Goal: Transaction & Acquisition: Subscribe to service/newsletter

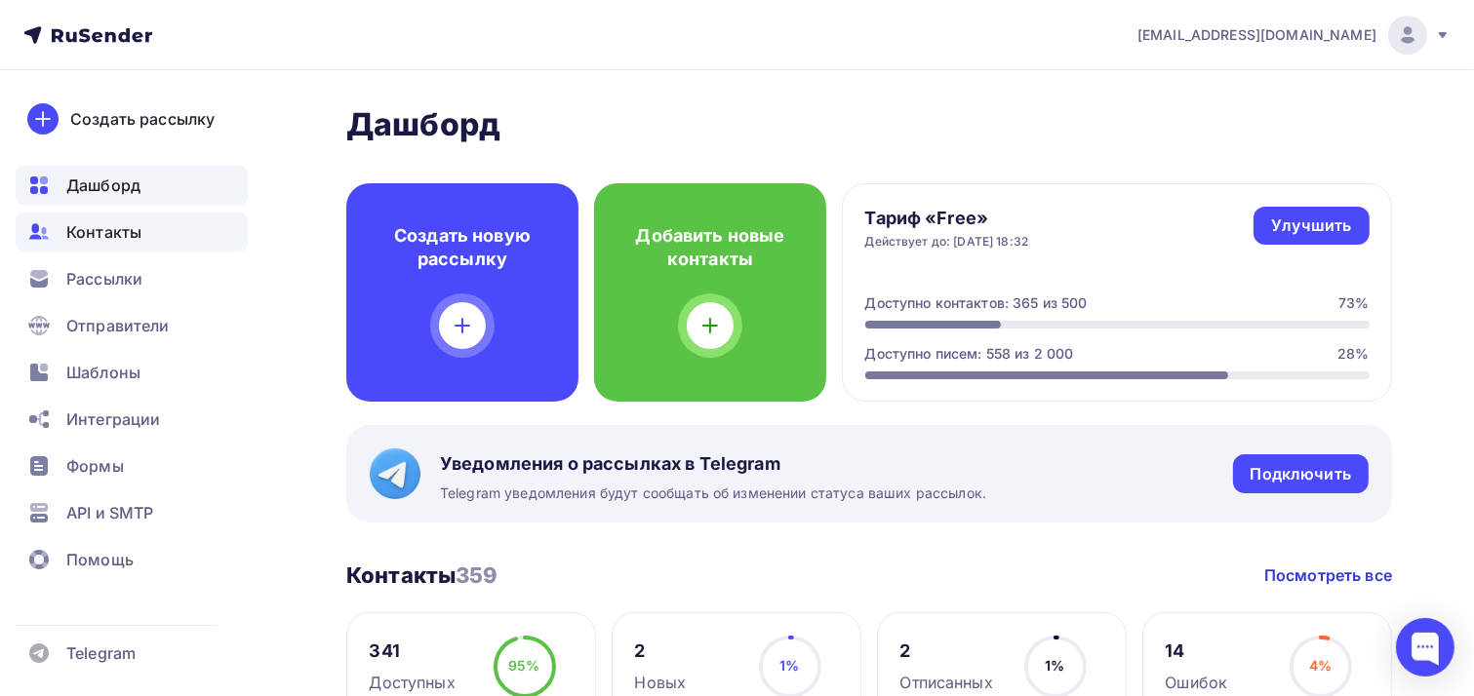
click at [109, 239] on span "Контакты" at bounding box center [103, 231] width 75 height 23
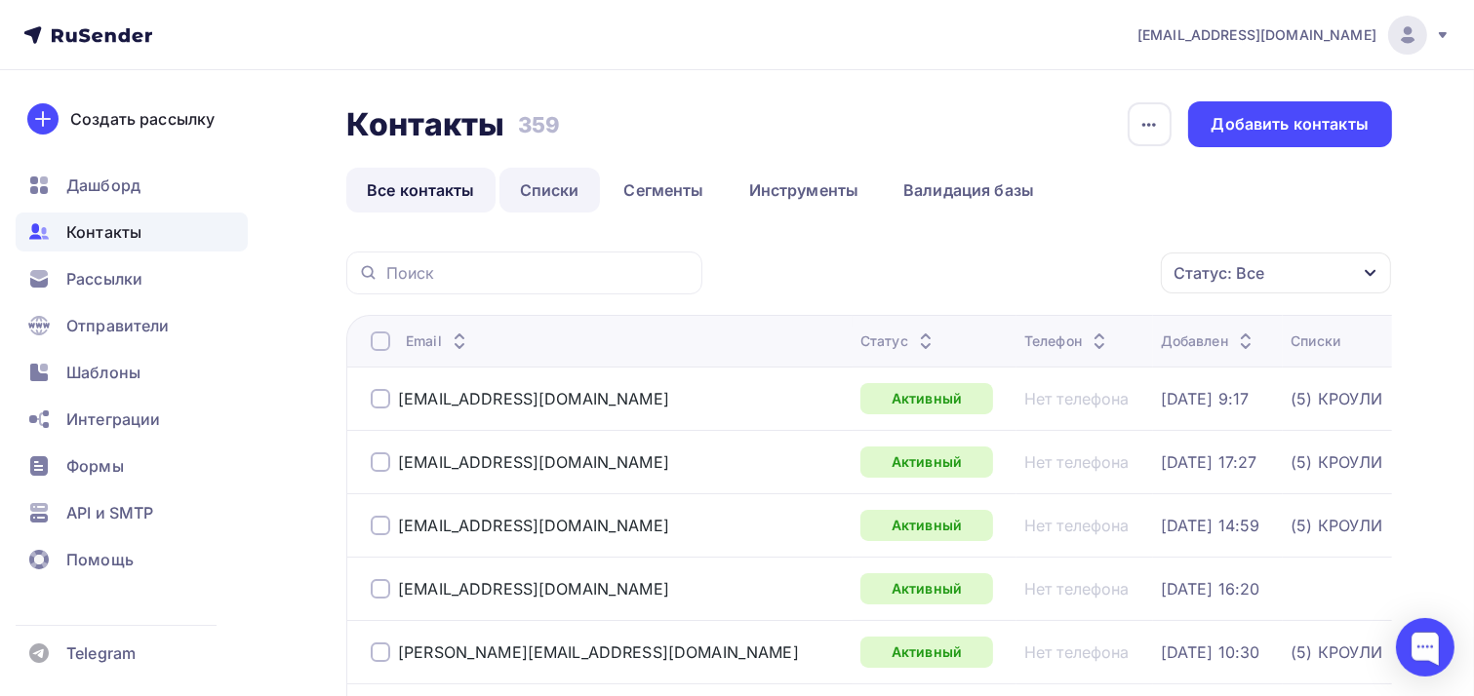
click at [557, 196] on link "Списки" at bounding box center [549, 190] width 100 height 45
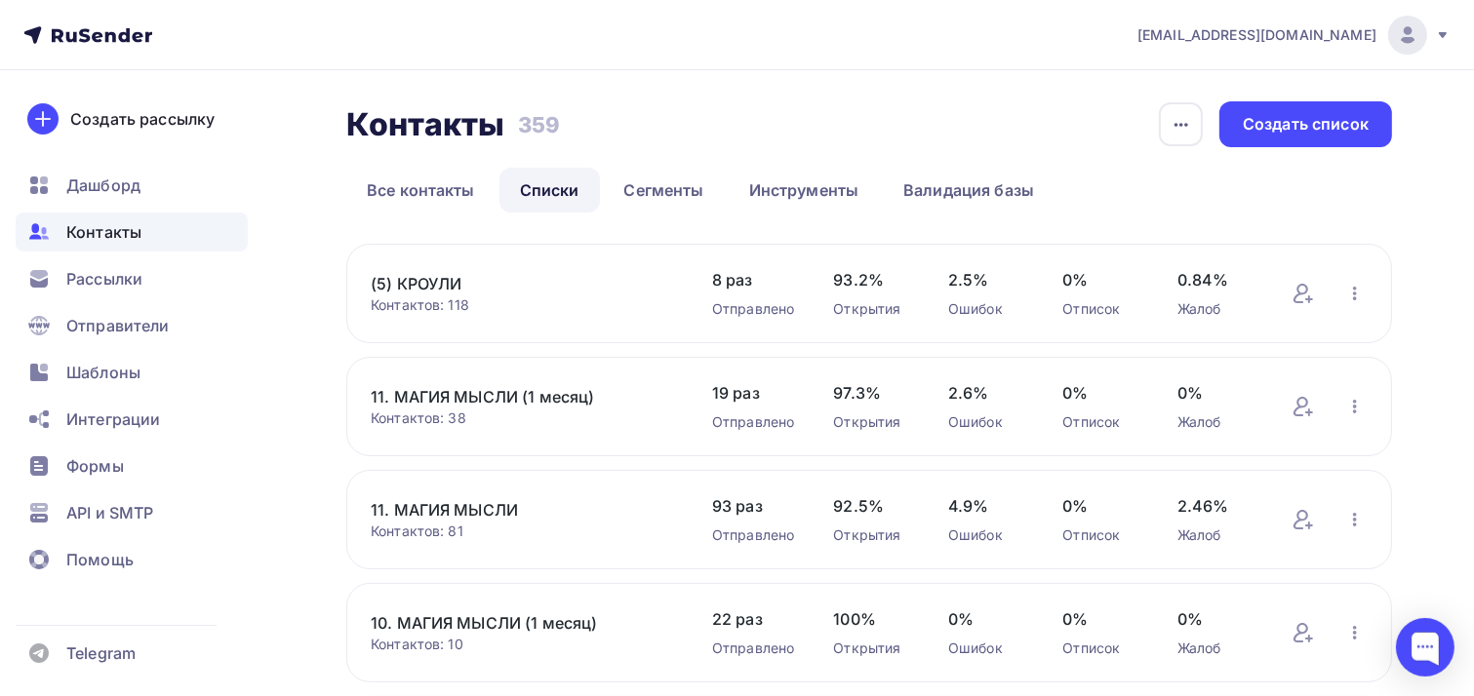
click at [481, 395] on link "11. МАГИЯ МЫСЛИ (1 месяц)" at bounding box center [522, 396] width 302 height 23
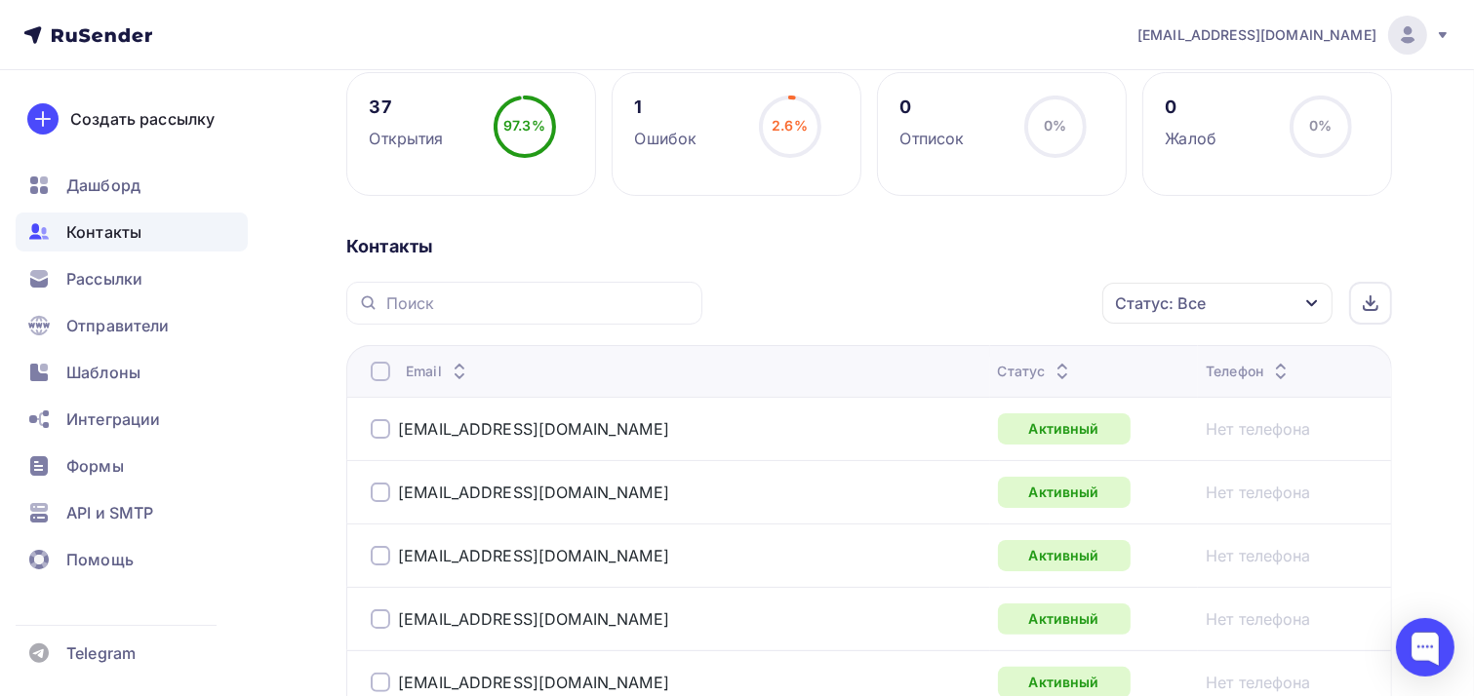
scroll to position [293, 0]
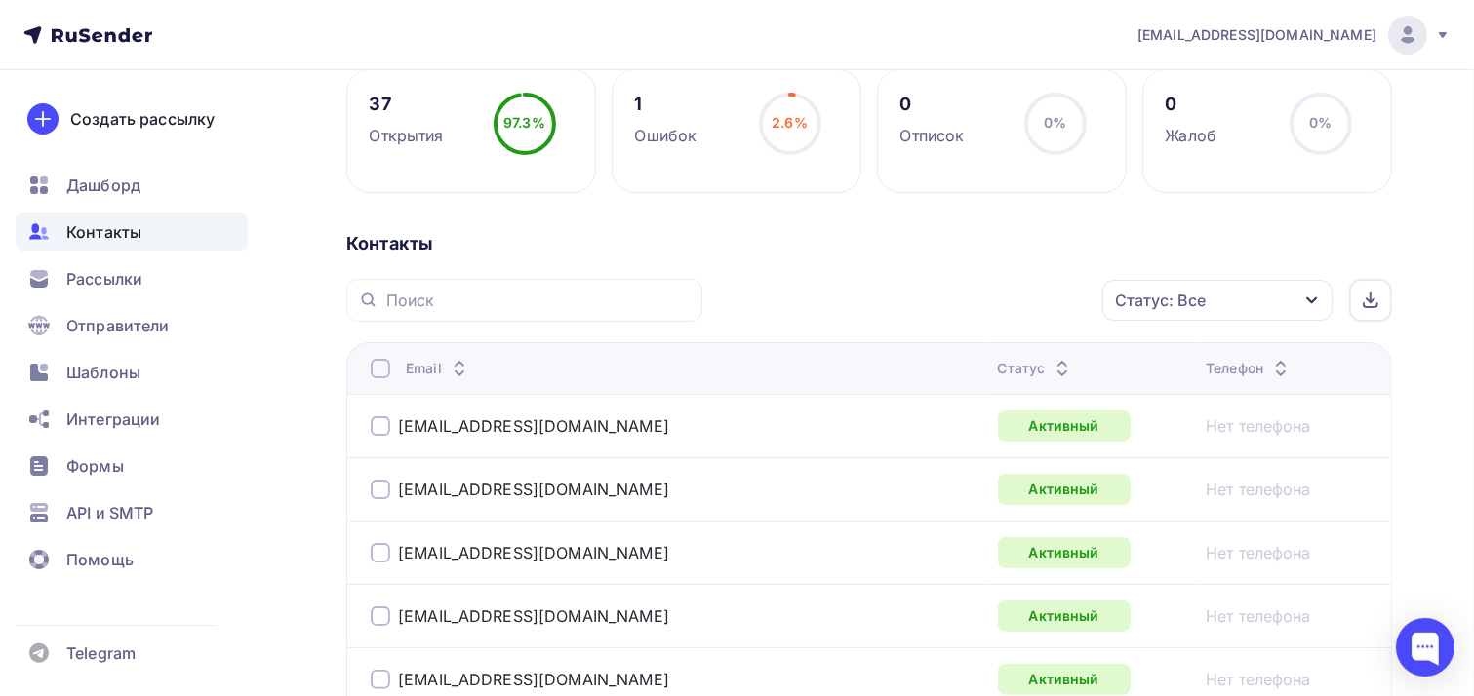
click at [384, 373] on div at bounding box center [381, 369] width 20 height 20
click at [993, 305] on div "Действие" at bounding box center [956, 301] width 257 height 38
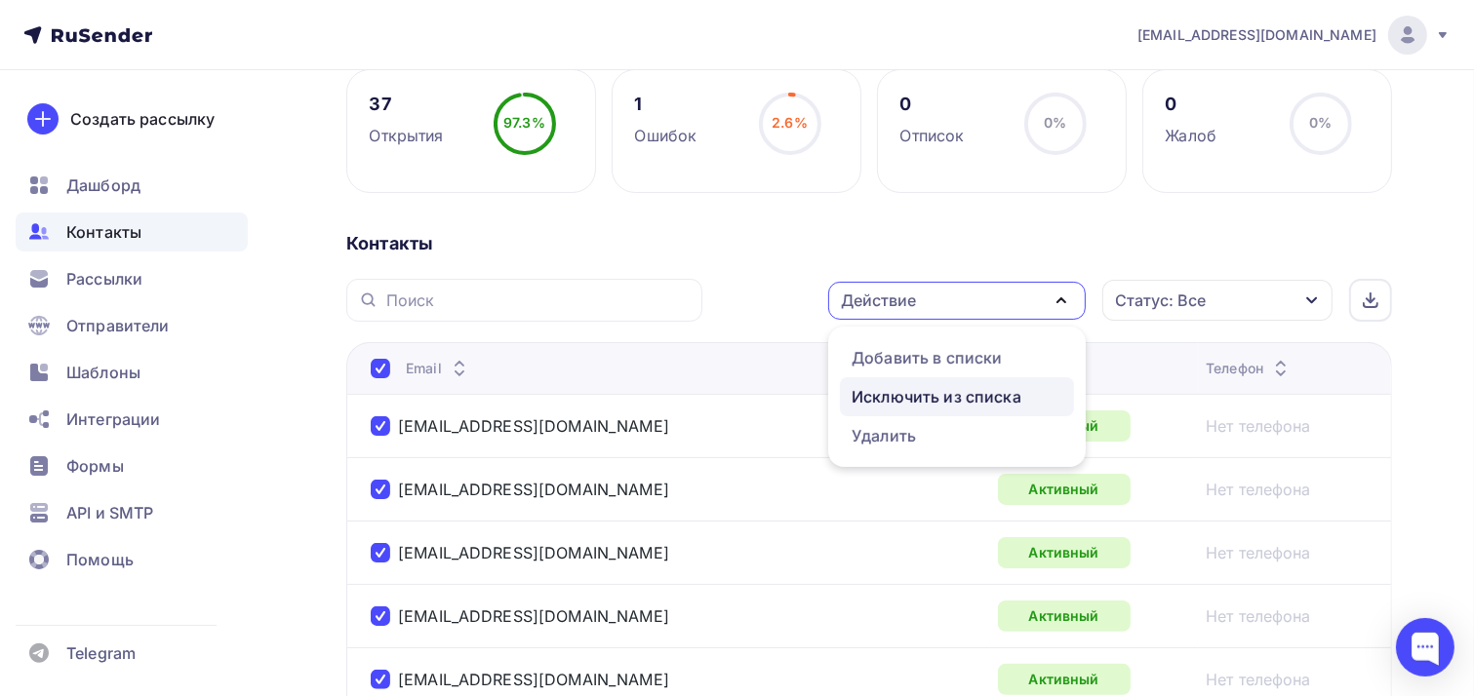
click at [970, 397] on div "Исключить из списка" at bounding box center [936, 396] width 170 height 23
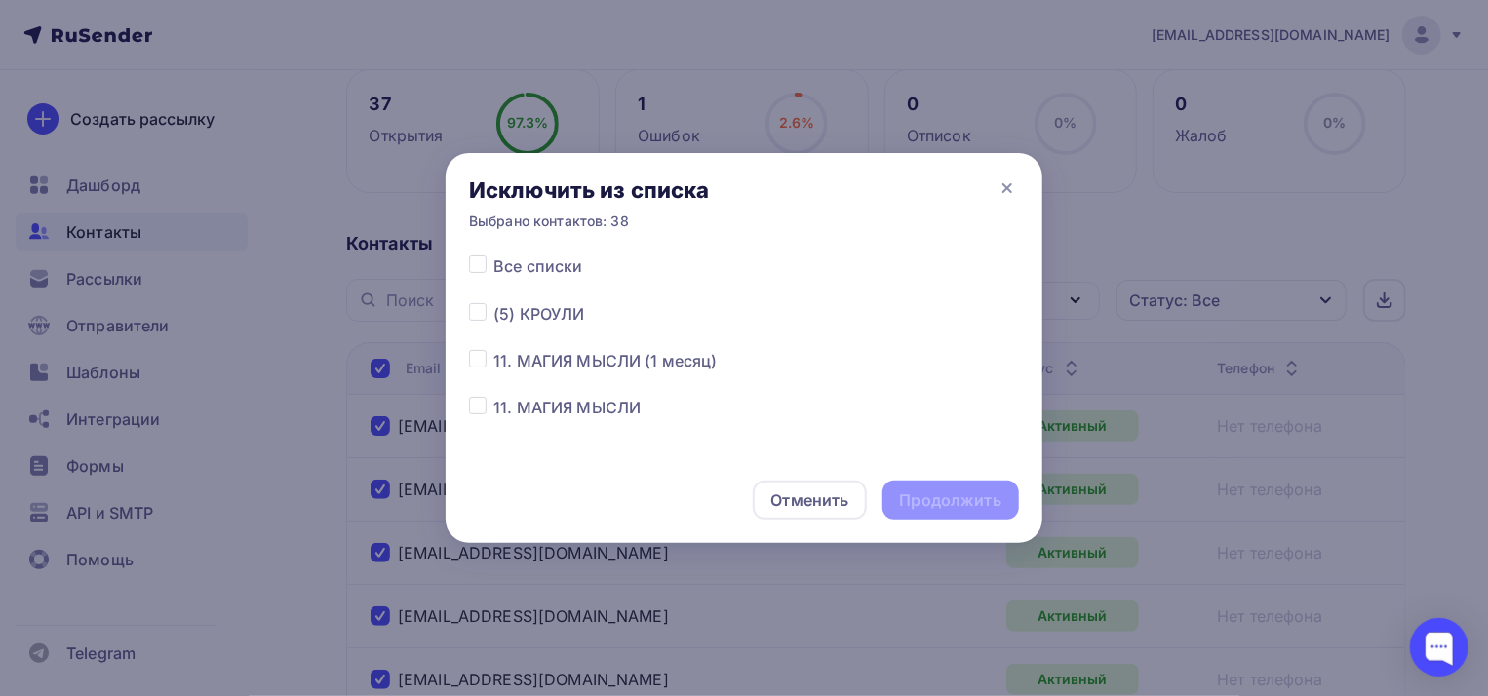
click at [493, 349] on label at bounding box center [493, 349] width 0 height 0
click at [476, 367] on input "checkbox" at bounding box center [478, 358] width 18 height 18
checkbox input "true"
click at [941, 509] on div "Продолжить" at bounding box center [950, 501] width 101 height 22
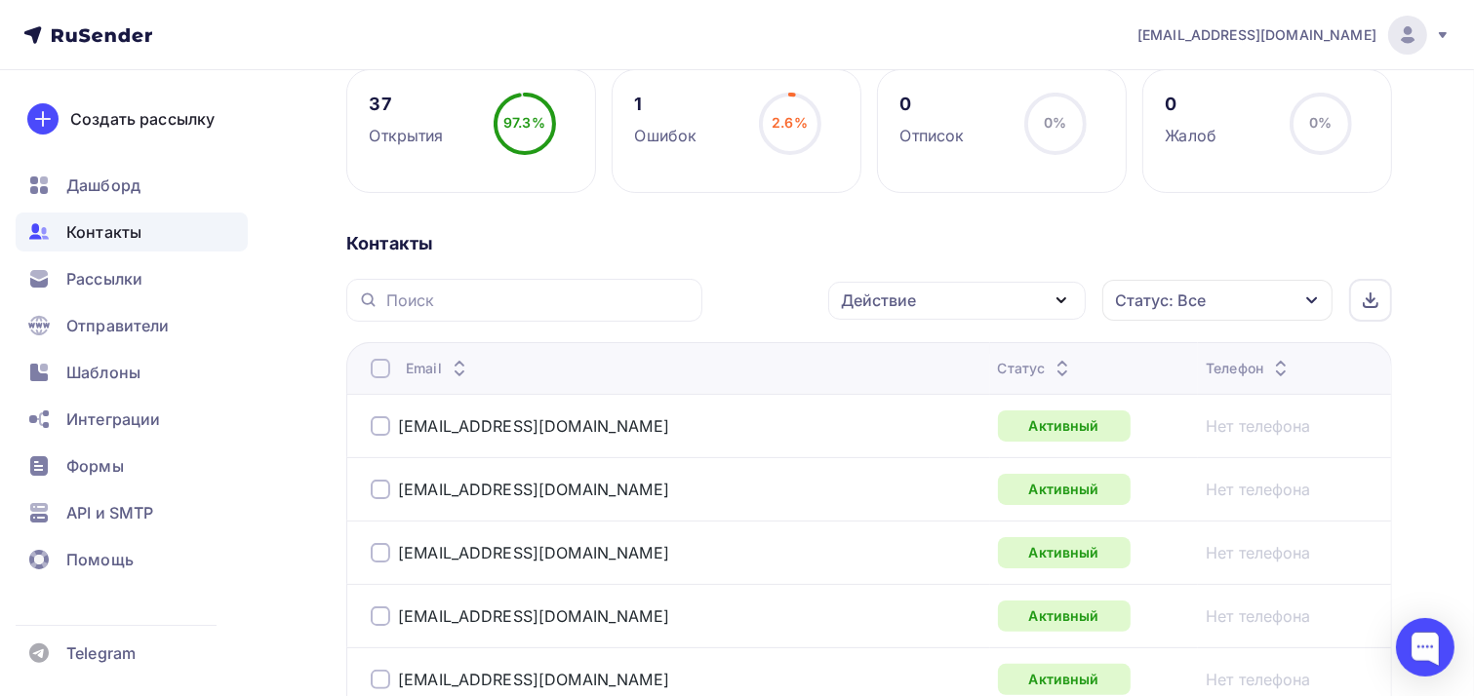
click at [383, 367] on div at bounding box center [381, 369] width 20 height 20
click at [385, 374] on div at bounding box center [381, 369] width 20 height 20
click at [921, 309] on div "Действие" at bounding box center [956, 301] width 257 height 38
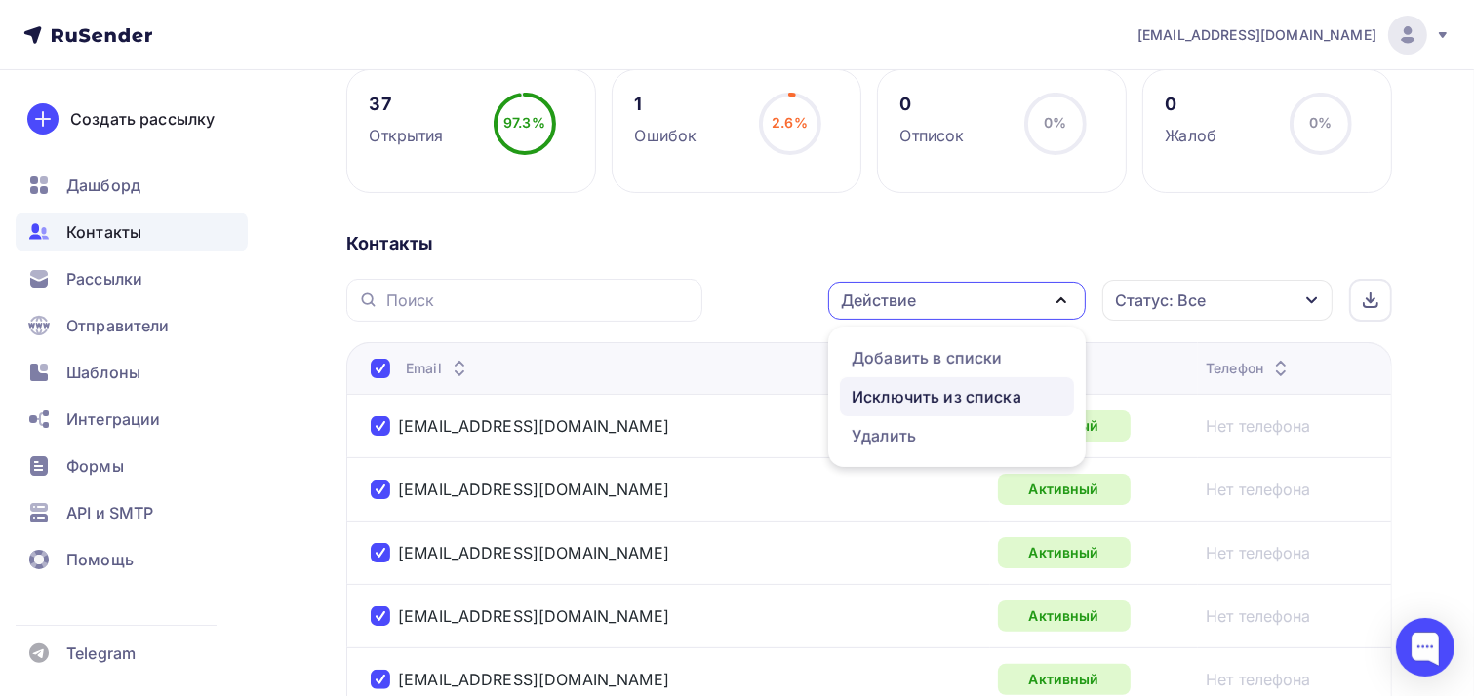
click at [938, 391] on div "Исключить из списка" at bounding box center [936, 396] width 170 height 23
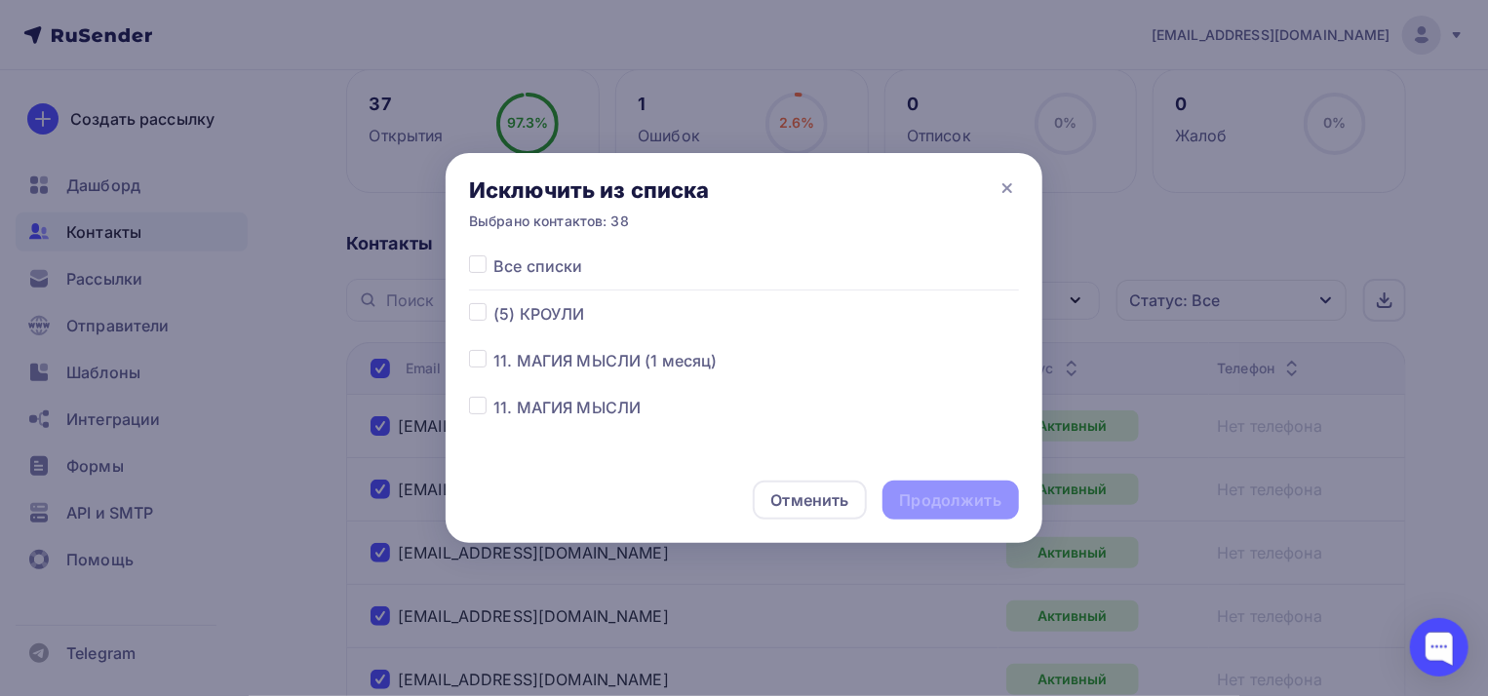
click at [493, 349] on label at bounding box center [493, 349] width 0 height 0
click at [476, 364] on input "checkbox" at bounding box center [478, 358] width 18 height 18
checkbox input "true"
click at [925, 506] on div "Продолжить" at bounding box center [950, 501] width 101 height 22
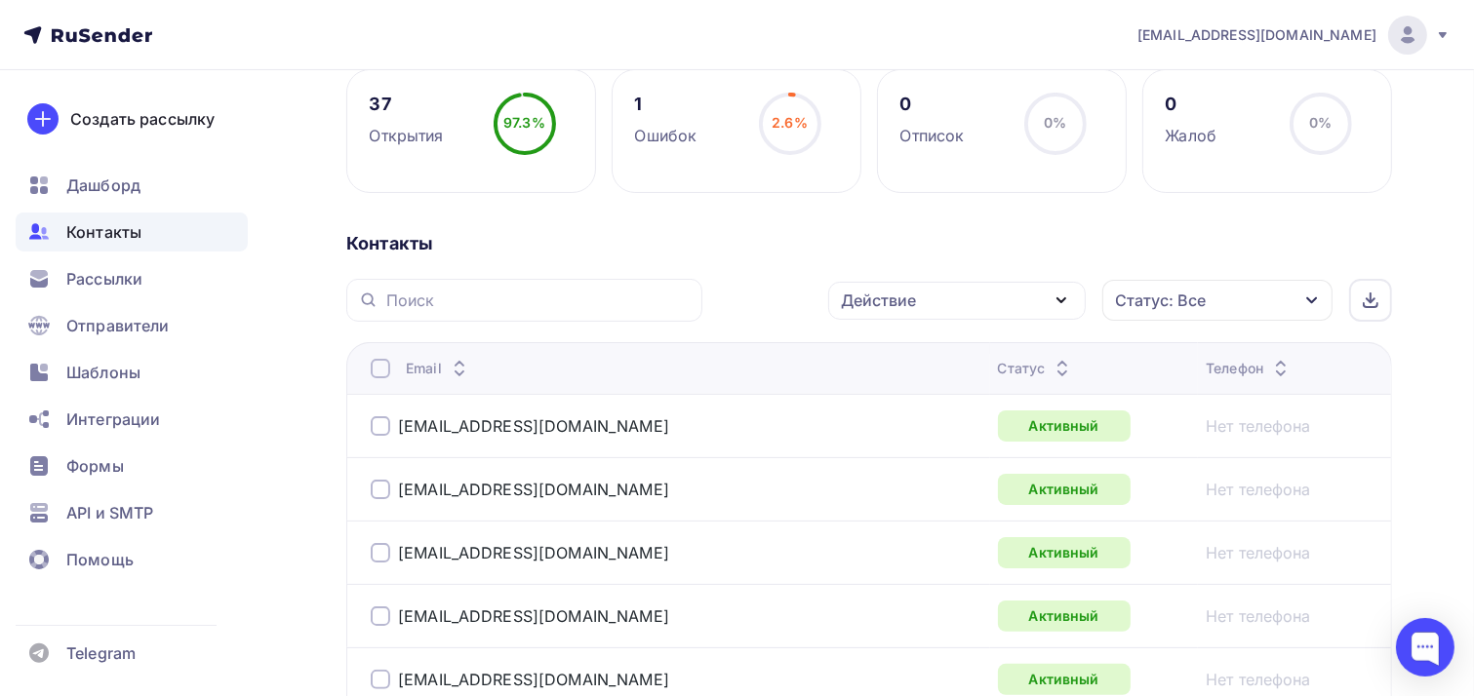
click at [386, 370] on div at bounding box center [381, 369] width 20 height 20
click at [387, 370] on div at bounding box center [381, 369] width 20 height 20
click at [997, 300] on div "Действие" at bounding box center [956, 301] width 257 height 38
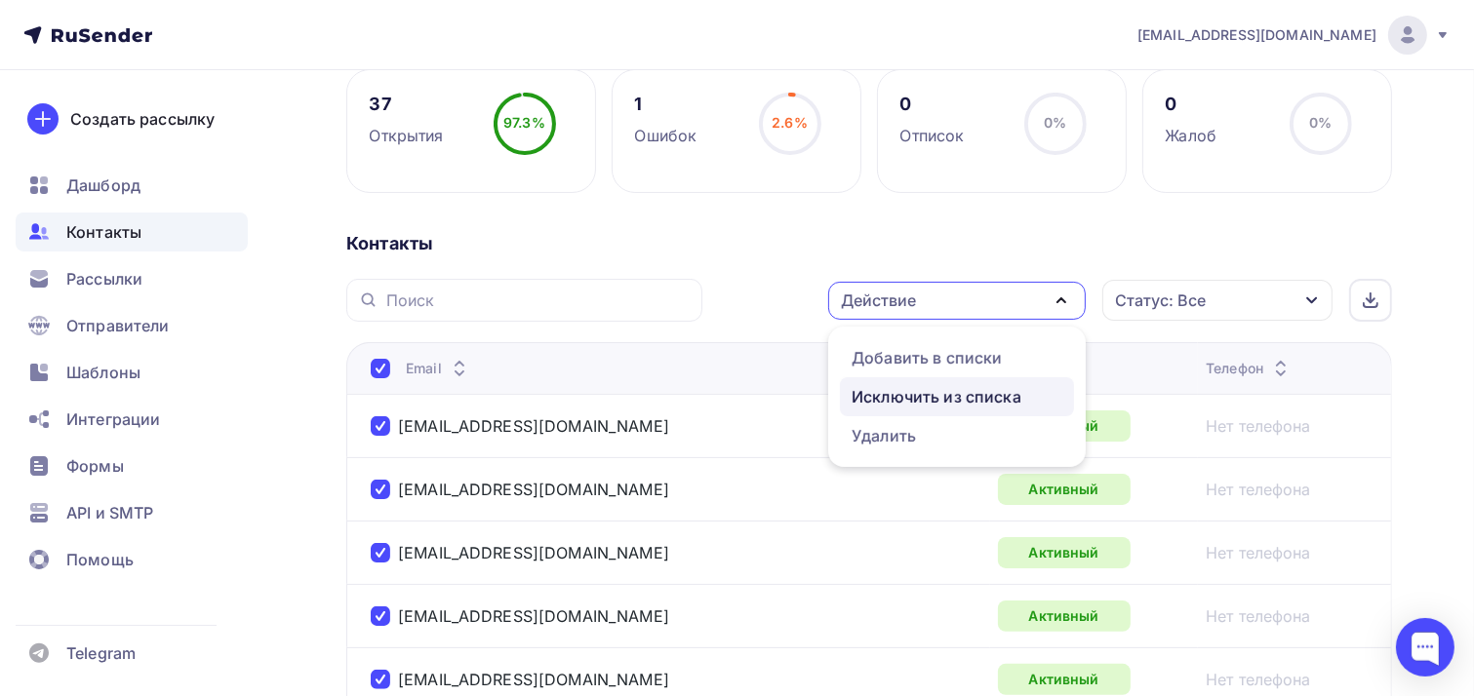
click at [964, 395] on div "Исключить из списка" at bounding box center [936, 396] width 170 height 23
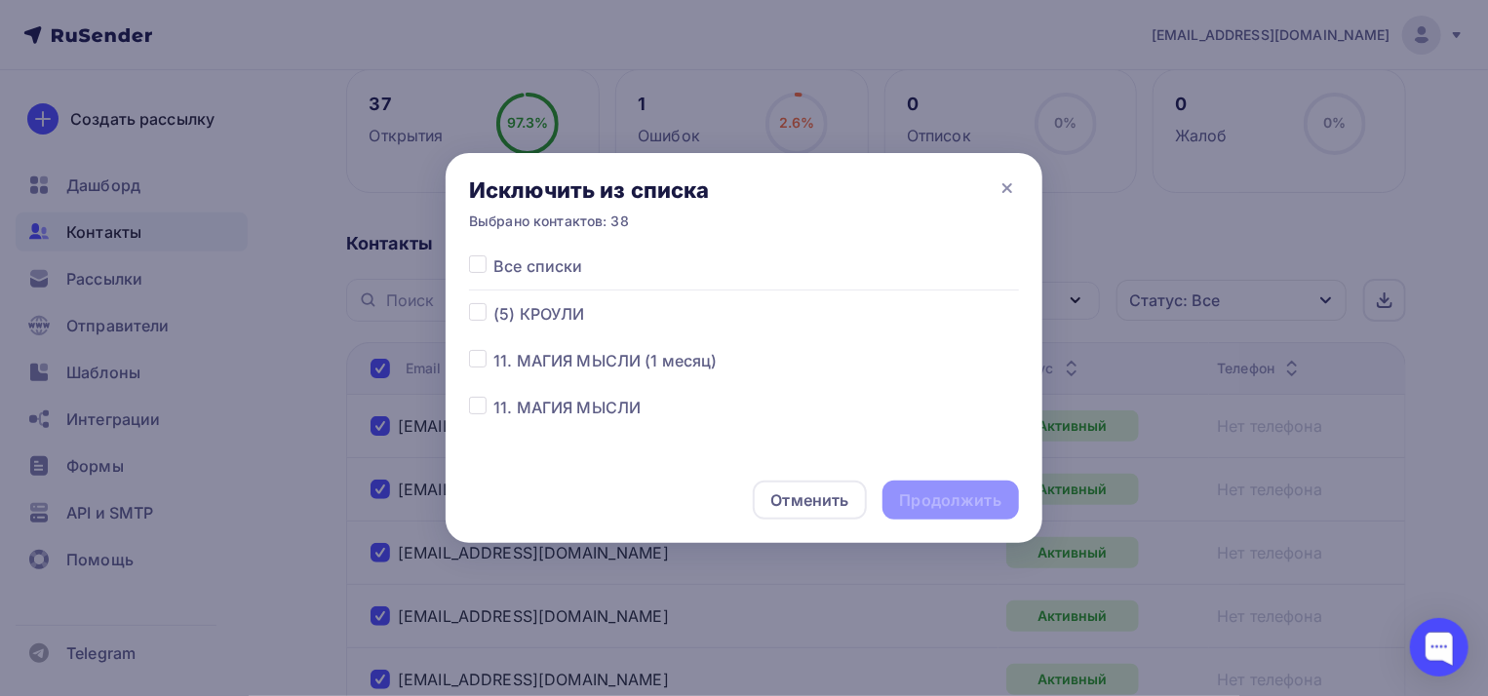
click at [493, 349] on label at bounding box center [493, 349] width 0 height 0
click at [480, 362] on input "checkbox" at bounding box center [478, 358] width 18 height 18
checkbox input "true"
click at [949, 496] on div "Продолжить" at bounding box center [950, 501] width 101 height 22
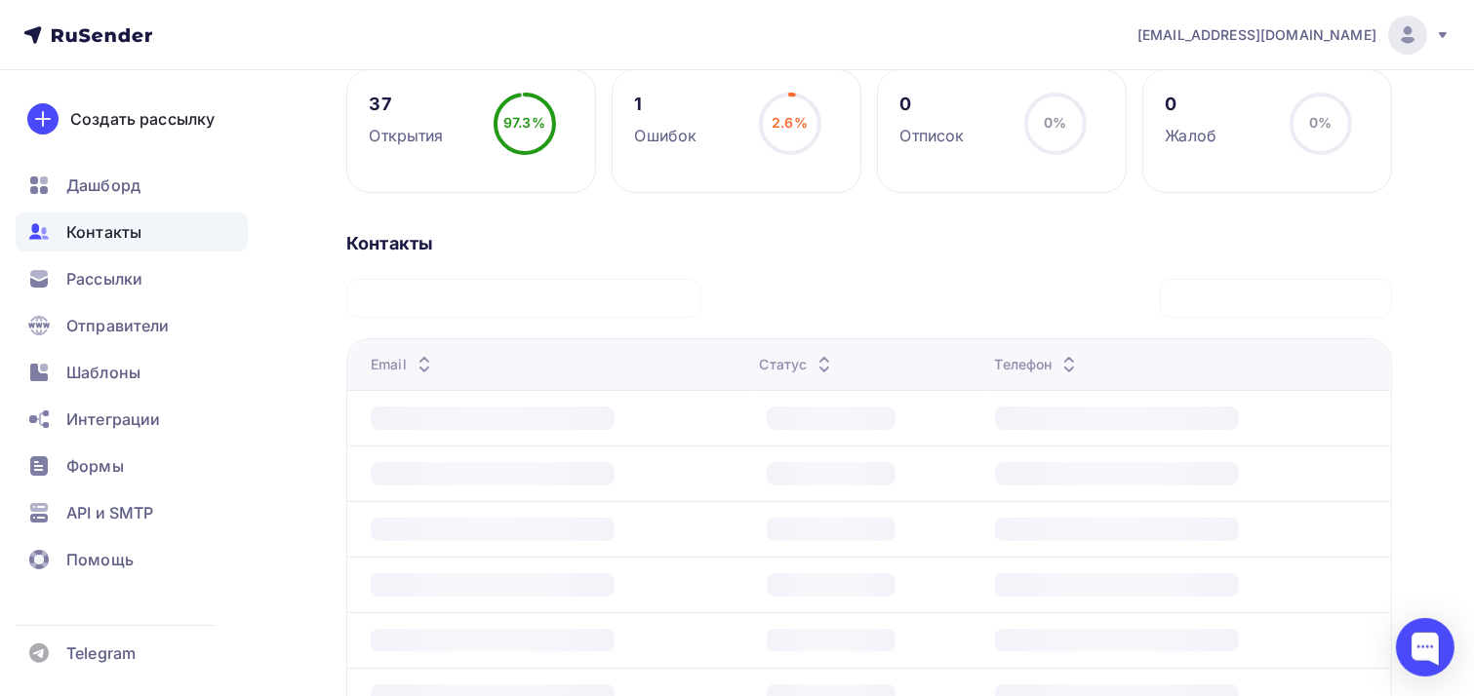
scroll to position [281, 0]
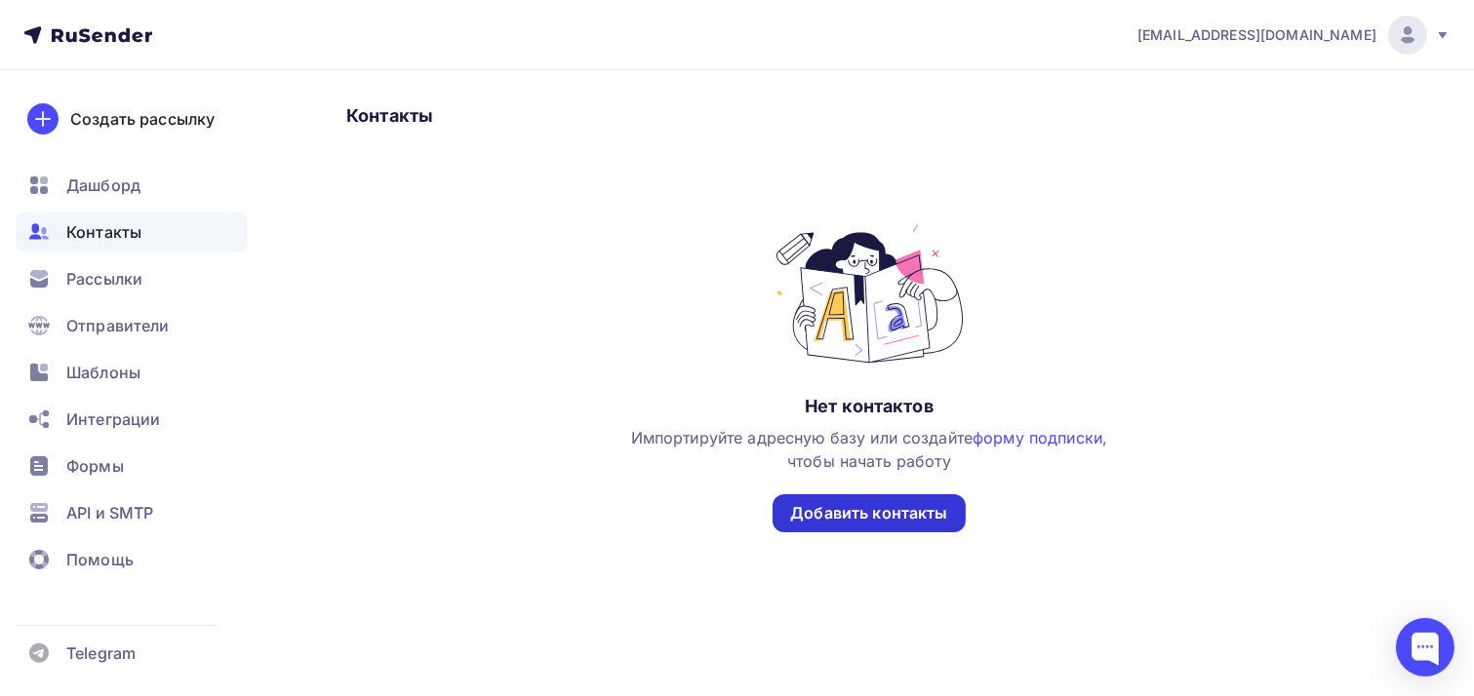
click at [899, 513] on div "Добавить контакты" at bounding box center [868, 513] width 157 height 22
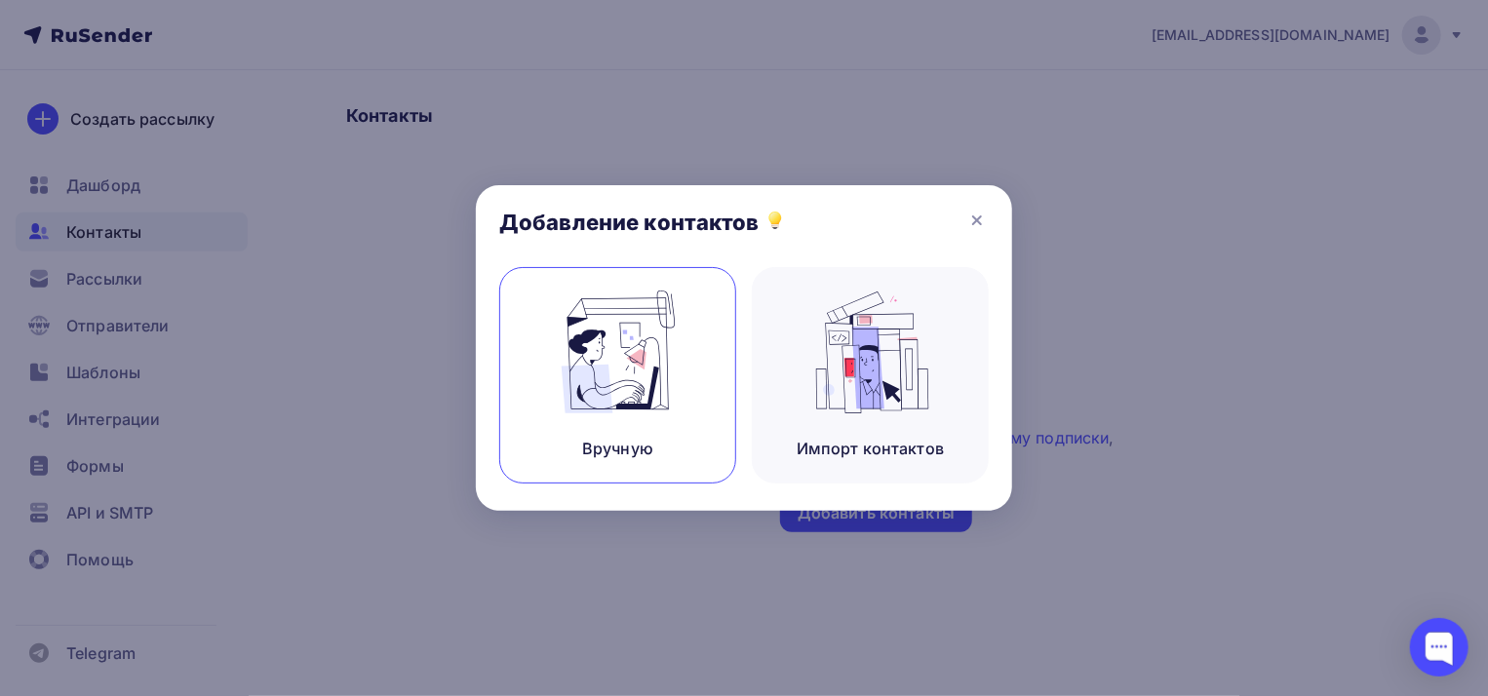
click at [635, 422] on div "Вручную" at bounding box center [617, 375] width 237 height 216
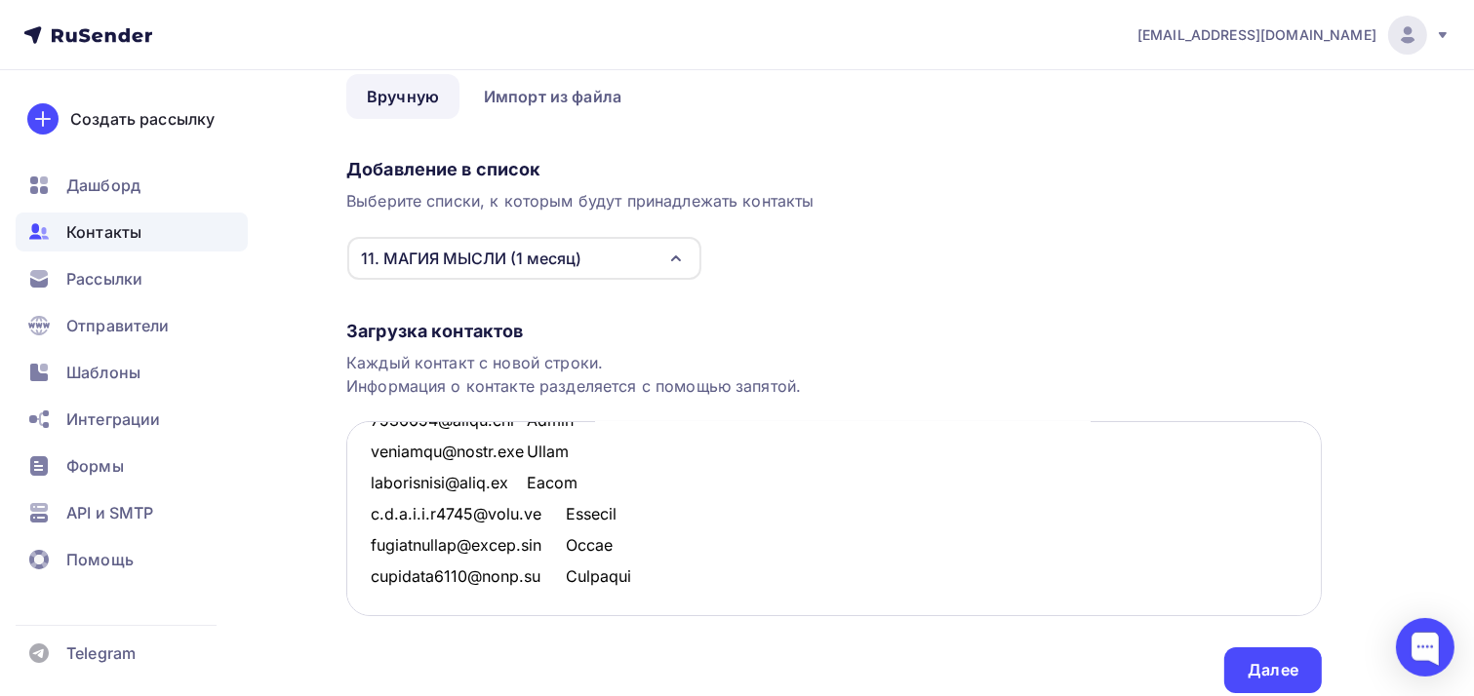
scroll to position [160, 0]
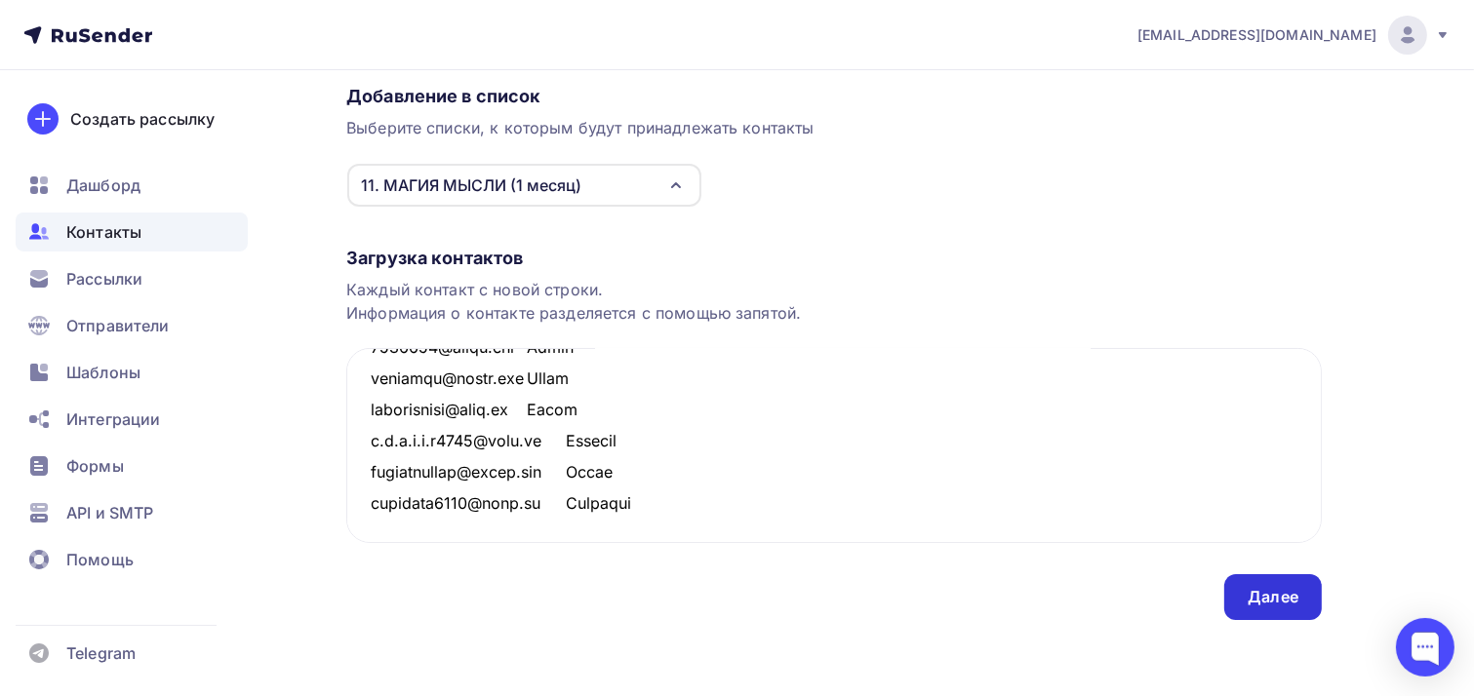
type textarea "loremips-11@dolo.si Ametco adipiscingeli@seddo.eiu Tempo incididunt@utla.et Dol…"
click at [1268, 605] on div "Далее" at bounding box center [1272, 597] width 51 height 22
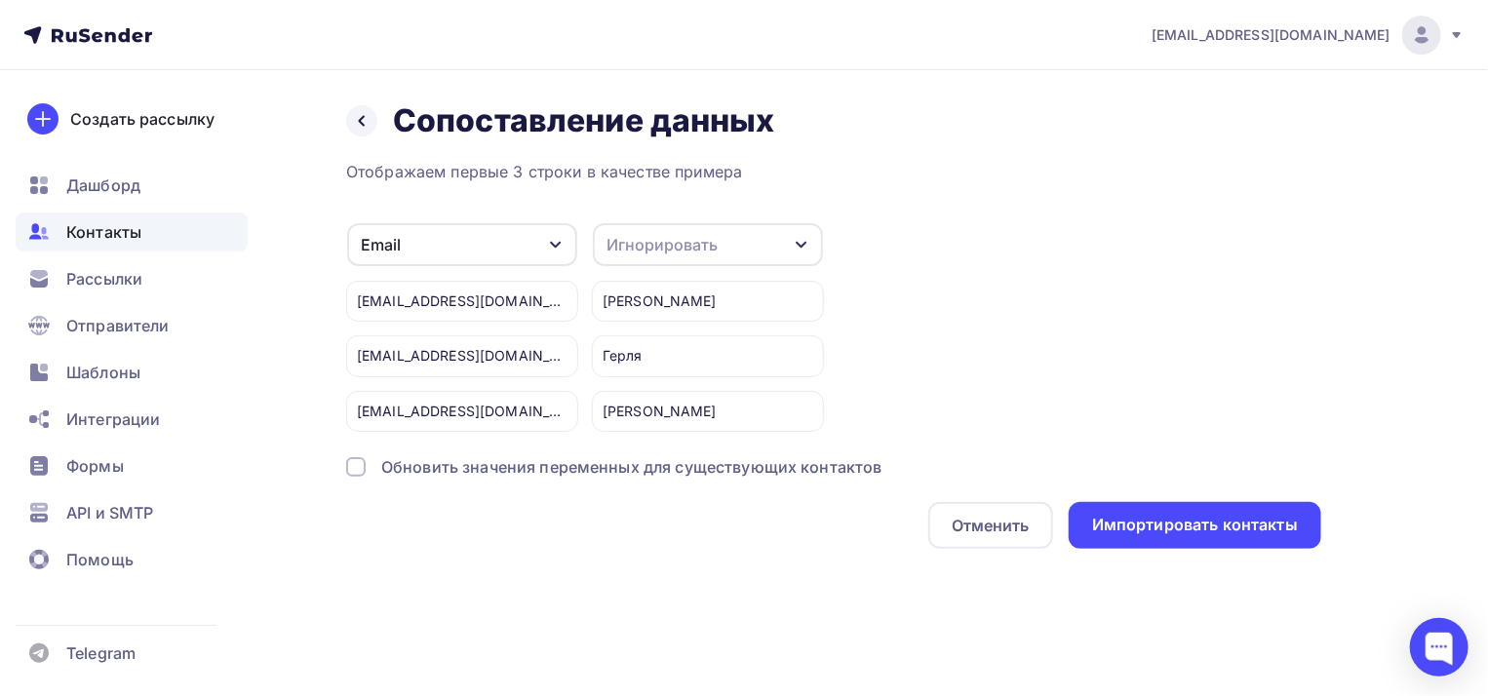
click at [780, 247] on div "Игнорировать" at bounding box center [708, 244] width 230 height 43
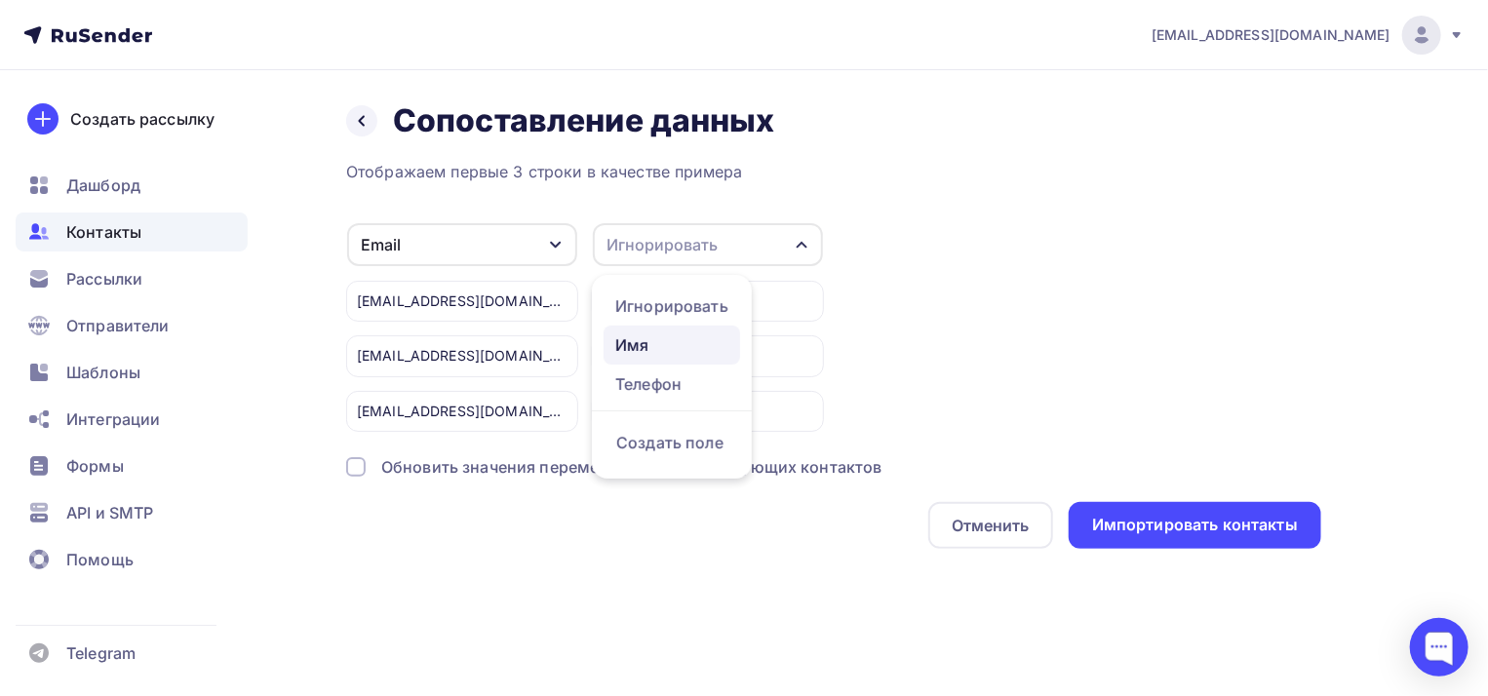
click at [680, 333] on link "Имя" at bounding box center [672, 345] width 137 height 39
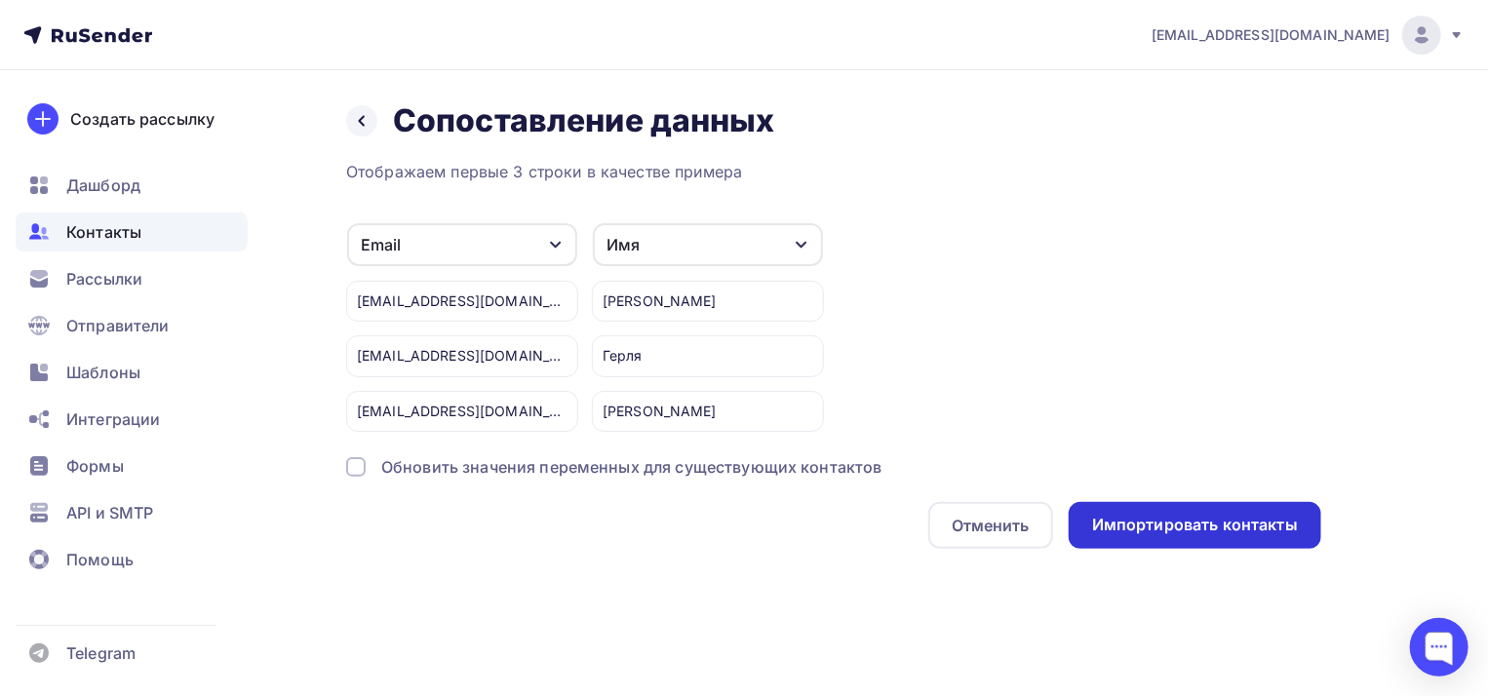
click at [1235, 524] on div "Импортировать контакты" at bounding box center [1195, 525] width 206 height 22
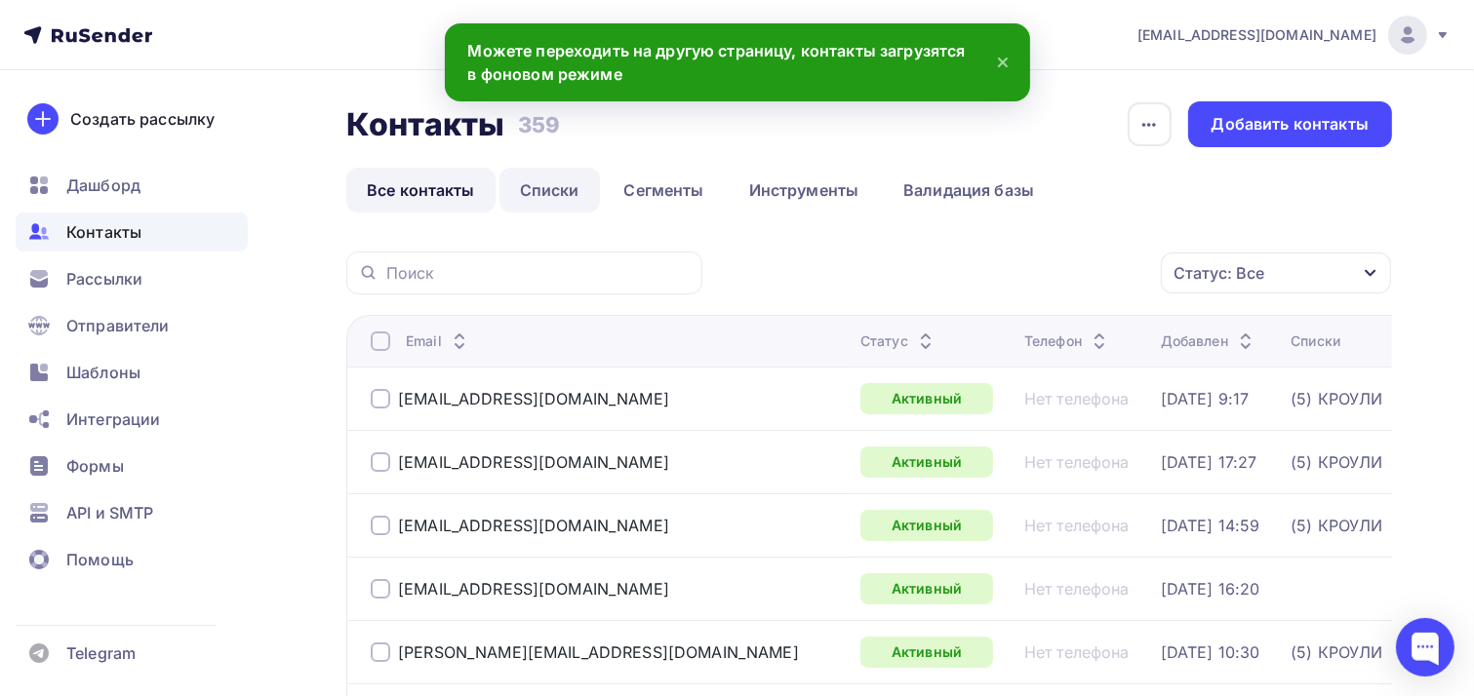
click at [558, 192] on link "Списки" at bounding box center [549, 190] width 100 height 45
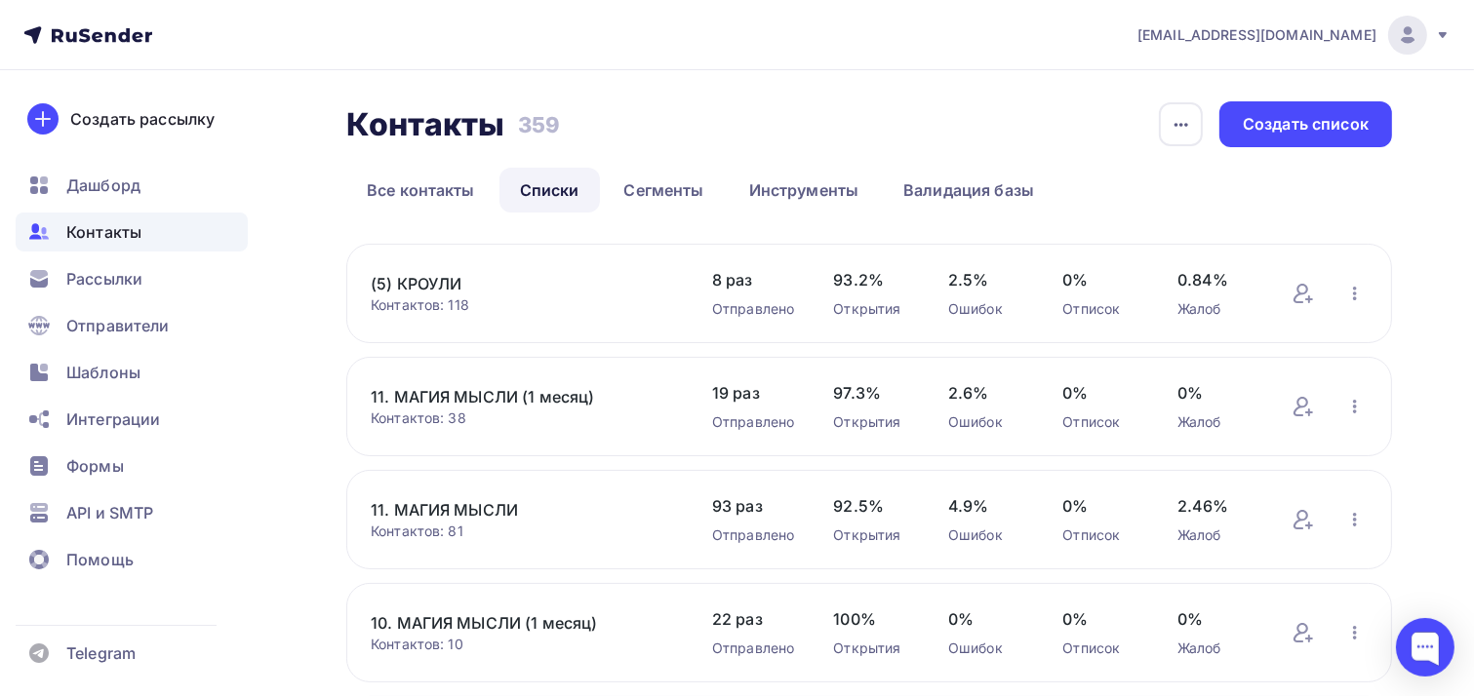
click at [492, 387] on link "11. МАГИЯ МЫСЛИ (1 месяц)" at bounding box center [522, 396] width 302 height 23
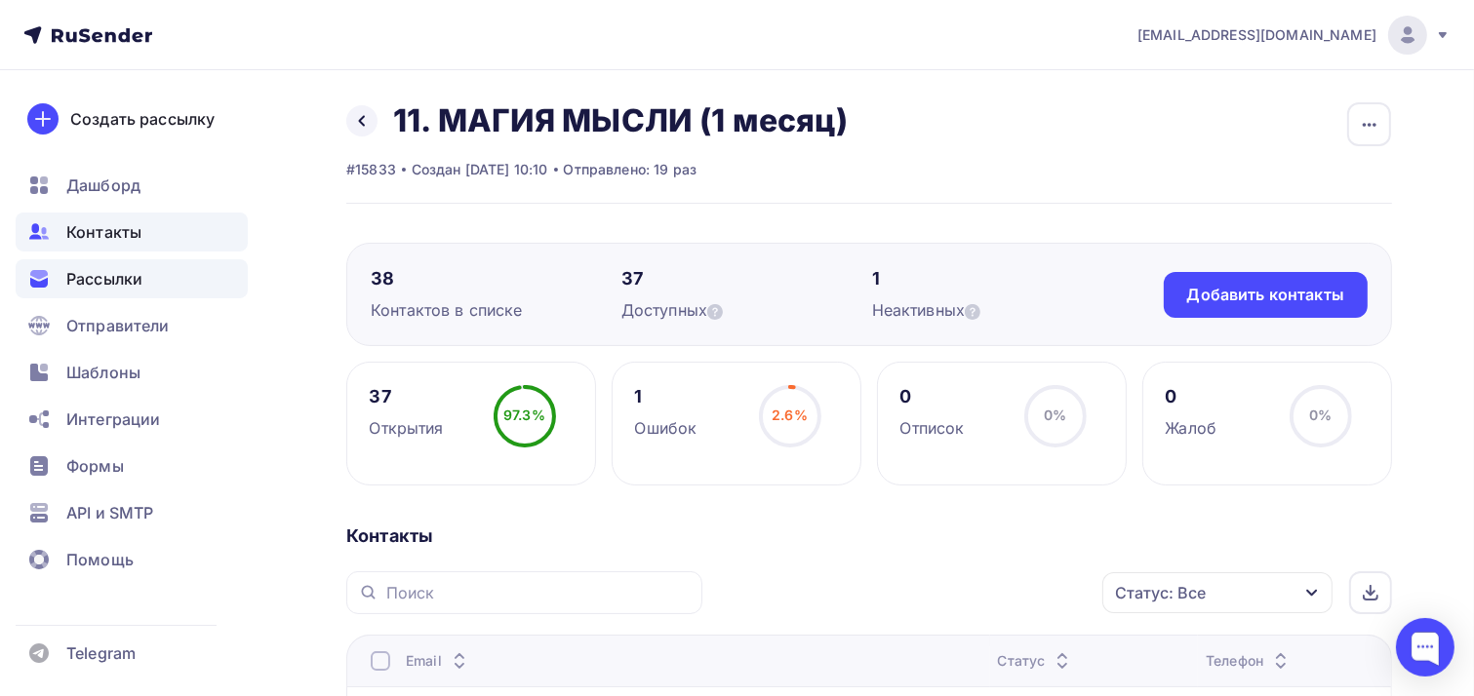
click at [119, 282] on span "Рассылки" at bounding box center [104, 278] width 76 height 23
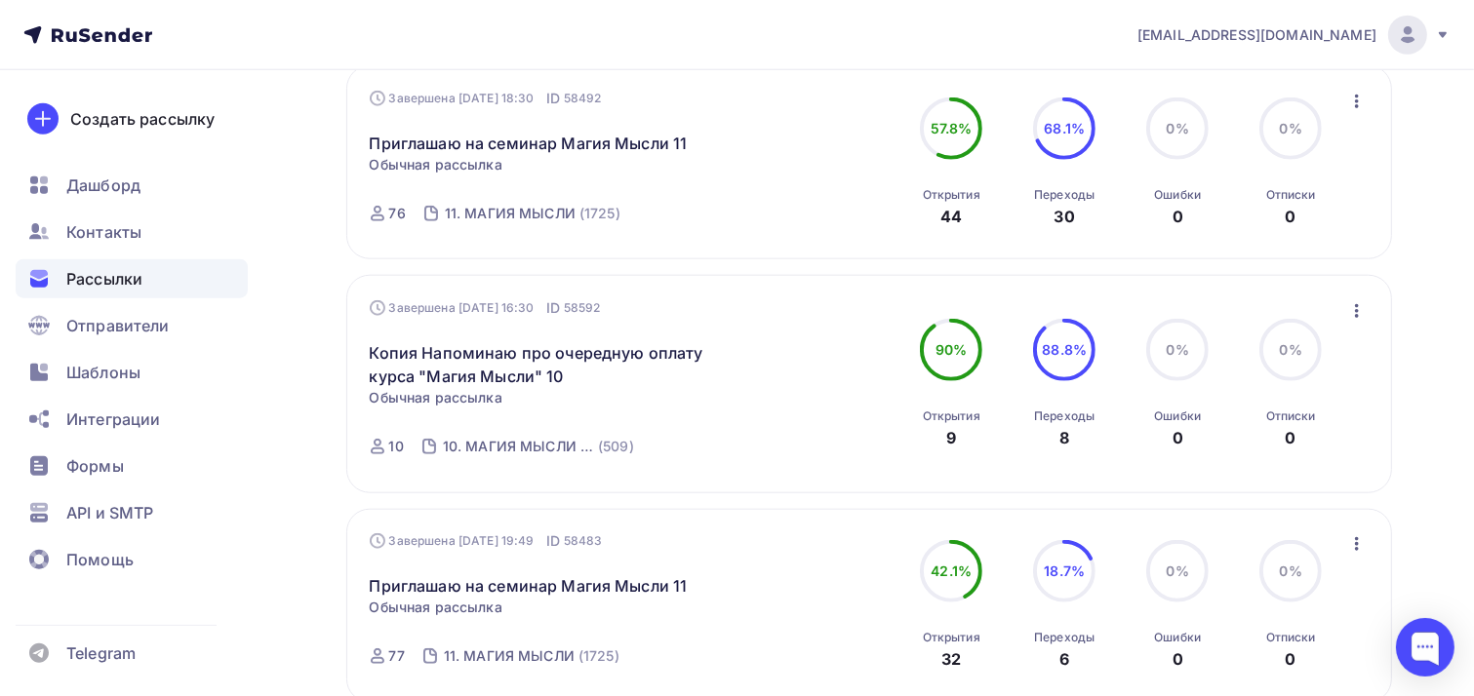
scroll to position [2090, 0]
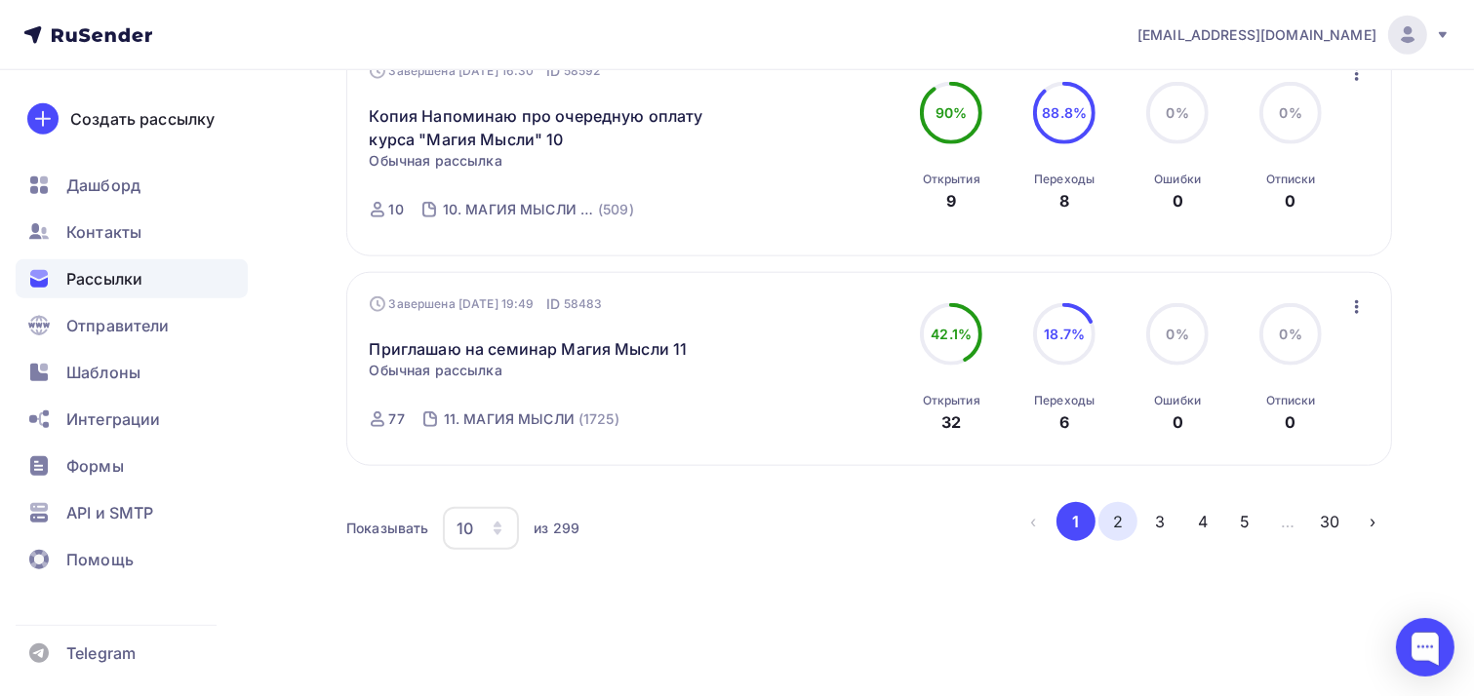
click at [1122, 516] on button "2" at bounding box center [1117, 521] width 39 height 39
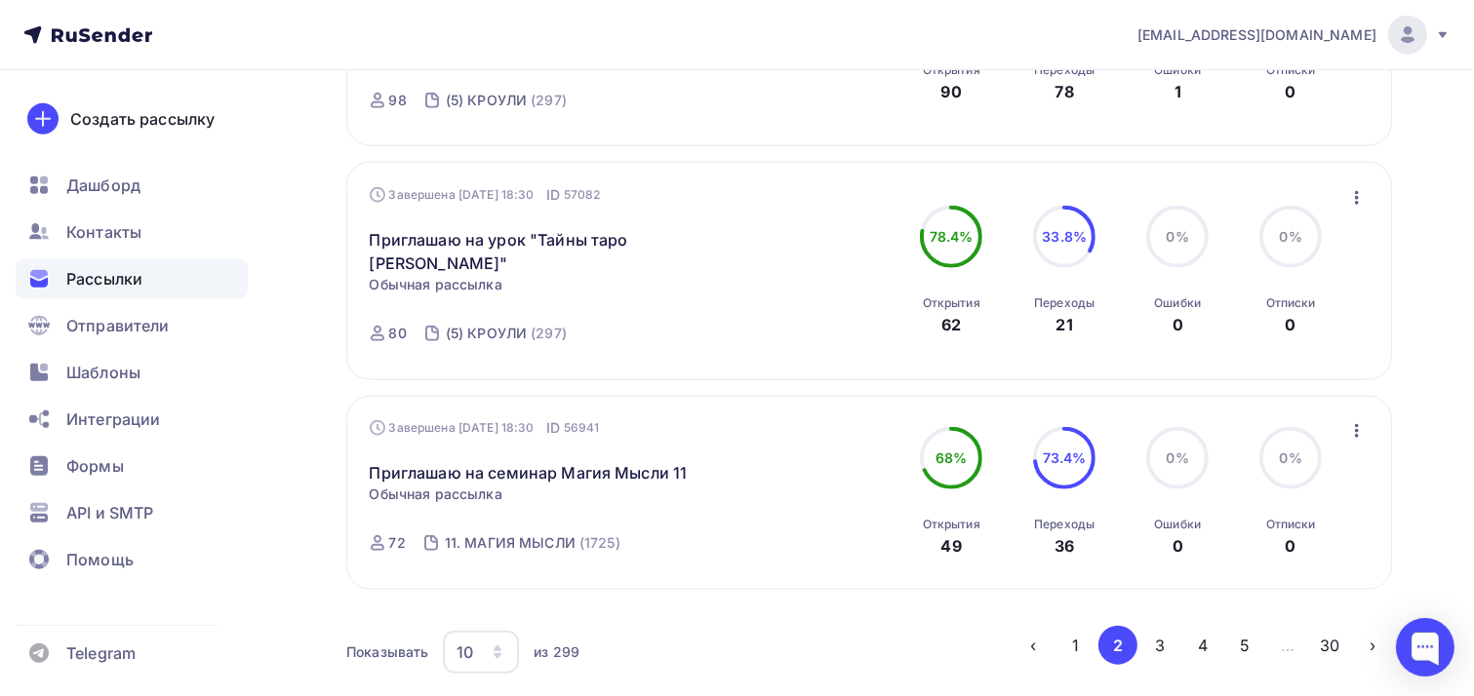
scroll to position [2137, 0]
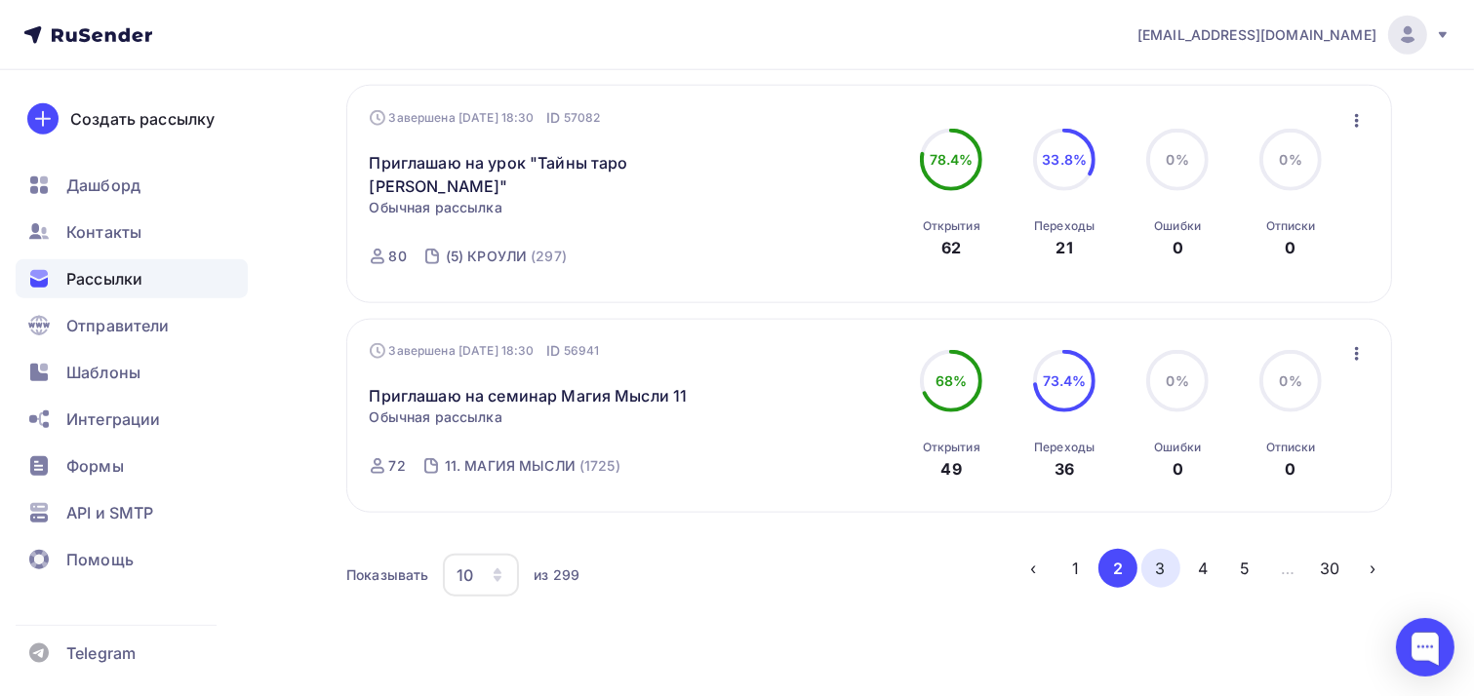
click at [1175, 549] on button "3" at bounding box center [1160, 568] width 39 height 39
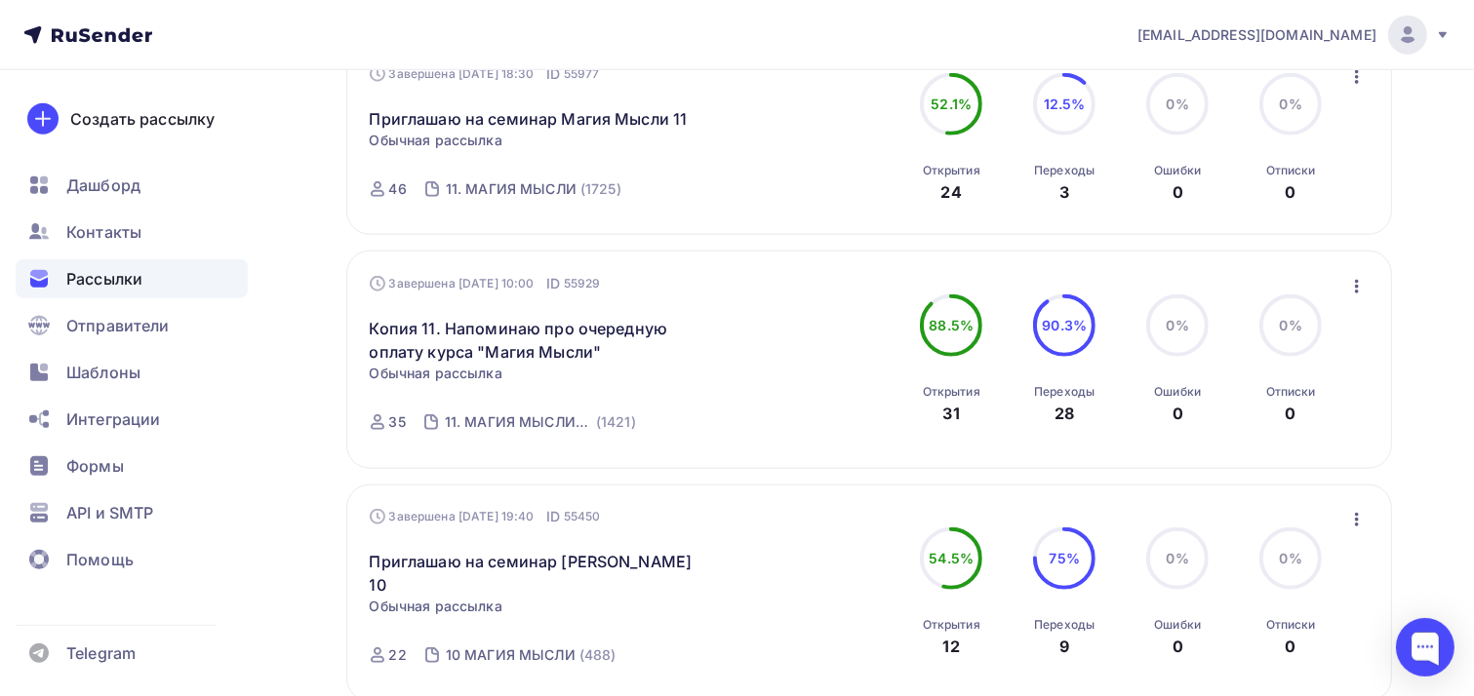
scroll to position [2048, 0]
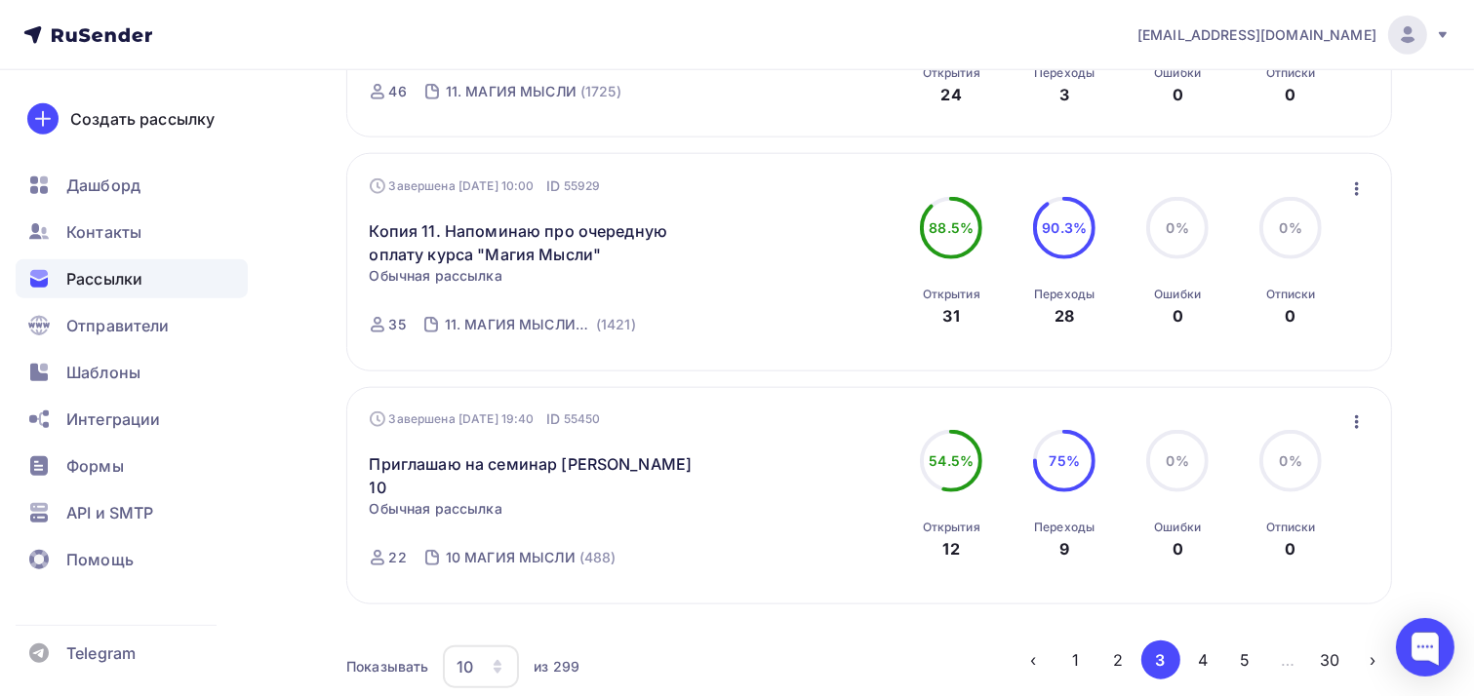
click at [1355, 177] on icon "button" at bounding box center [1356, 188] width 23 height 23
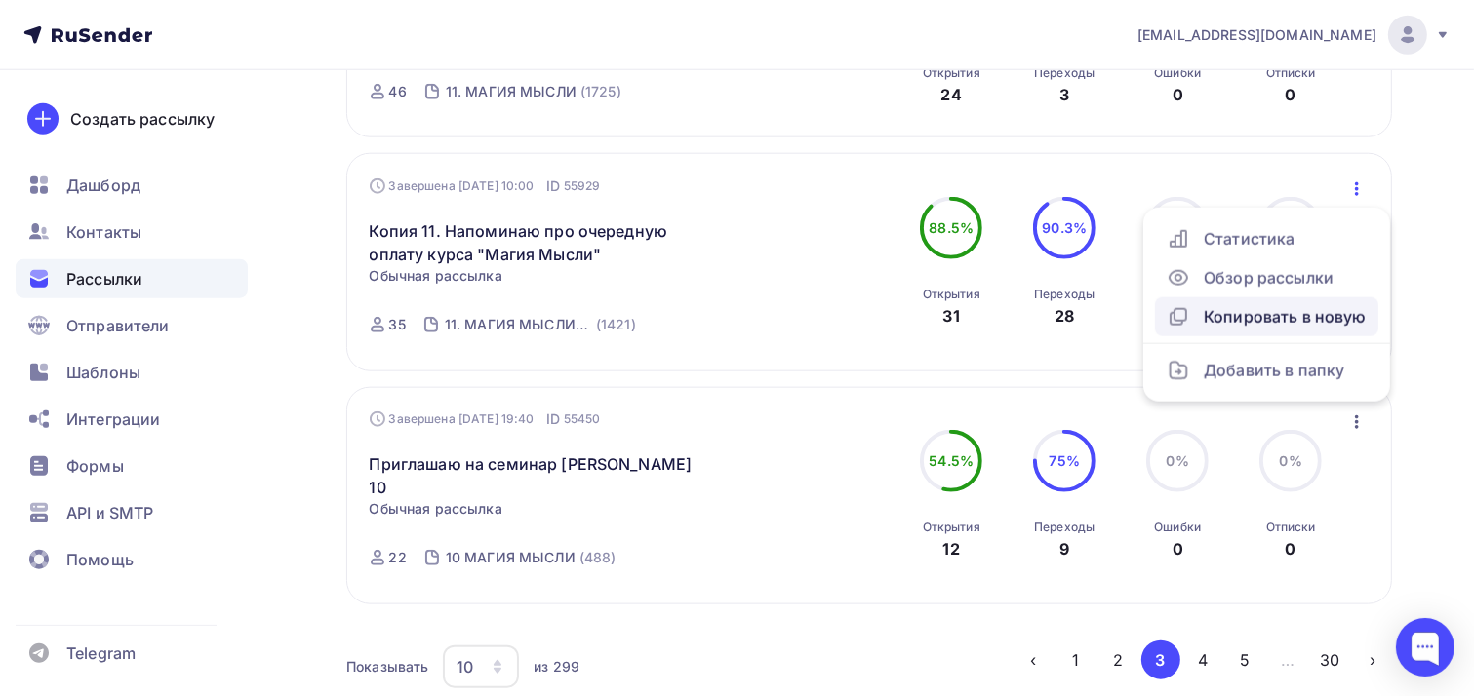
click at [1274, 305] on div "Копировать в новую" at bounding box center [1266, 316] width 200 height 23
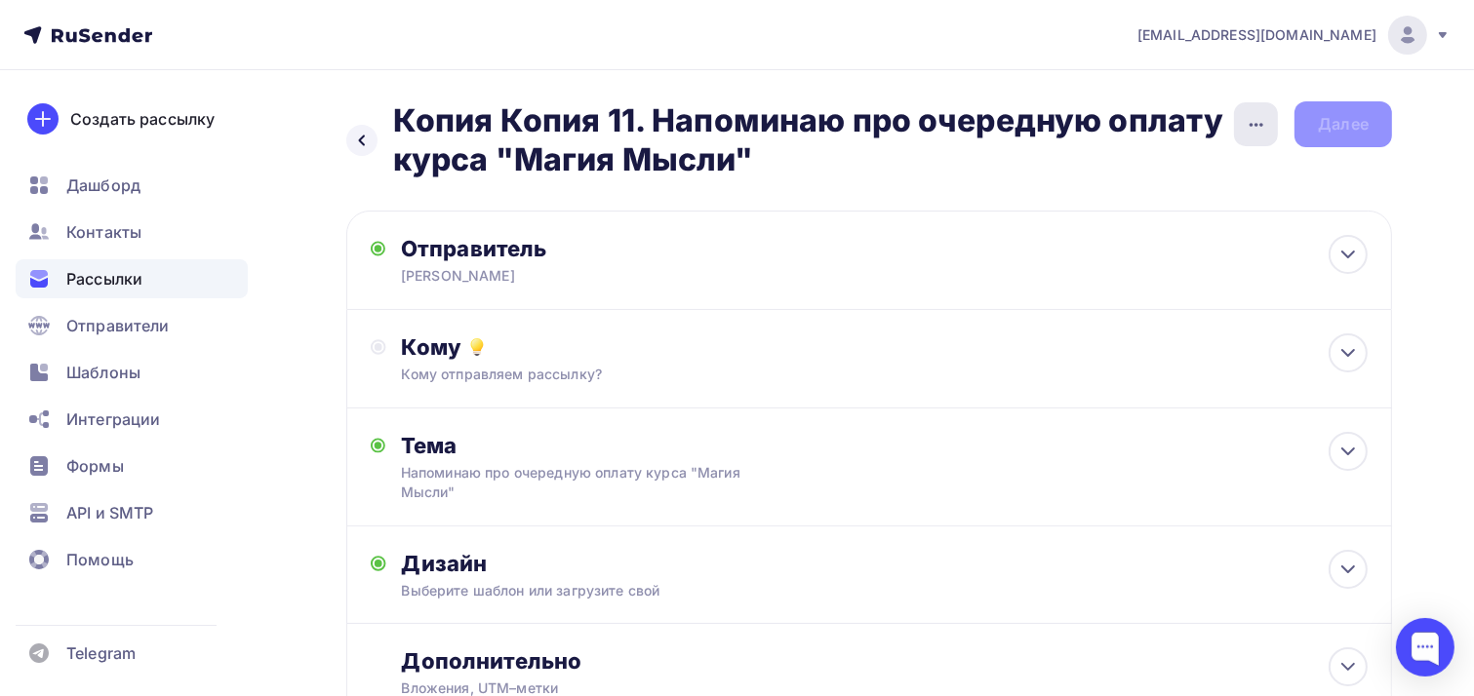
click at [1253, 130] on icon "button" at bounding box center [1255, 124] width 23 height 23
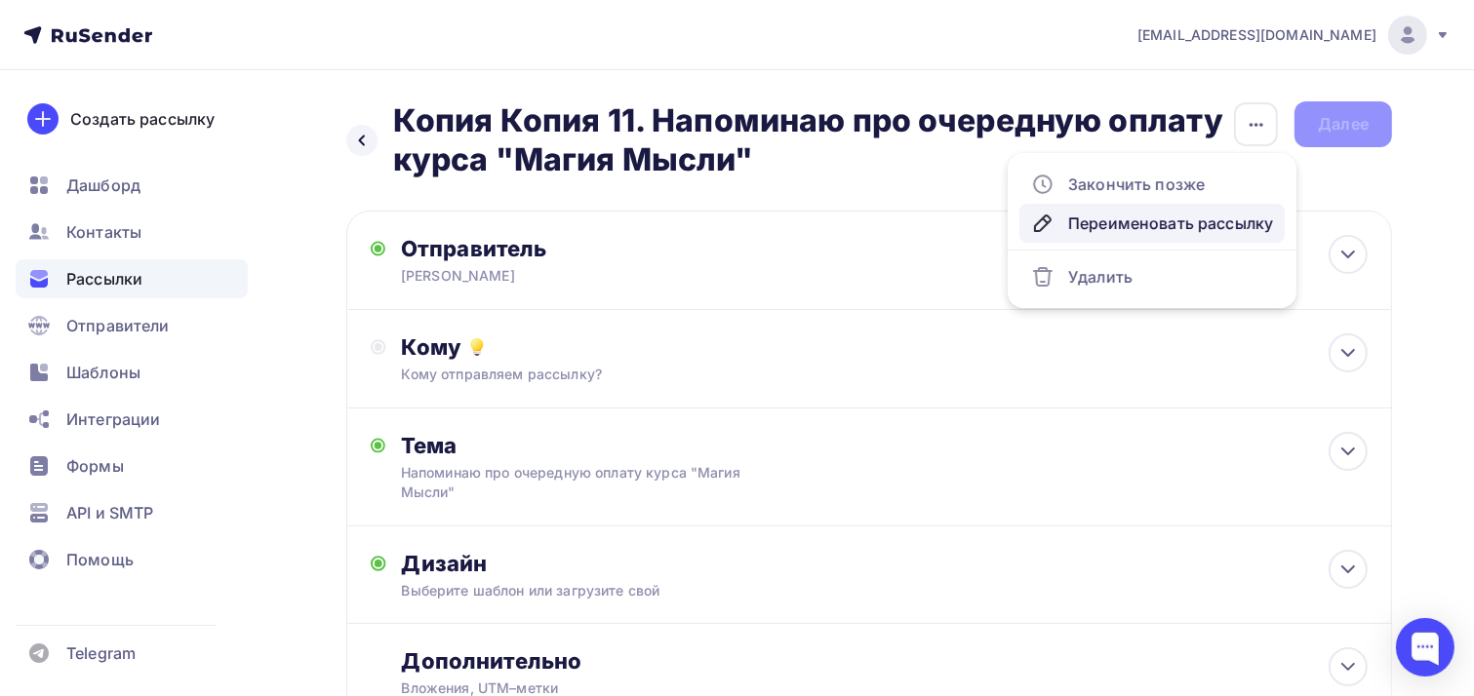
click at [1177, 223] on div "Переименовать рассылку" at bounding box center [1152, 223] width 242 height 23
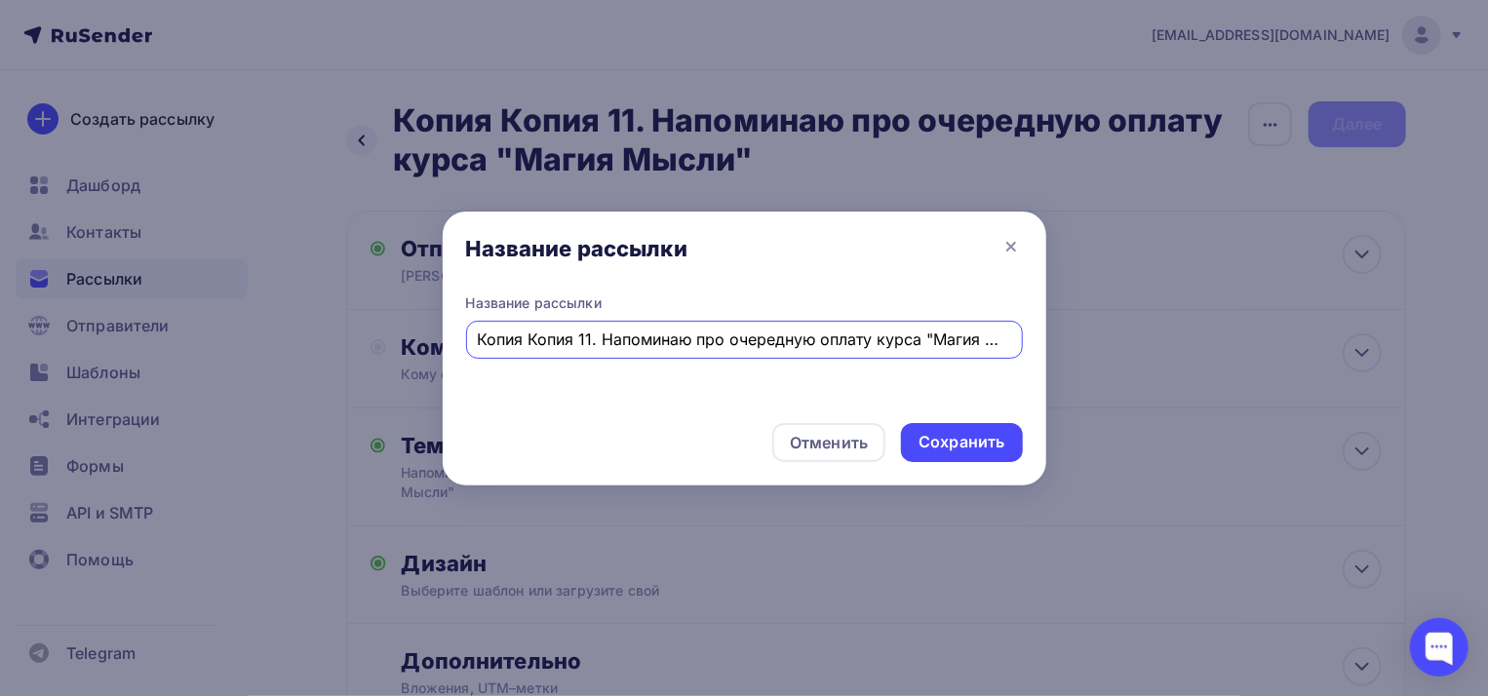
scroll to position [0, 31]
click at [550, 340] on input "Копия Копия 11. Напоминаю про очередную оплату курса "Магия Мысли"" at bounding box center [744, 339] width 534 height 23
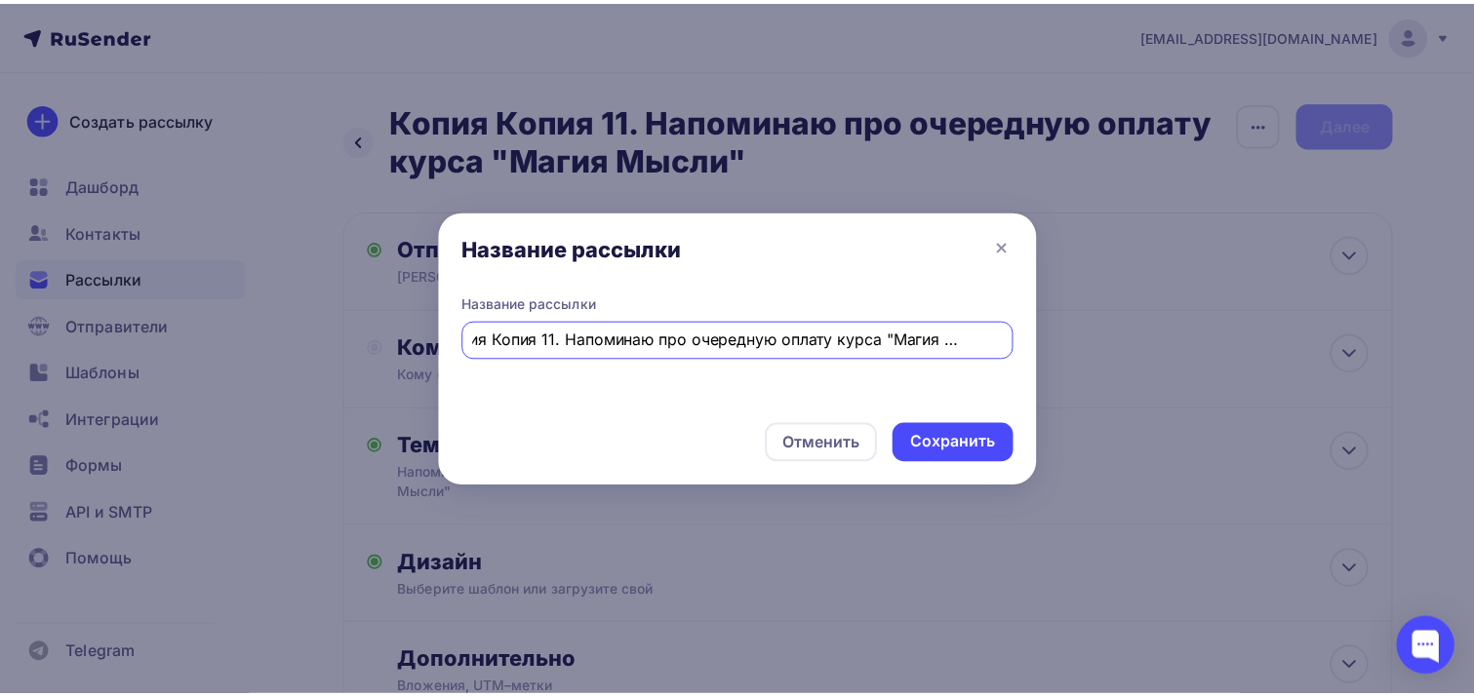
scroll to position [0, 0]
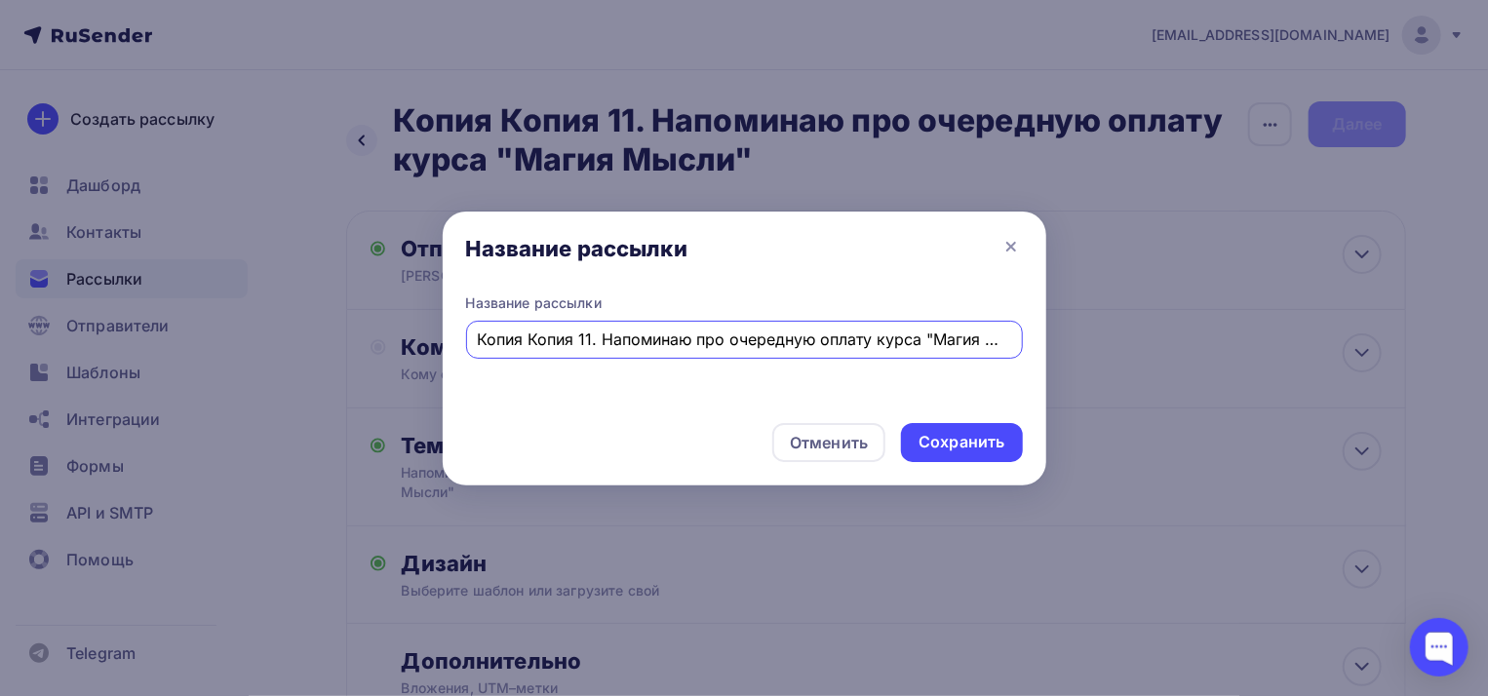
drag, startPoint x: 546, startPoint y: 340, endPoint x: 344, endPoint y: 336, distance: 201.9
click at [344, 336] on div "Название рассылки Название рассылки Копия Копия 11. Напоминаю про очередную опл…" at bounding box center [744, 348] width 1488 height 696
type input "11. Напоминаю про очередную оплату курса "Магия Мысли""
click at [986, 442] on div "Сохранить" at bounding box center [962, 442] width 86 height 22
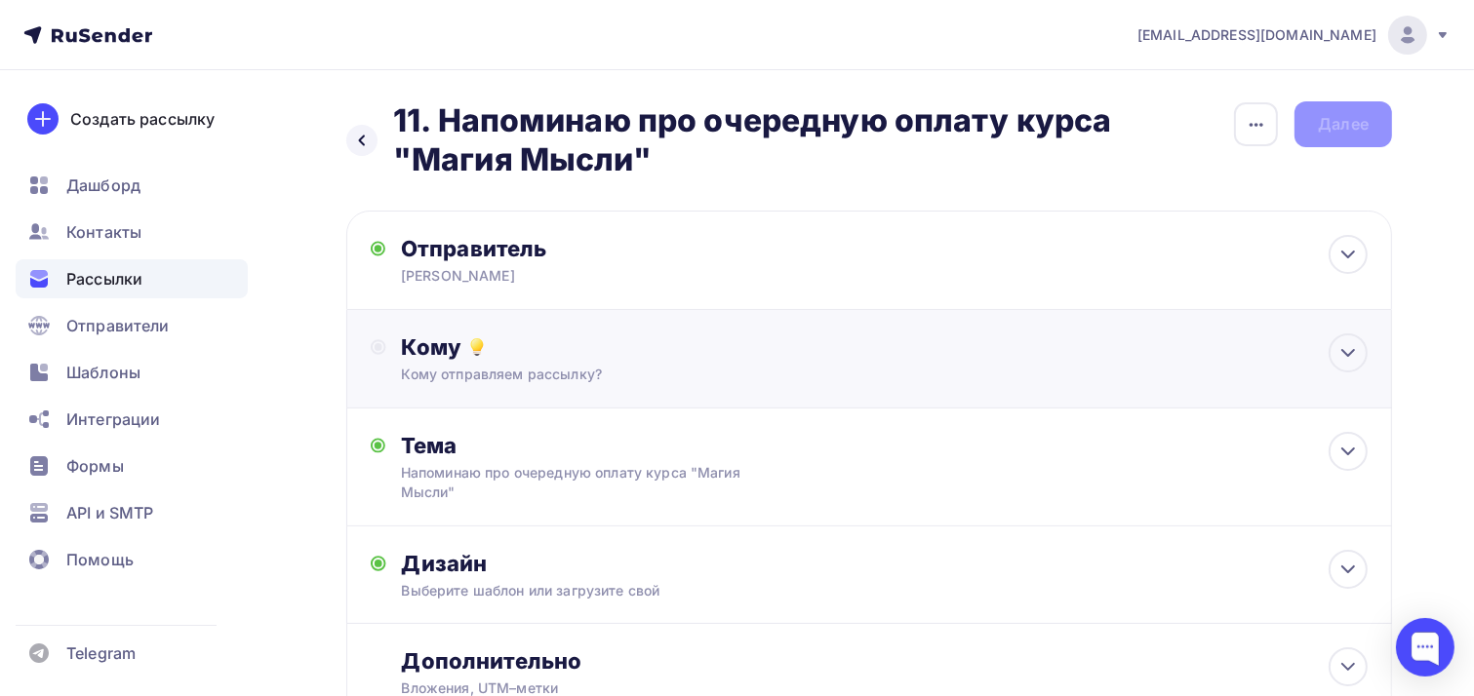
click at [386, 340] on div "Кому Кому отправляем рассылку? Списки получателей Выберите список Все списки id…" at bounding box center [869, 359] width 997 height 51
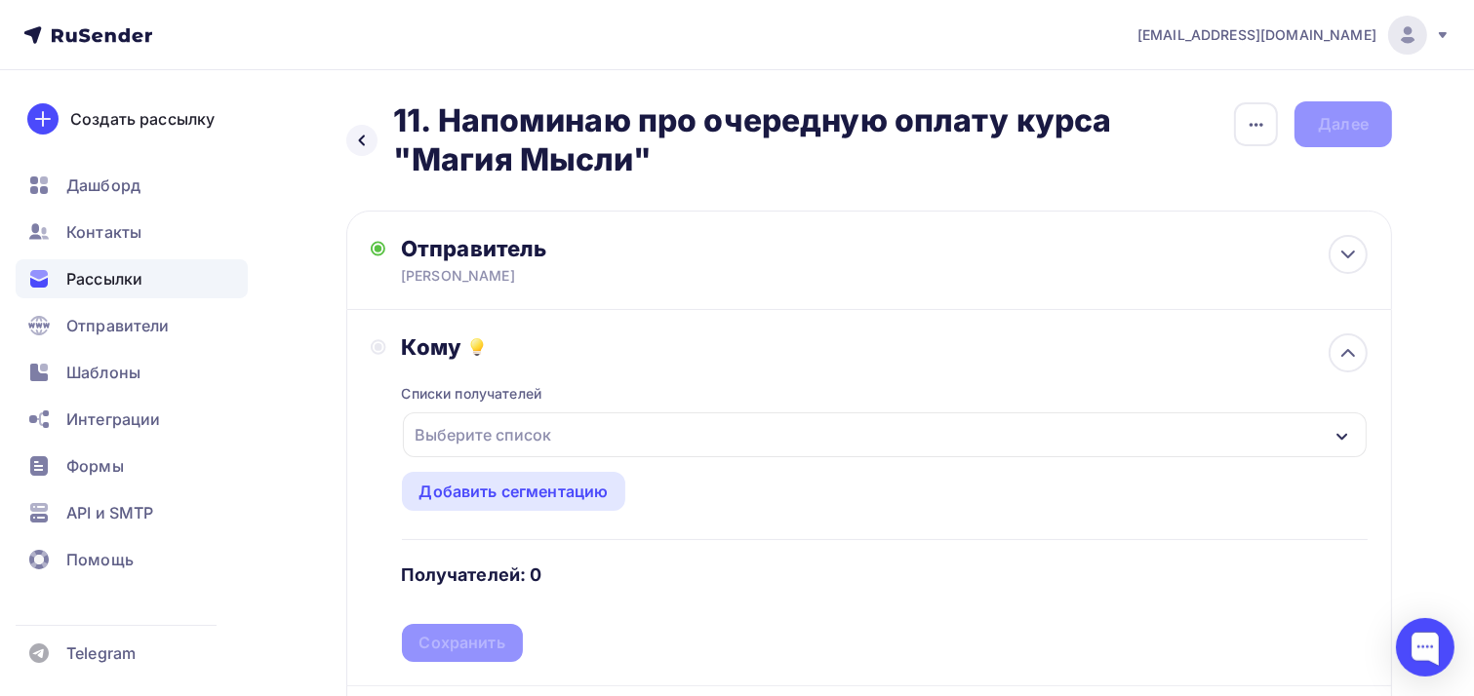
click at [445, 392] on div "Списки получателей" at bounding box center [472, 394] width 140 height 20
click at [447, 344] on div "Кому" at bounding box center [885, 347] width 966 height 27
click at [486, 432] on div "Выберите список" at bounding box center [484, 434] width 152 height 35
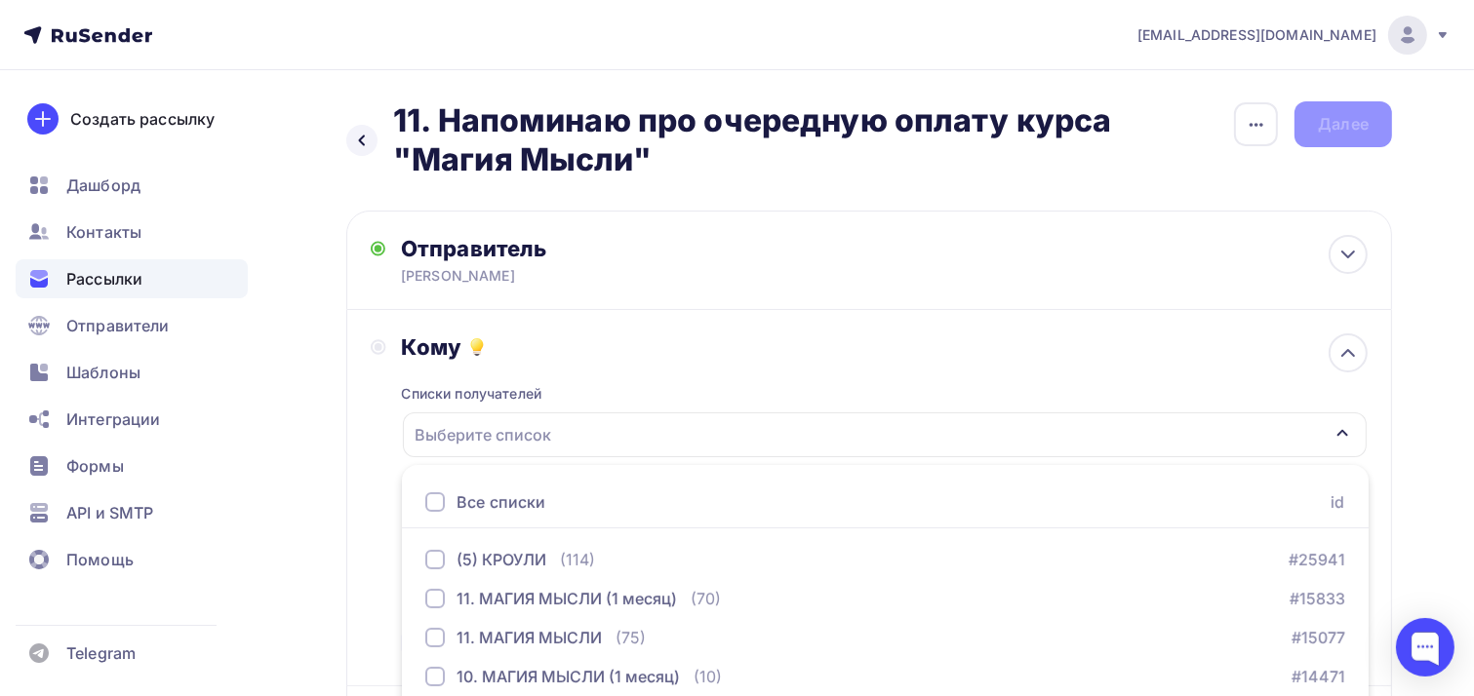
scroll to position [121, 0]
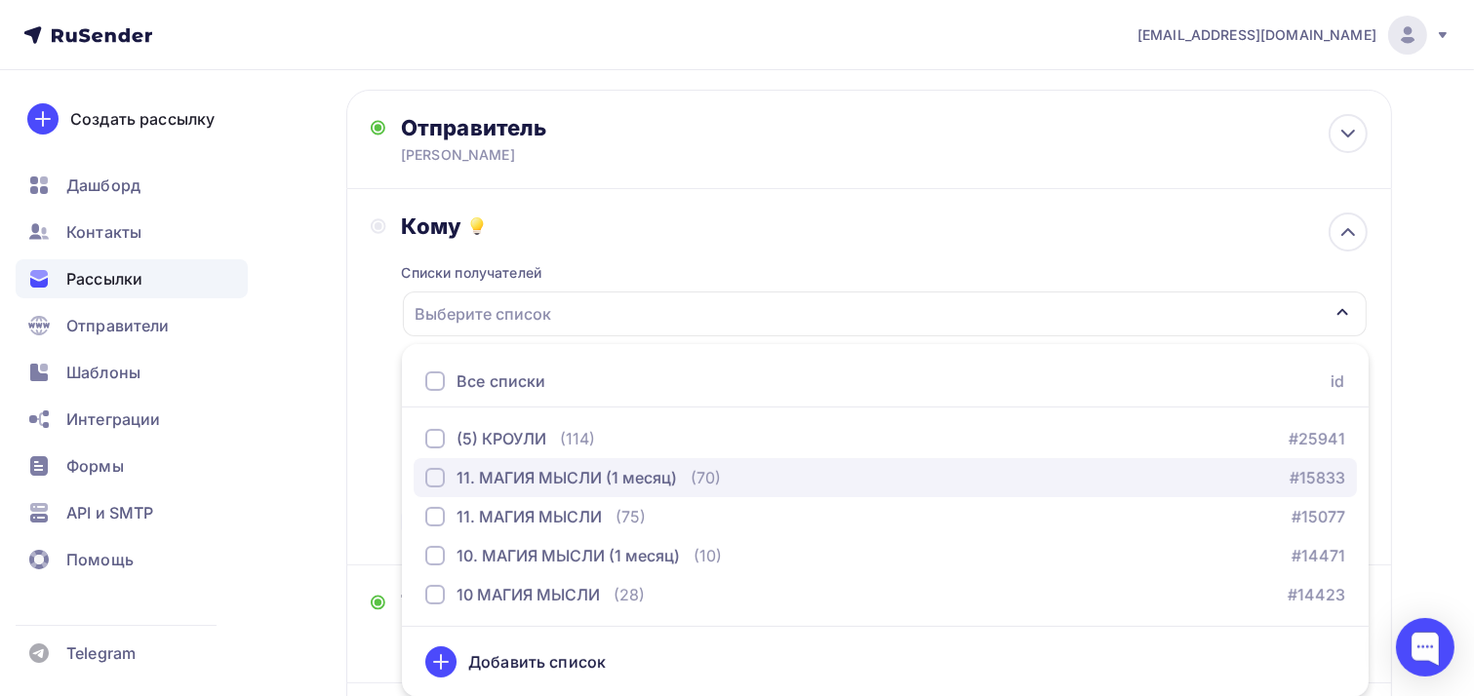
click at [439, 475] on div "button" at bounding box center [435, 478] width 20 height 20
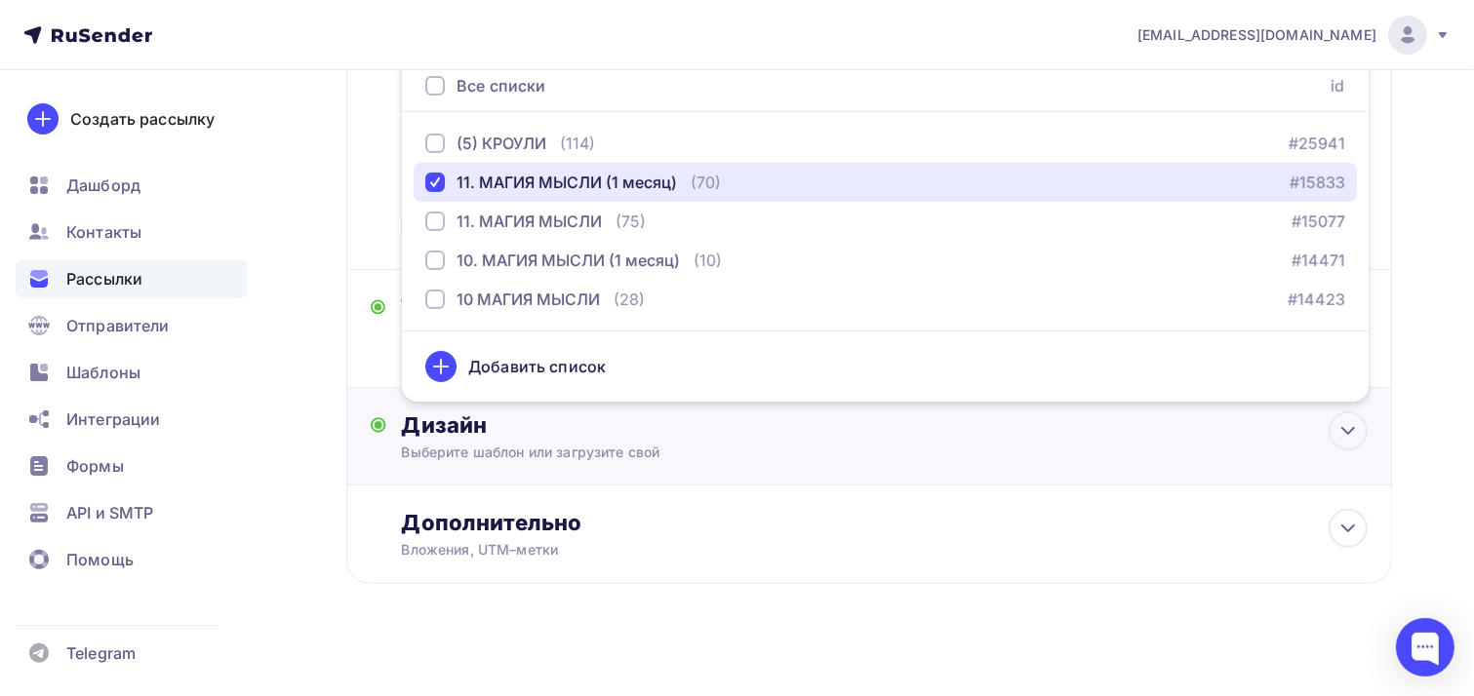
scroll to position [428, 0]
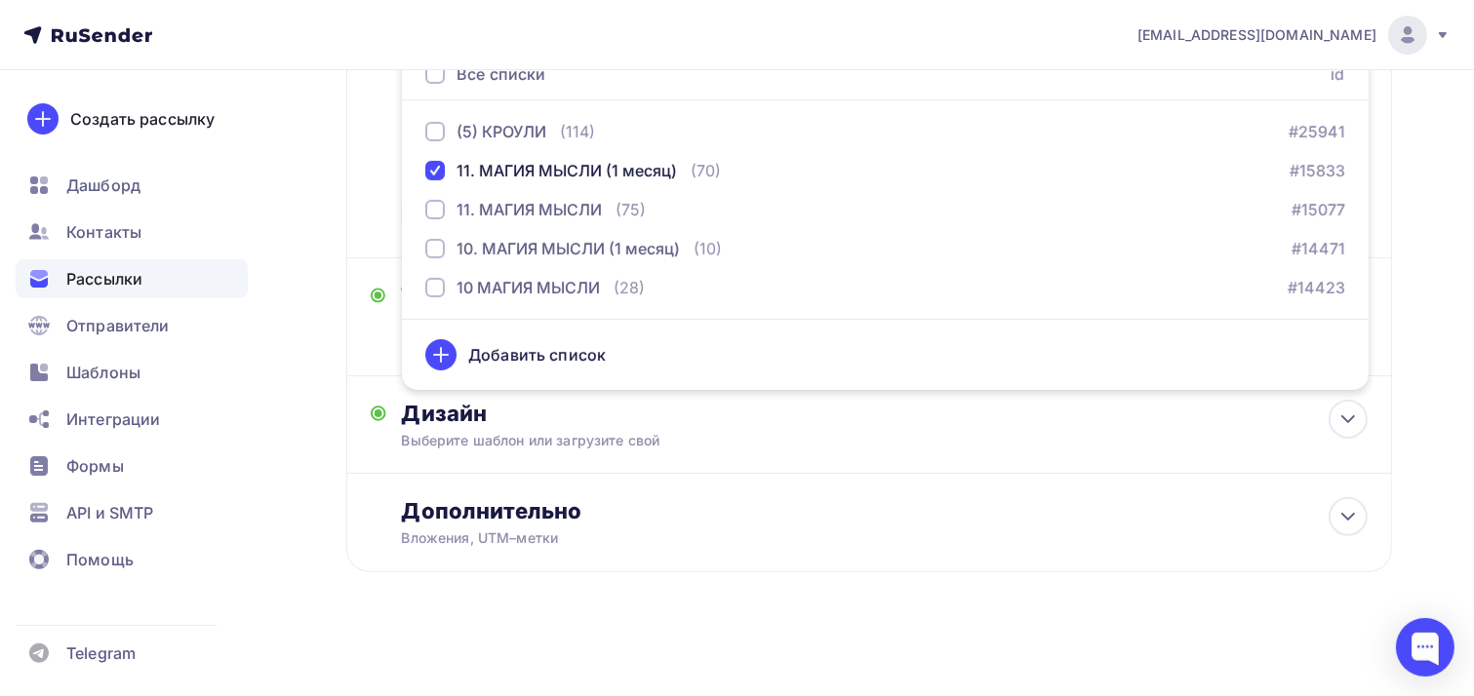
click at [375, 192] on div "Кому Списки получателей 11. МАГИЯ МЫСЛИ (1 месяц) Все списки id (5) КРОУЛИ (114…" at bounding box center [869, 69] width 997 height 329
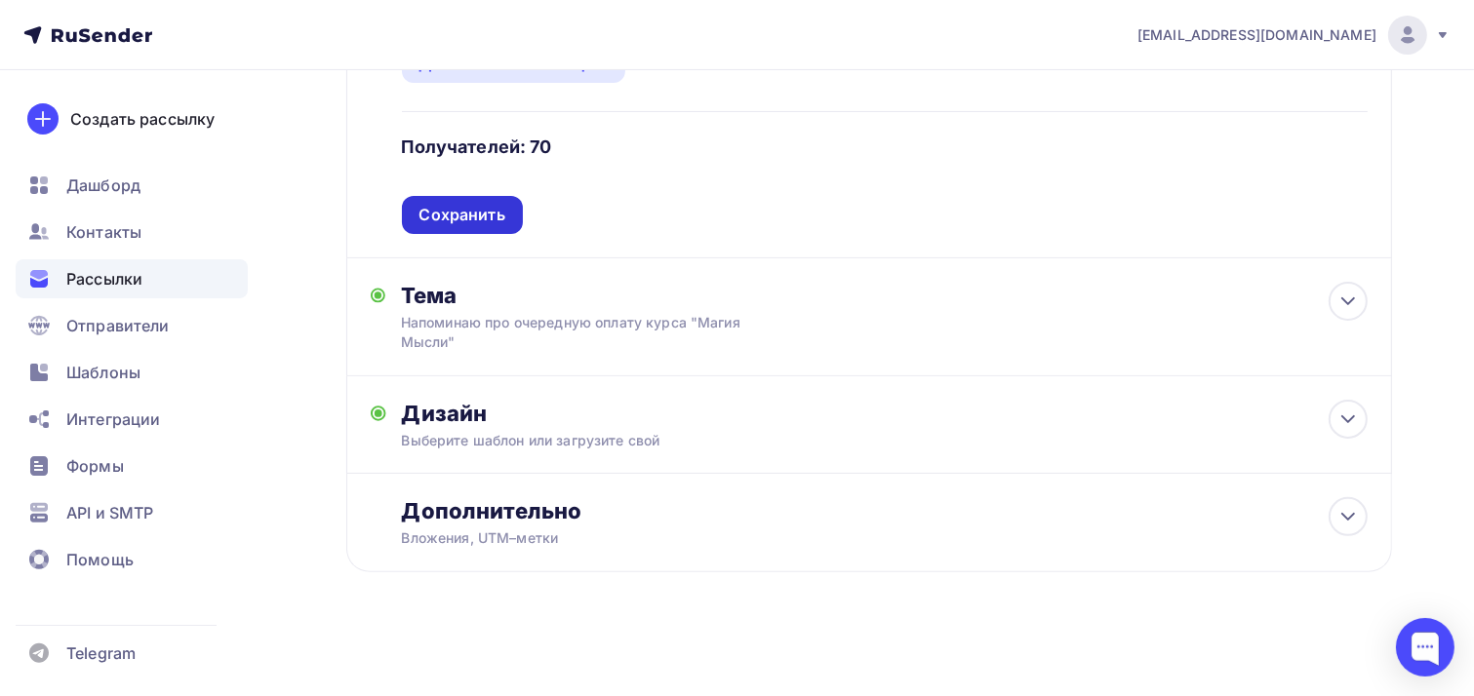
click at [458, 220] on div "Сохранить" at bounding box center [462, 215] width 86 height 22
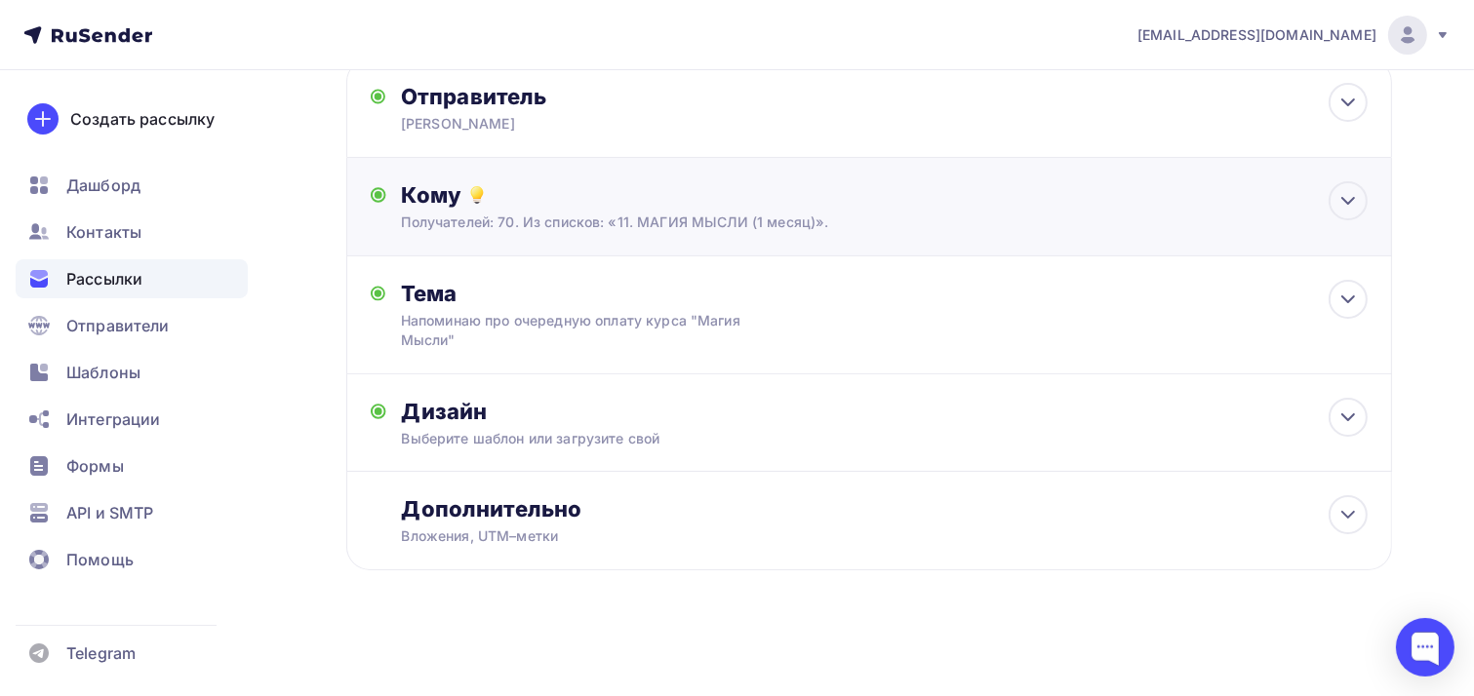
scroll to position [150, 0]
click at [465, 414] on div "Дизайн" at bounding box center [885, 413] width 966 height 27
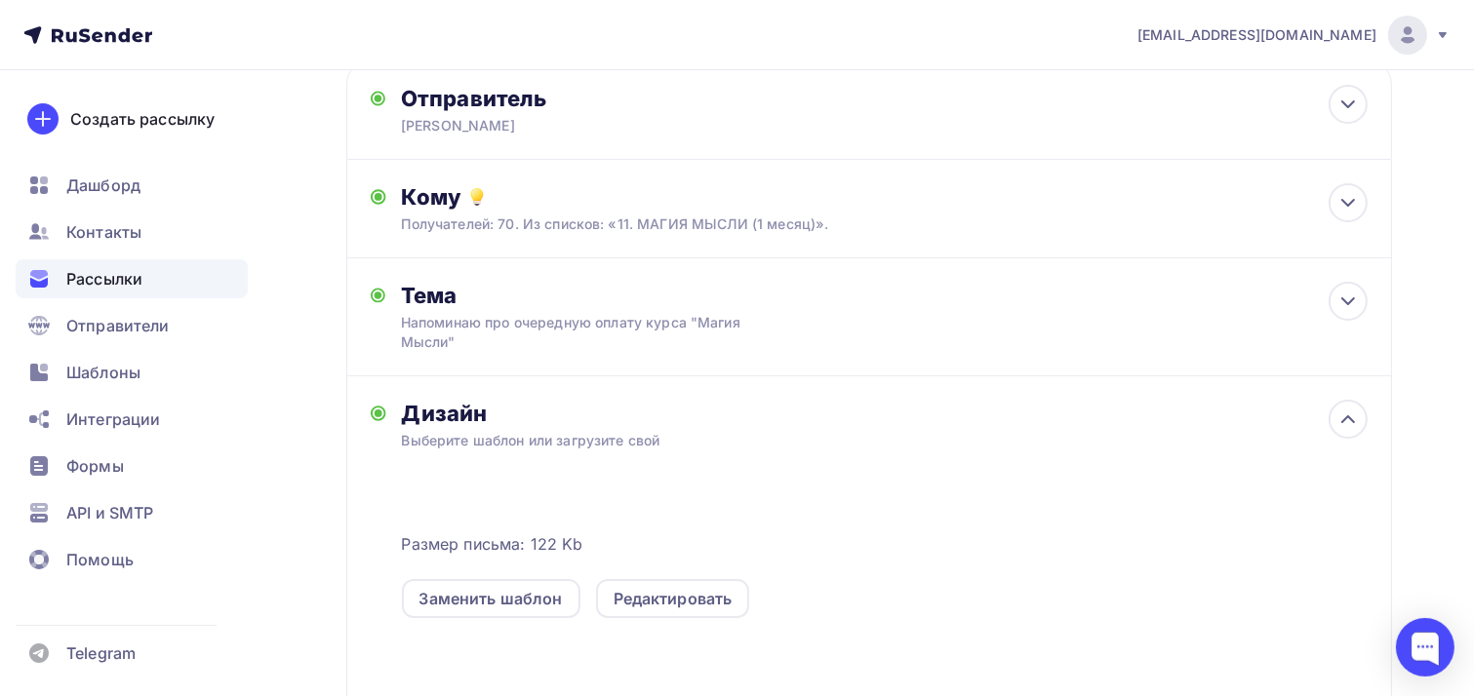
scroll to position [369, 0]
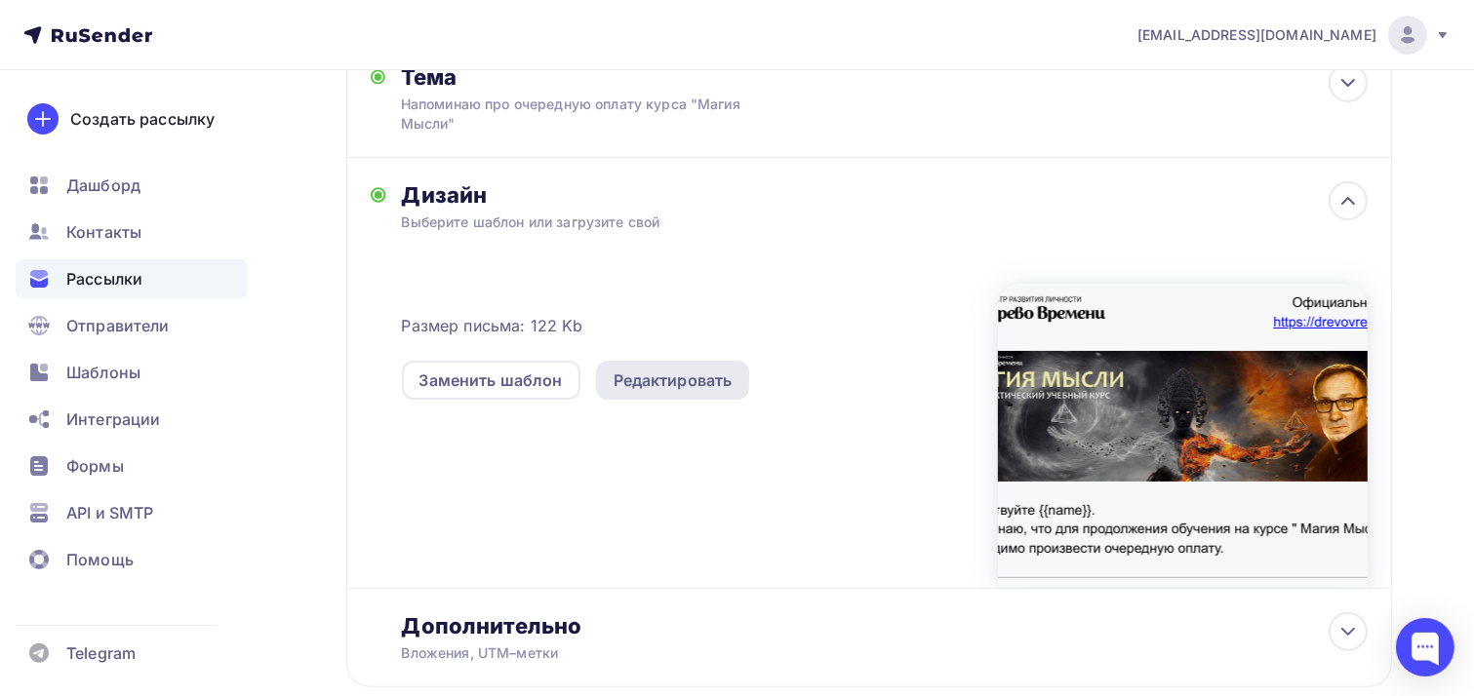
click at [683, 388] on div "Редактировать" at bounding box center [672, 380] width 119 height 23
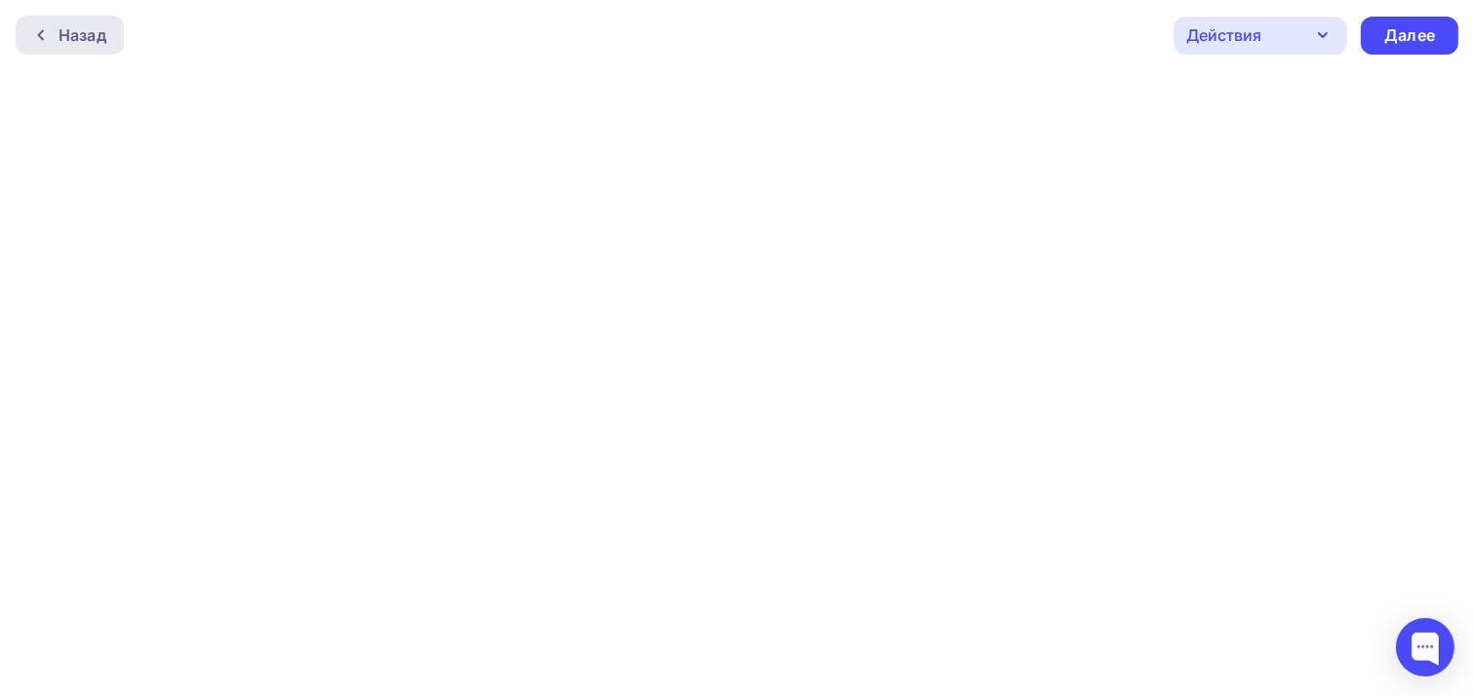
click at [52, 33] on div at bounding box center [45, 35] width 25 height 16
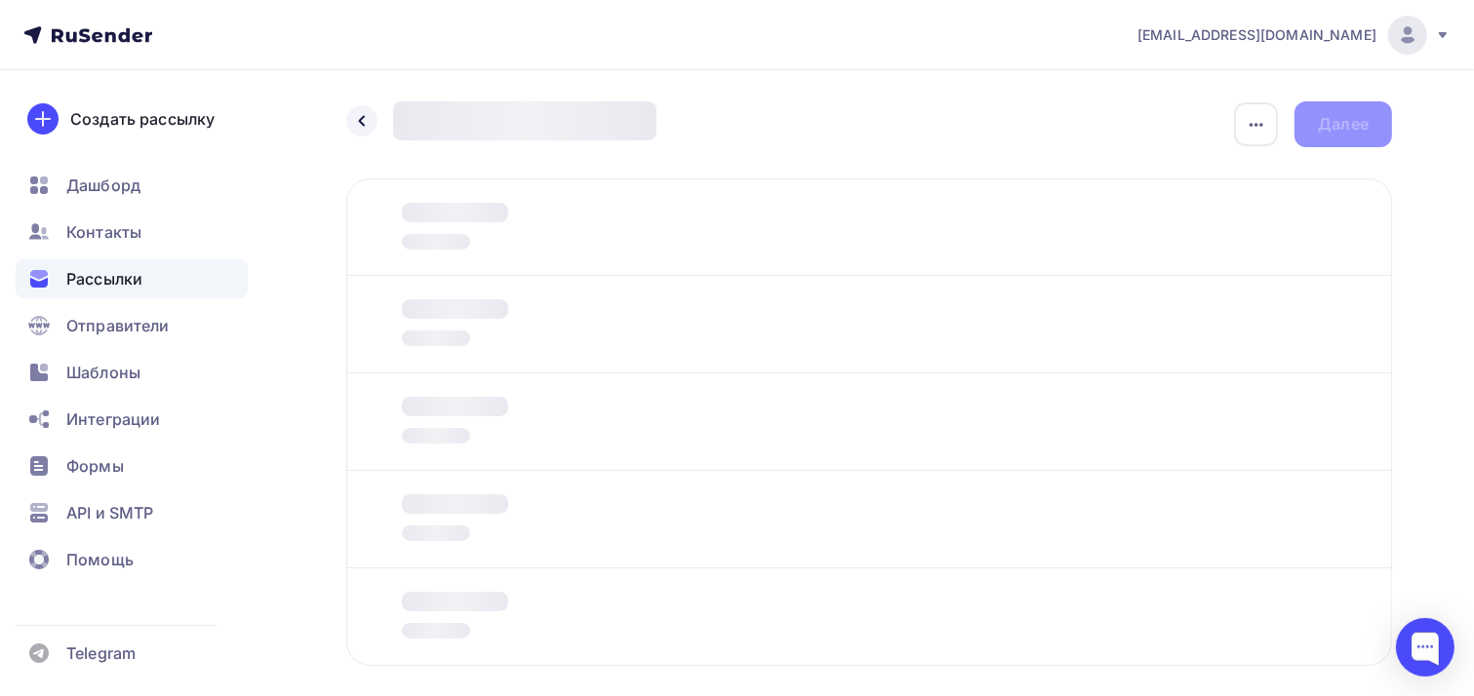
scroll to position [95, 0]
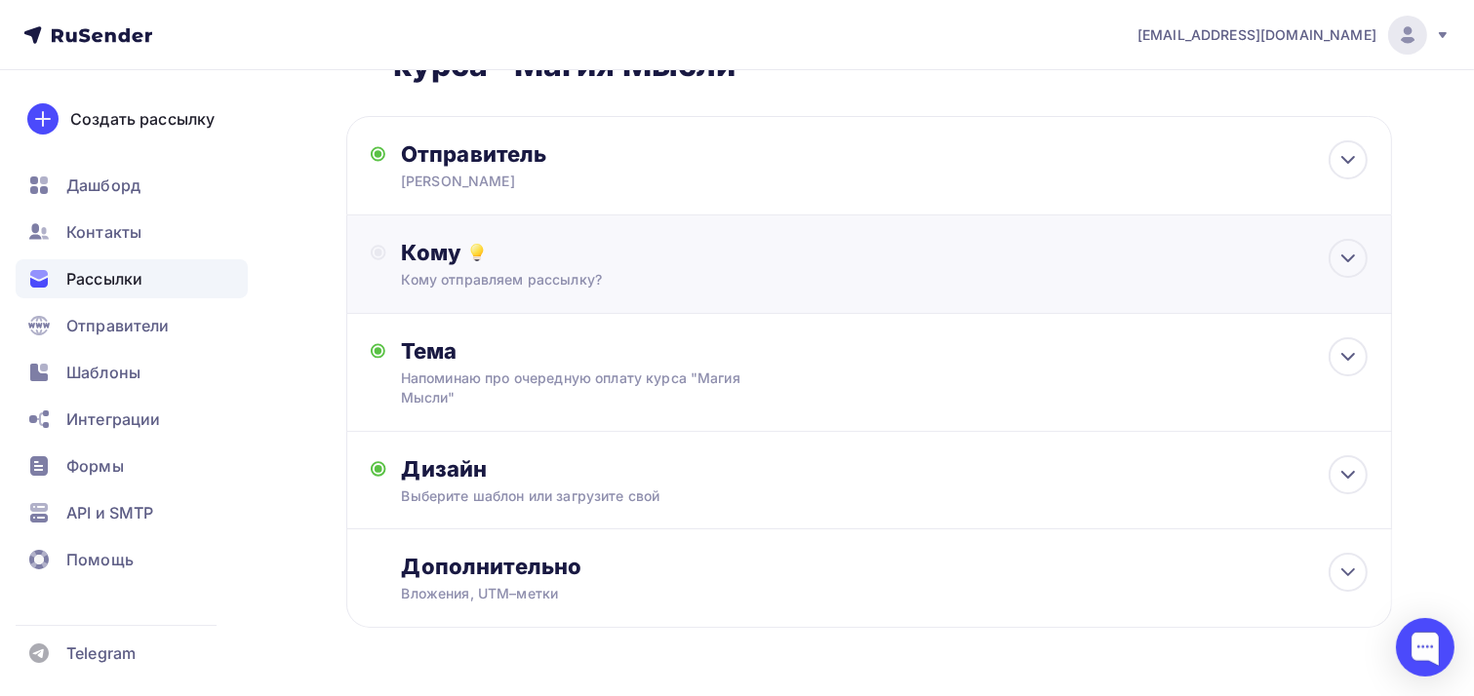
click at [392, 247] on div "Кому Кому отправляем рассылку? Списки получателей Выберите список Все списки id…" at bounding box center [869, 264] width 997 height 51
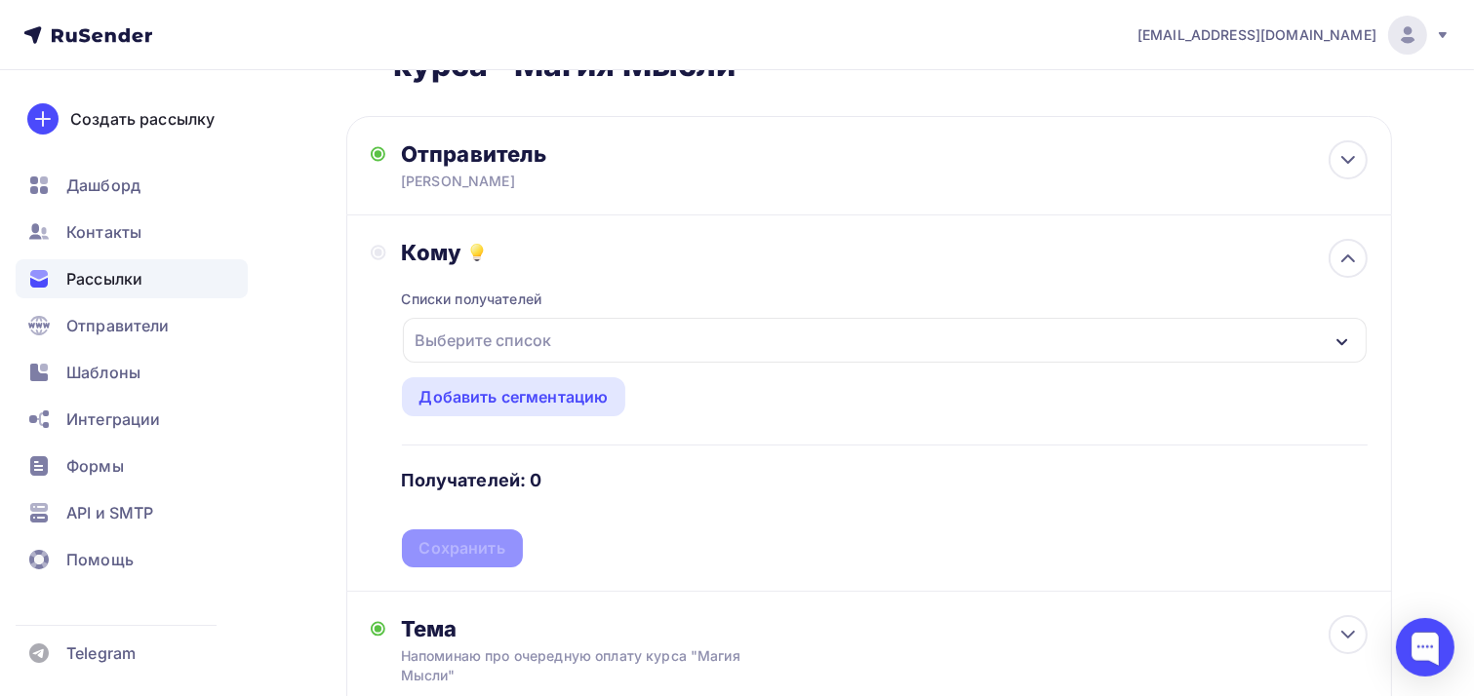
click at [451, 332] on div "Выберите список" at bounding box center [484, 340] width 152 height 35
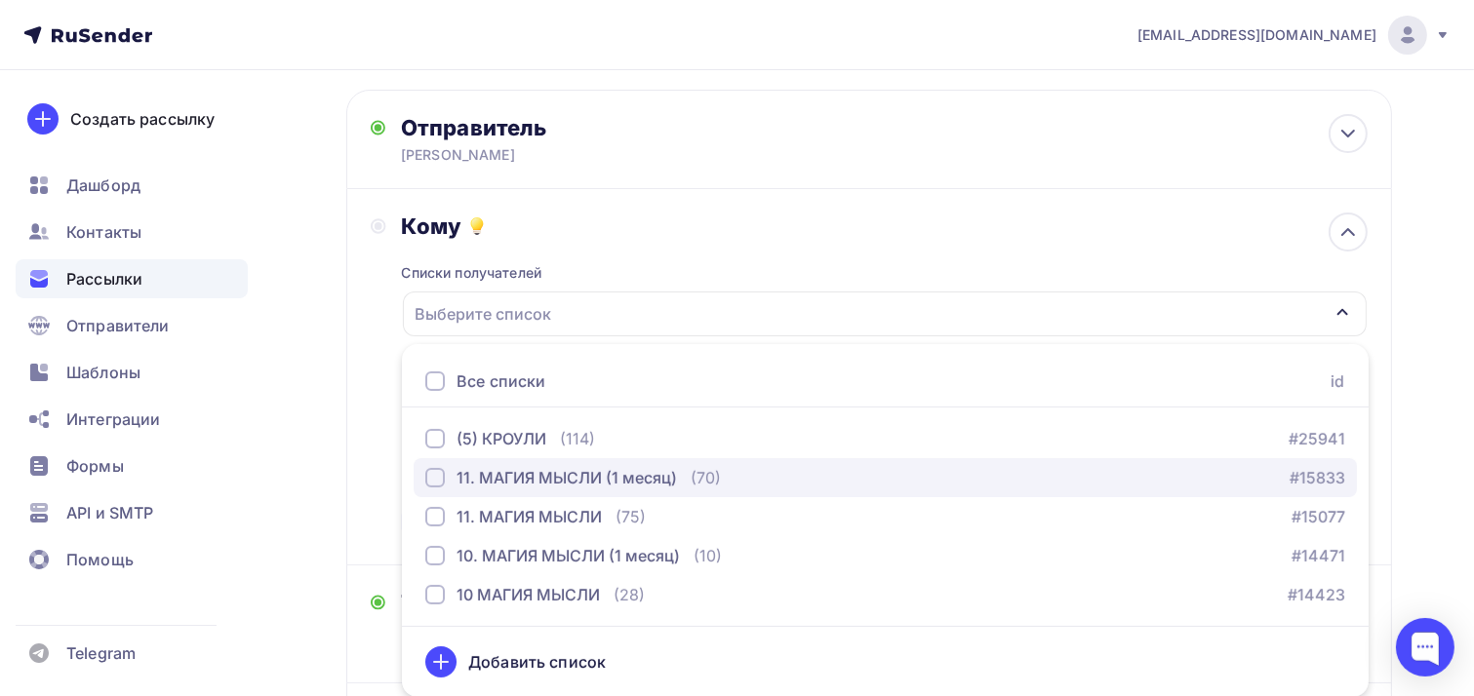
click at [433, 481] on div "button" at bounding box center [435, 478] width 20 height 20
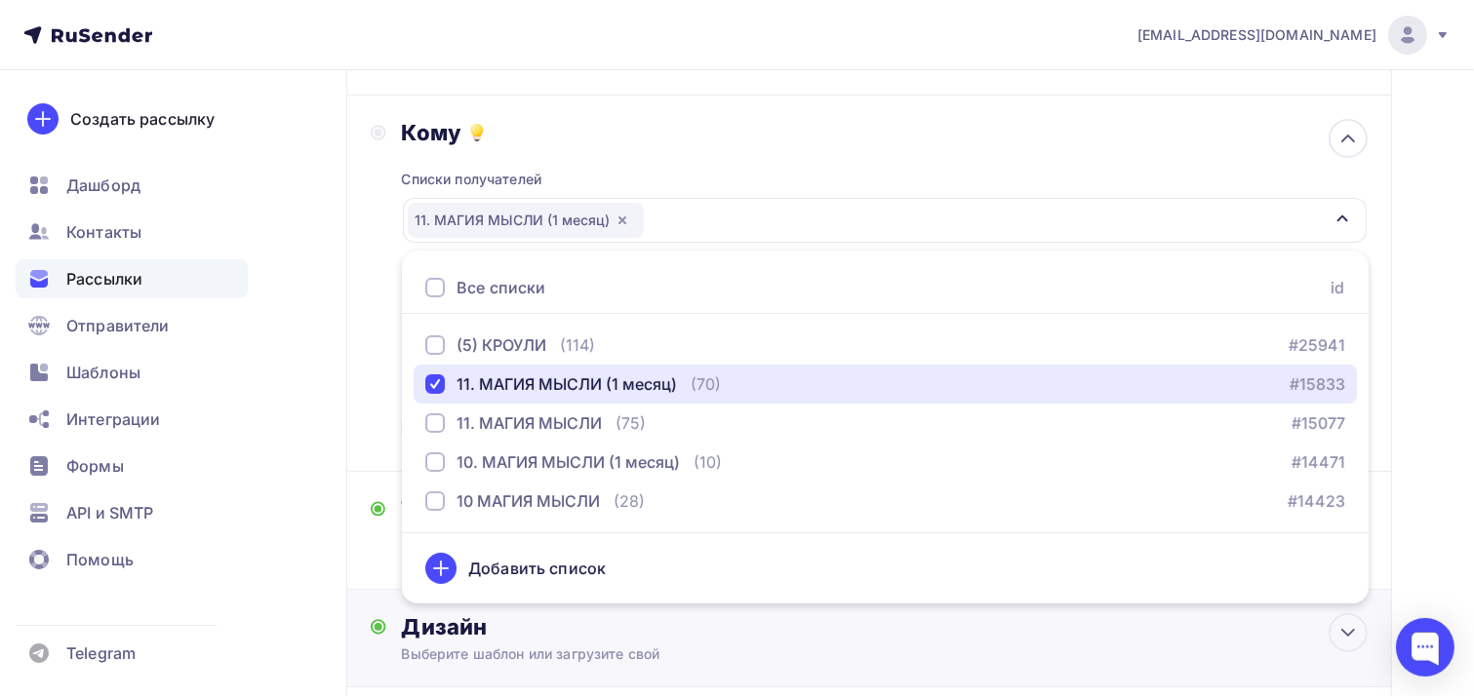
scroll to position [413, 0]
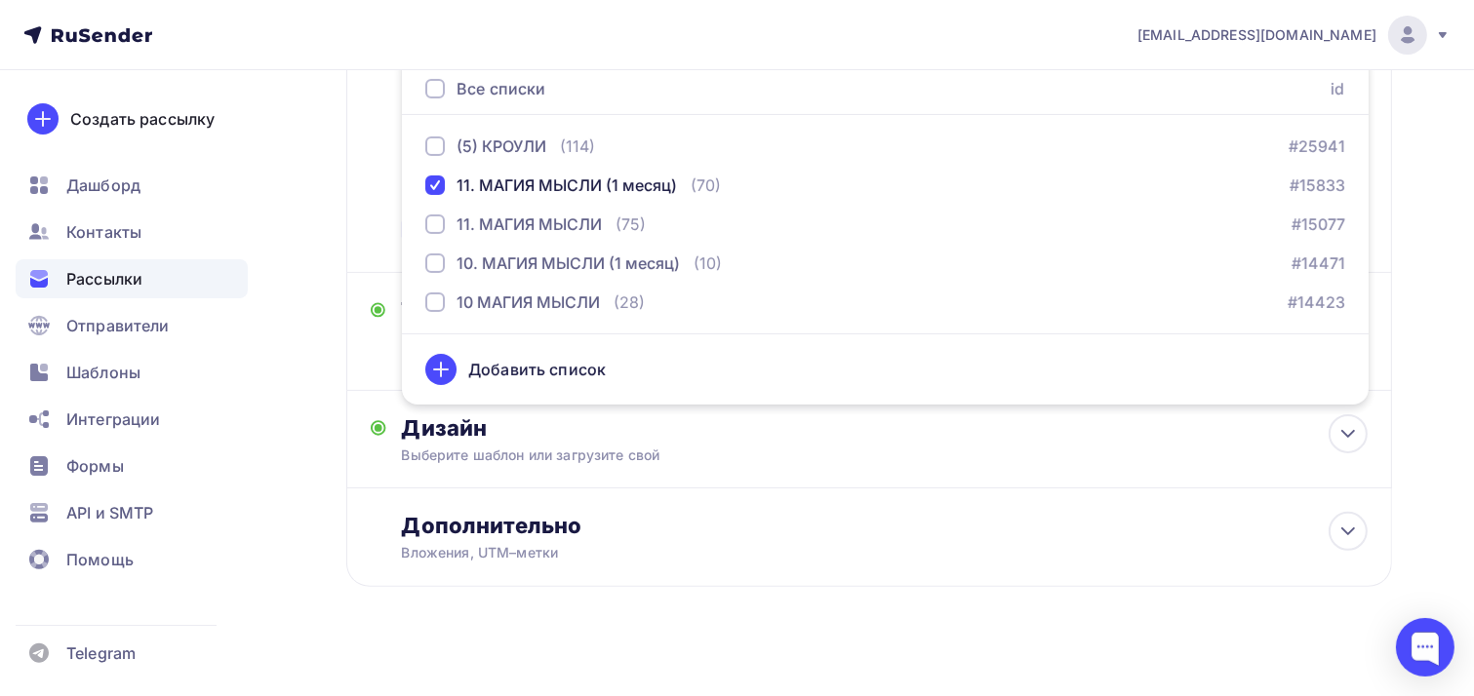
click at [386, 237] on div "Кому Списки получателей 11. МАГИЯ МЫСЛИ (1 месяц) Все списки id (5) КРОУЛИ (114…" at bounding box center [869, 84] width 997 height 329
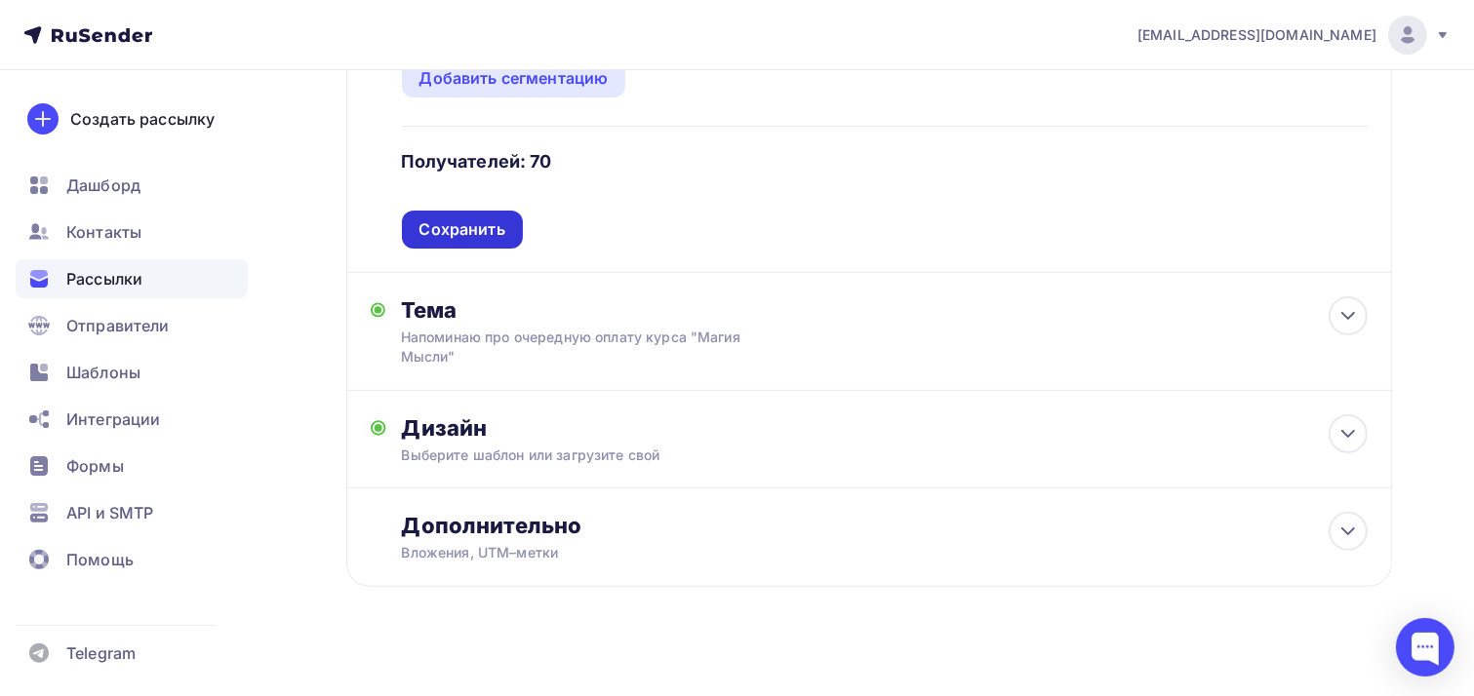
click at [473, 231] on div "Сохранить" at bounding box center [462, 229] width 86 height 22
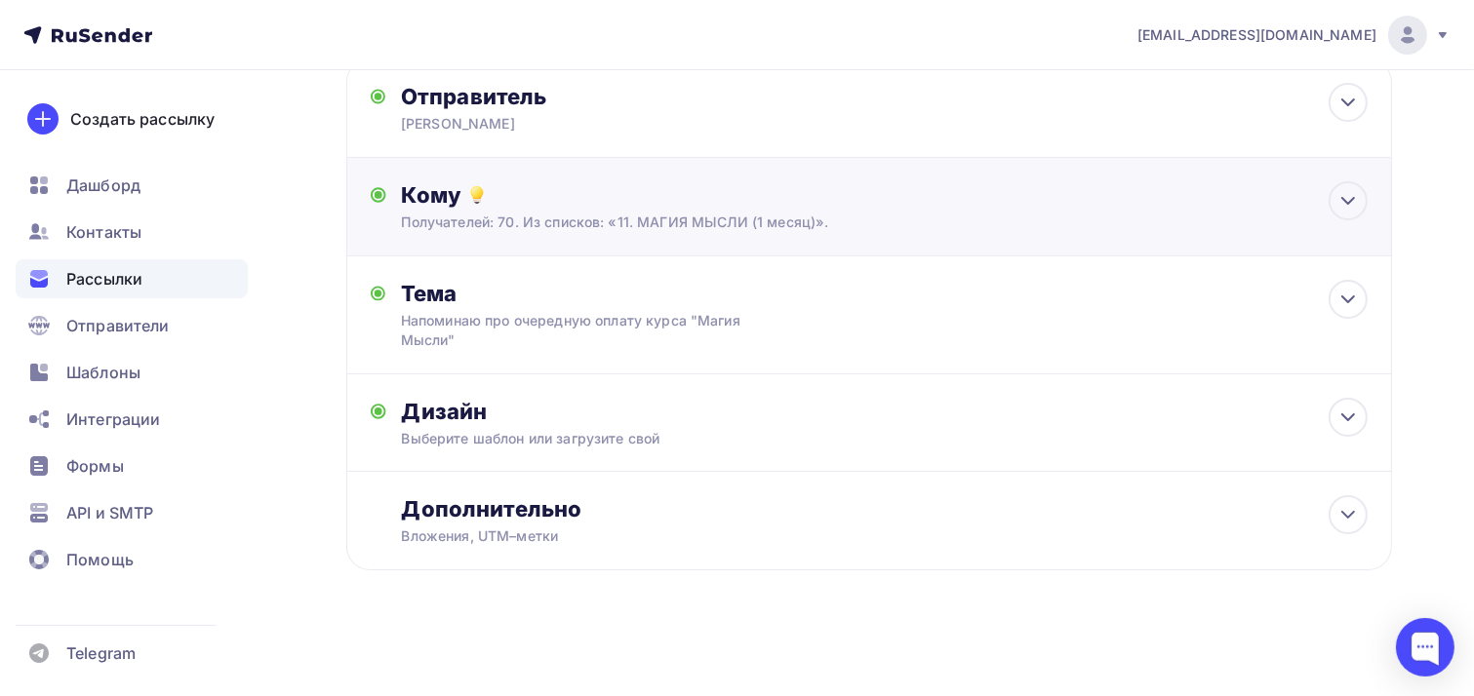
scroll to position [150, 0]
click at [497, 414] on div "Дизайн" at bounding box center [885, 413] width 966 height 27
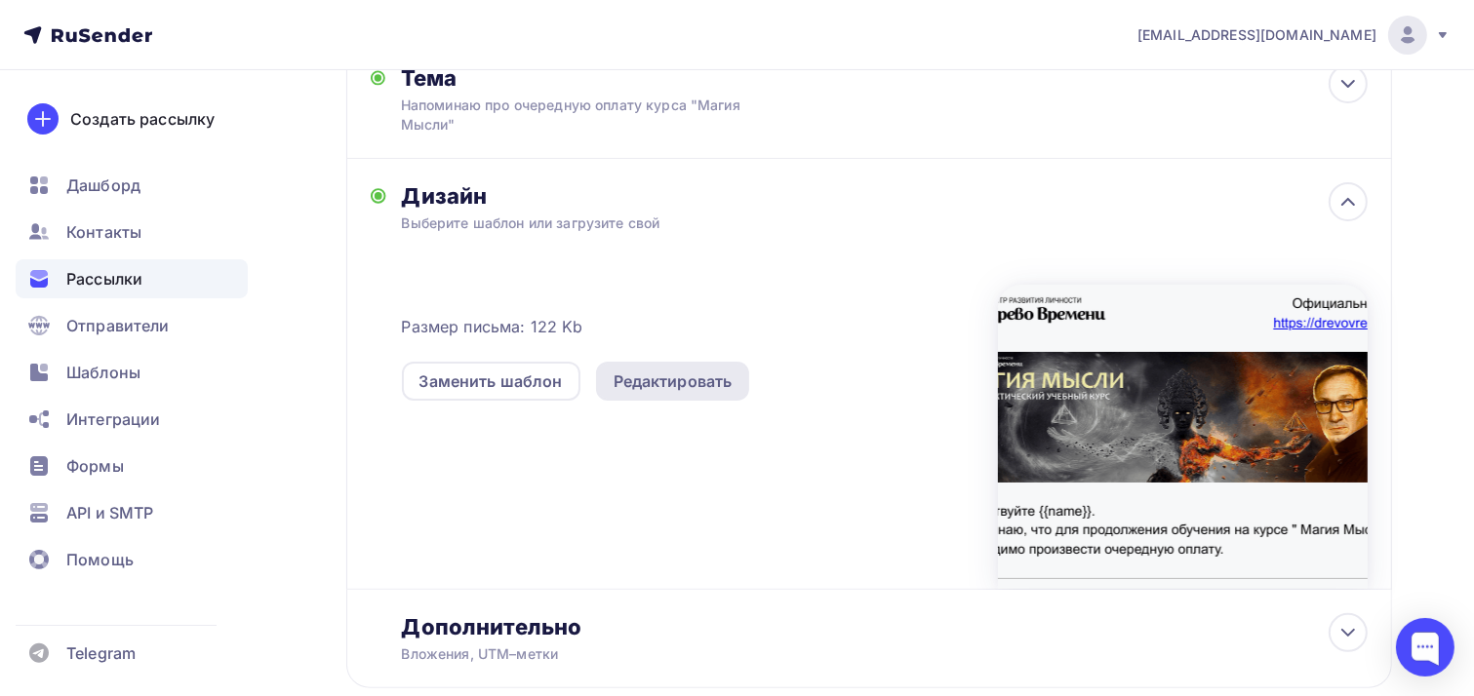
click at [701, 379] on div "Редактировать" at bounding box center [672, 381] width 119 height 23
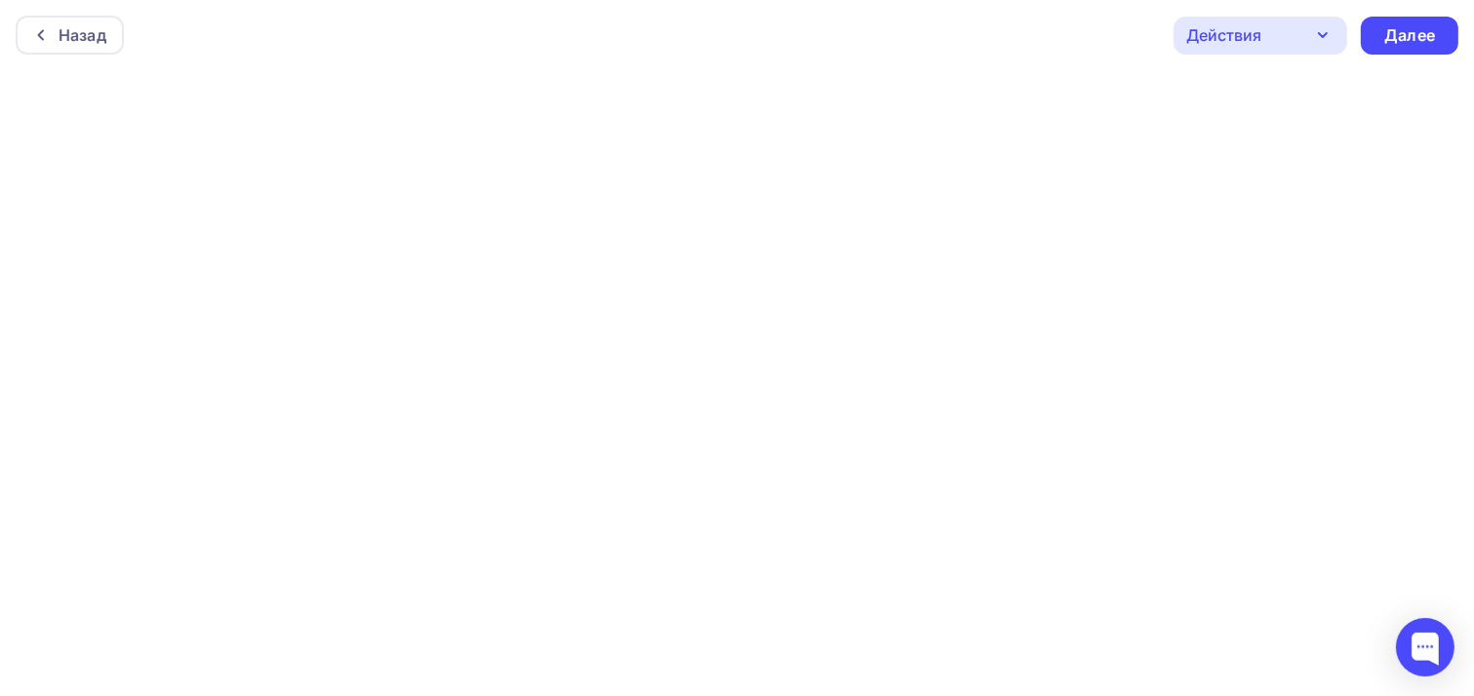
click at [1302, 32] on div "Действия" at bounding box center [1260, 36] width 174 height 38
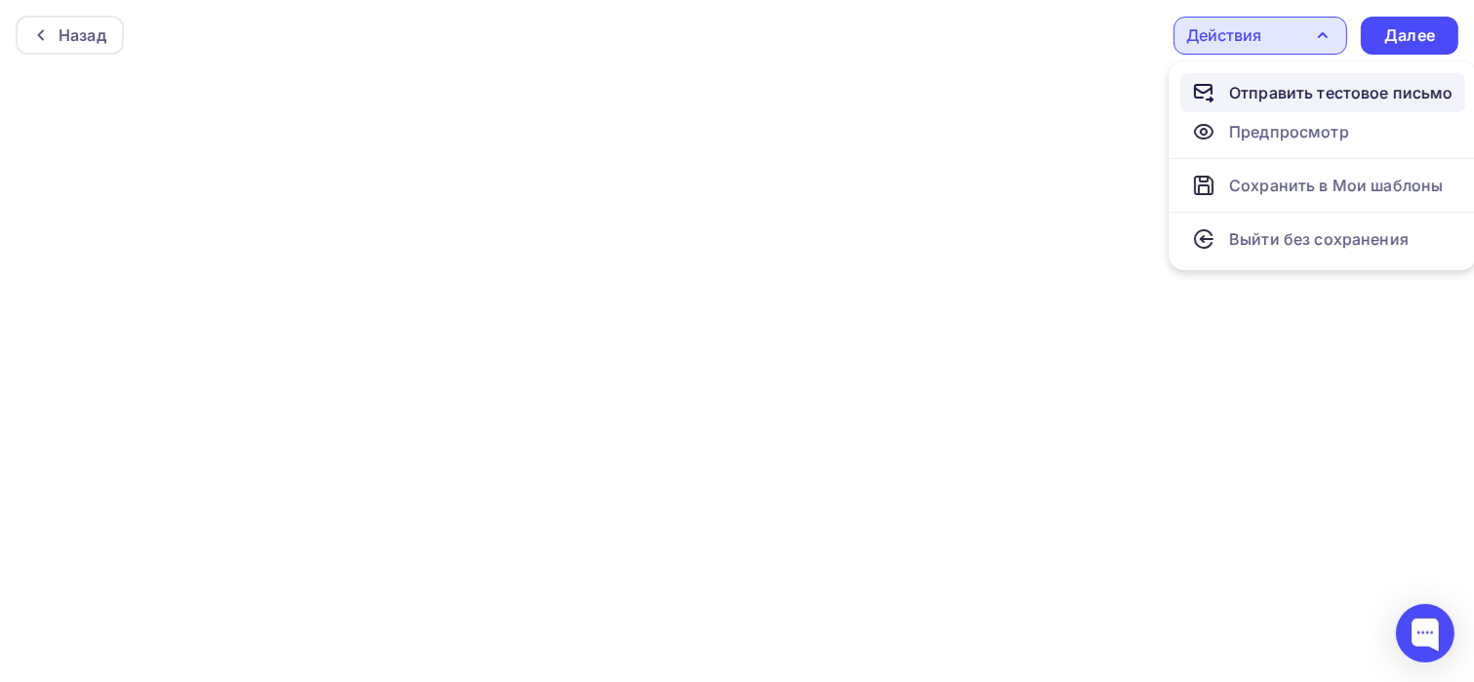
click at [1308, 97] on div "Отправить тестовое письмо" at bounding box center [1341, 92] width 224 height 23
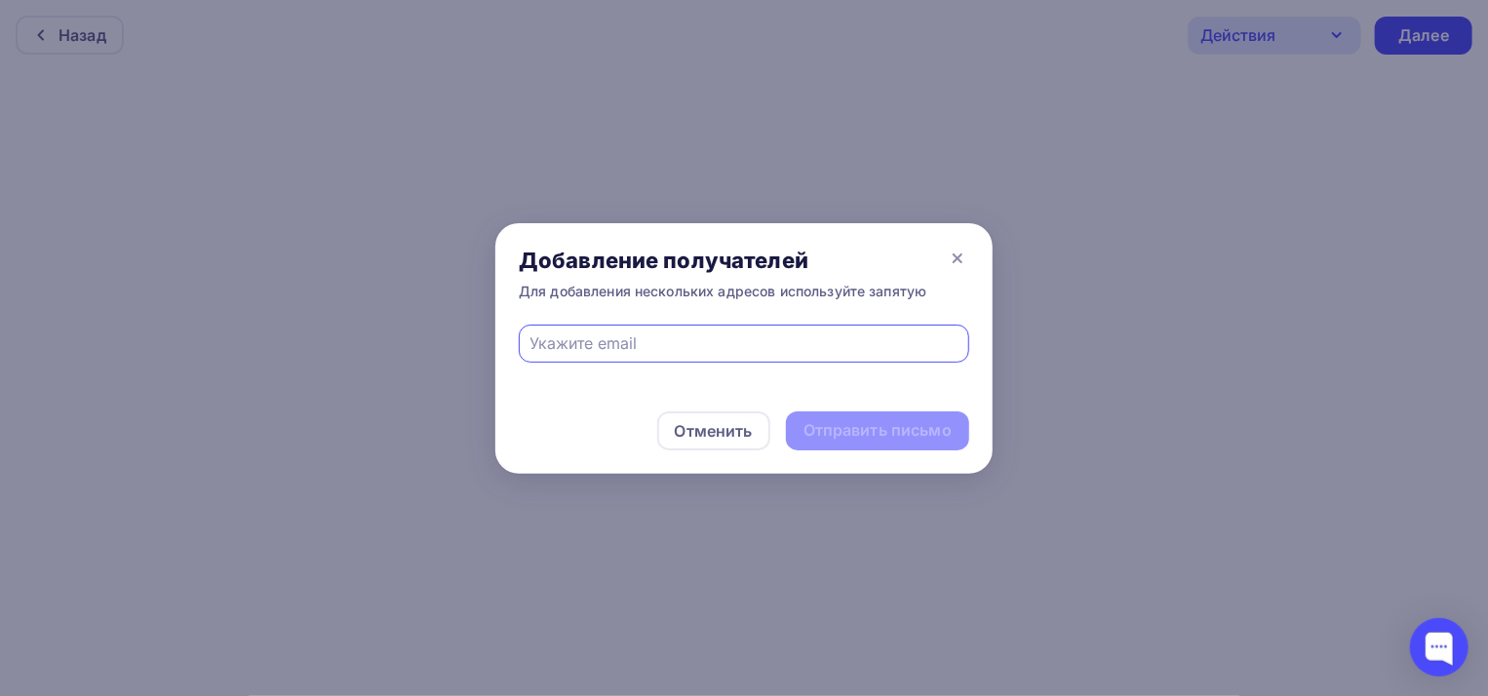
click at [654, 346] on input "text" at bounding box center [745, 343] width 428 height 23
type input "[EMAIL_ADDRESS][DOMAIN_NAME]"
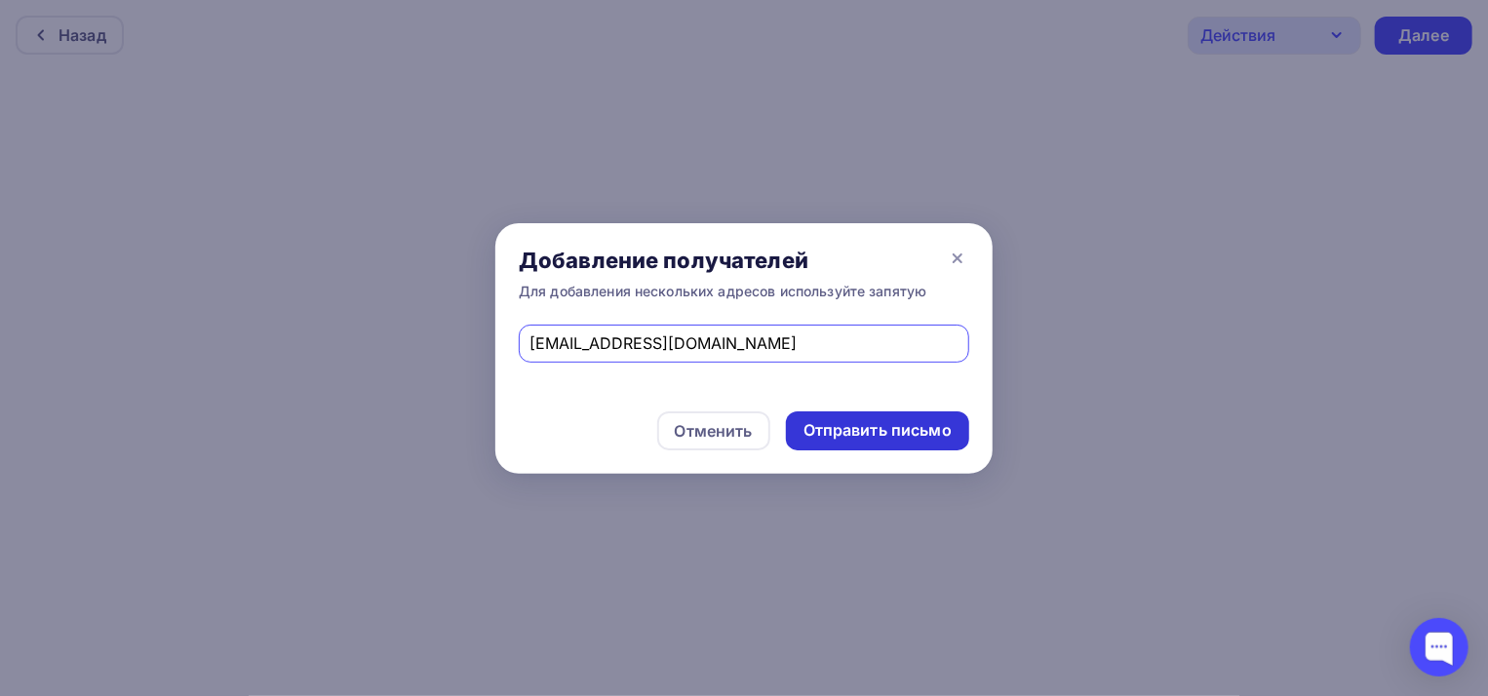
click at [882, 434] on div "Отправить письмо" at bounding box center [878, 430] width 148 height 22
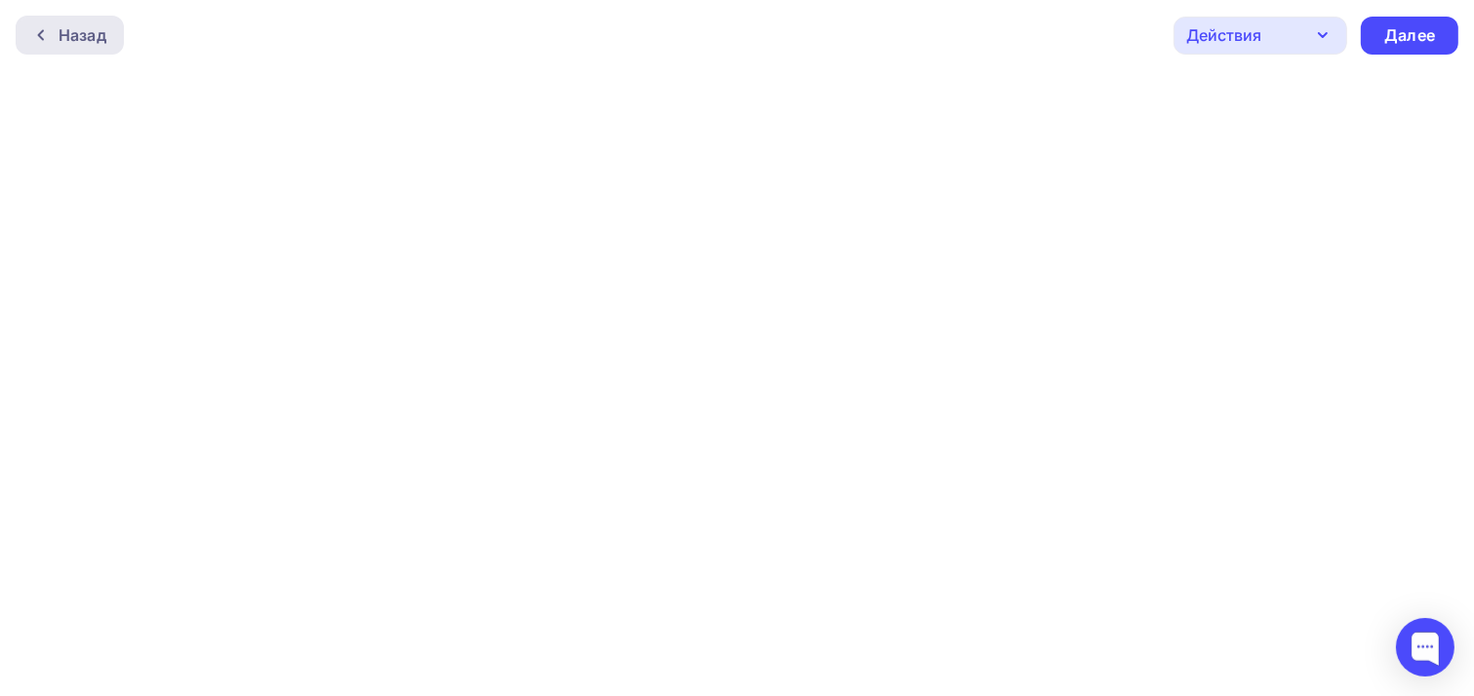
click at [57, 37] on div at bounding box center [45, 35] width 25 height 16
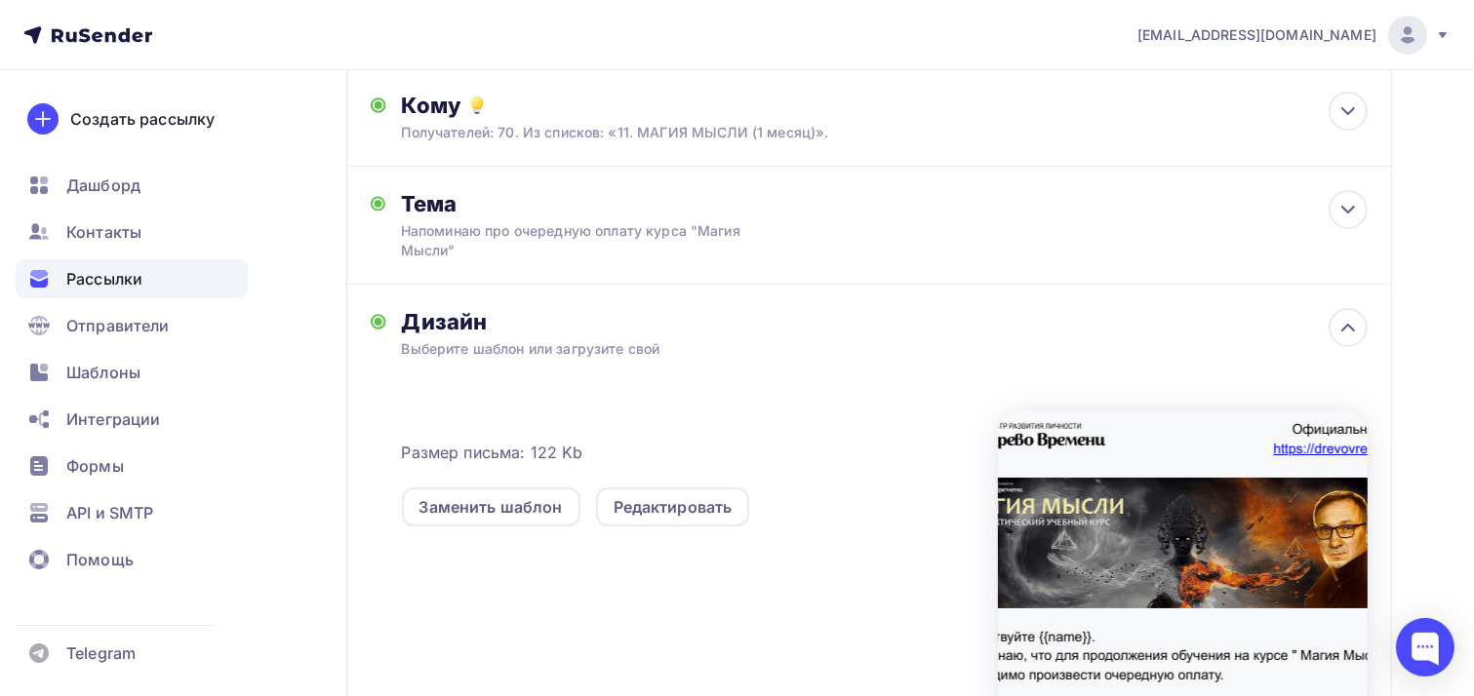
scroll to position [290, 0]
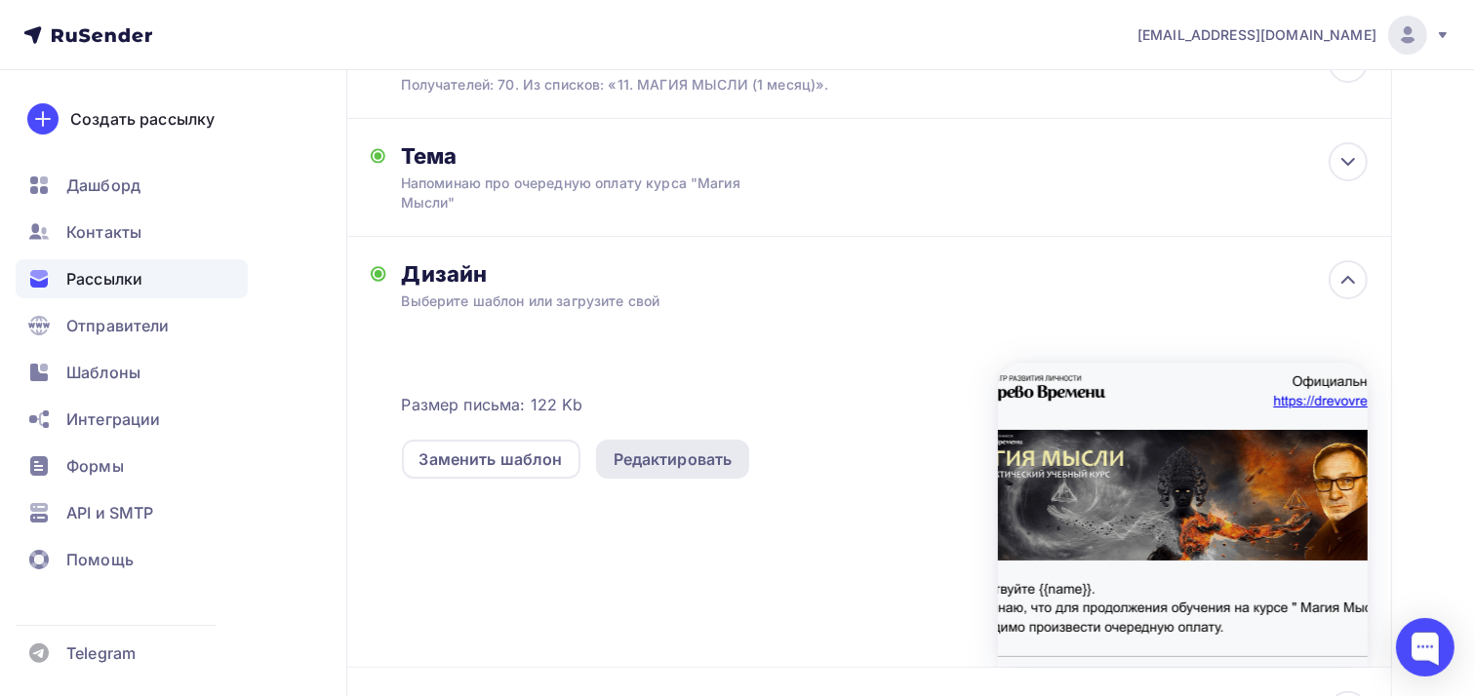
click at [688, 467] on div "Редактировать" at bounding box center [672, 459] width 119 height 23
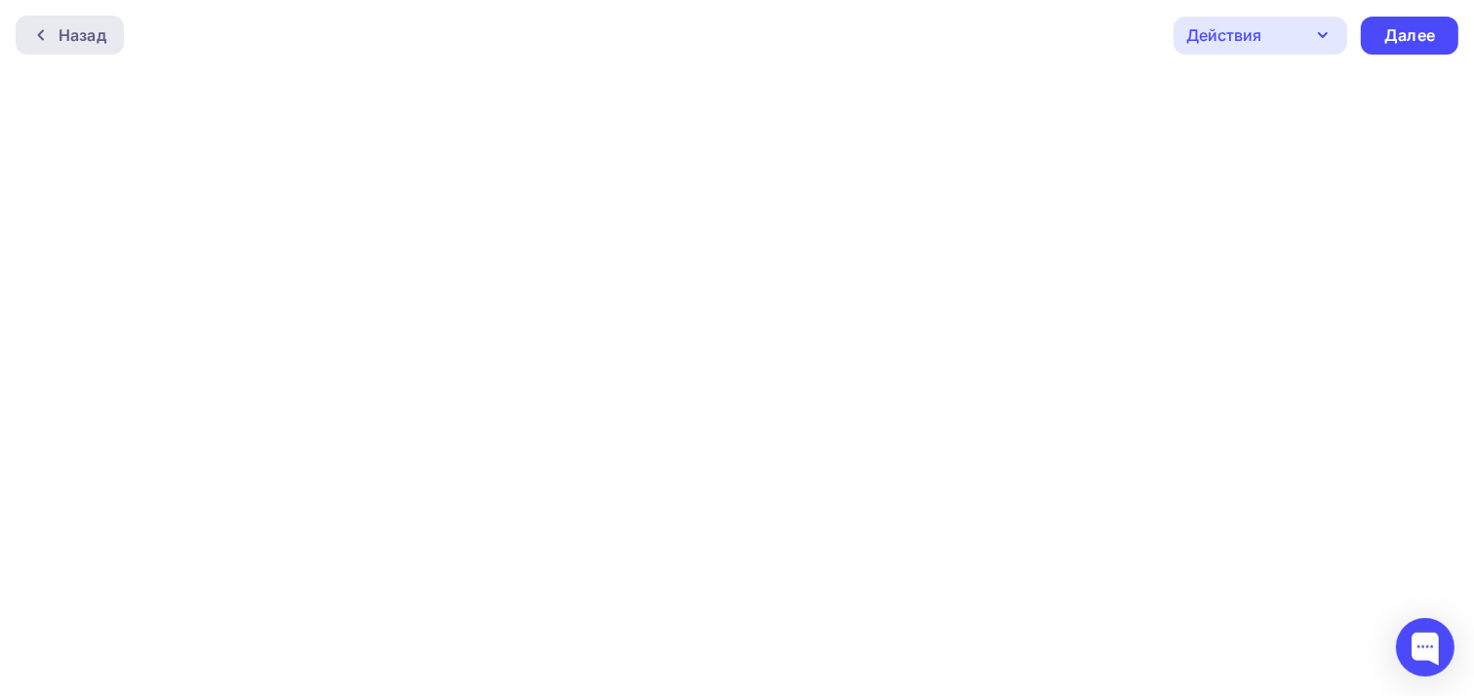
click at [54, 36] on div at bounding box center [45, 35] width 25 height 16
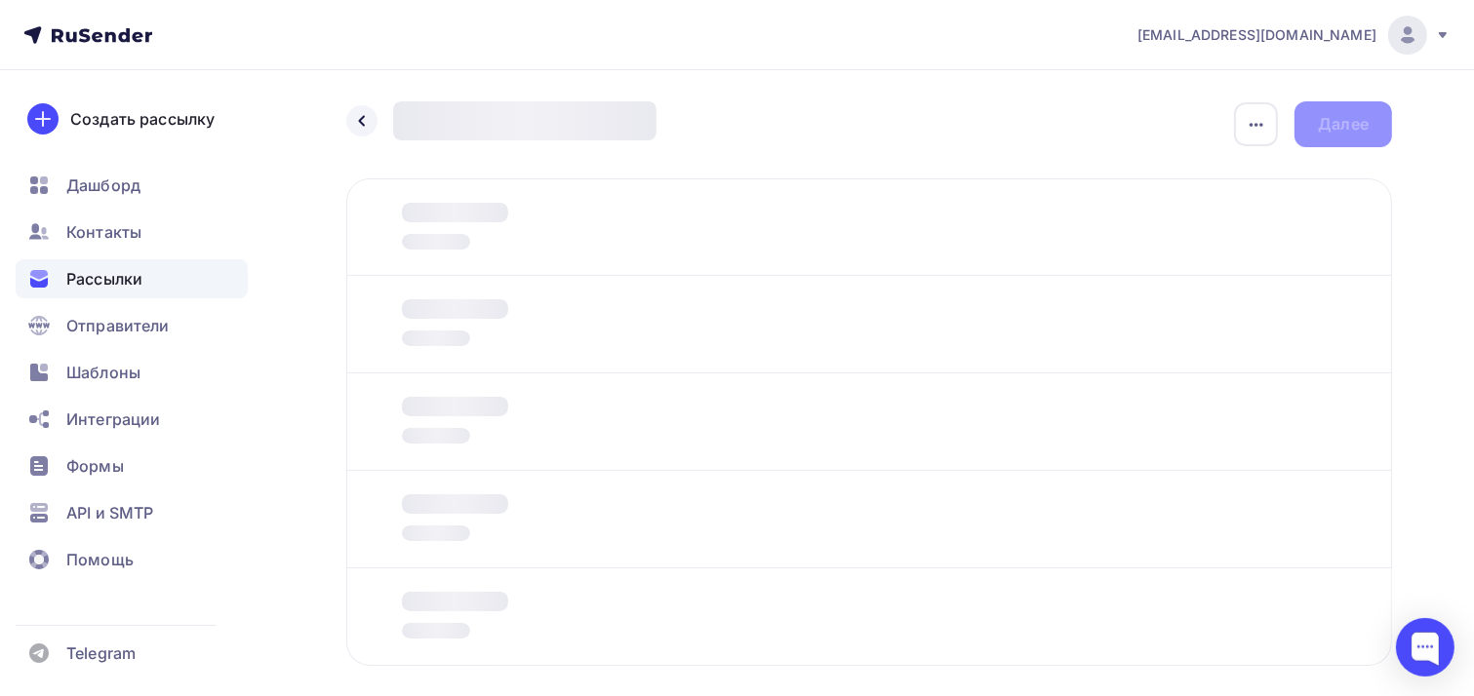
scroll to position [95, 0]
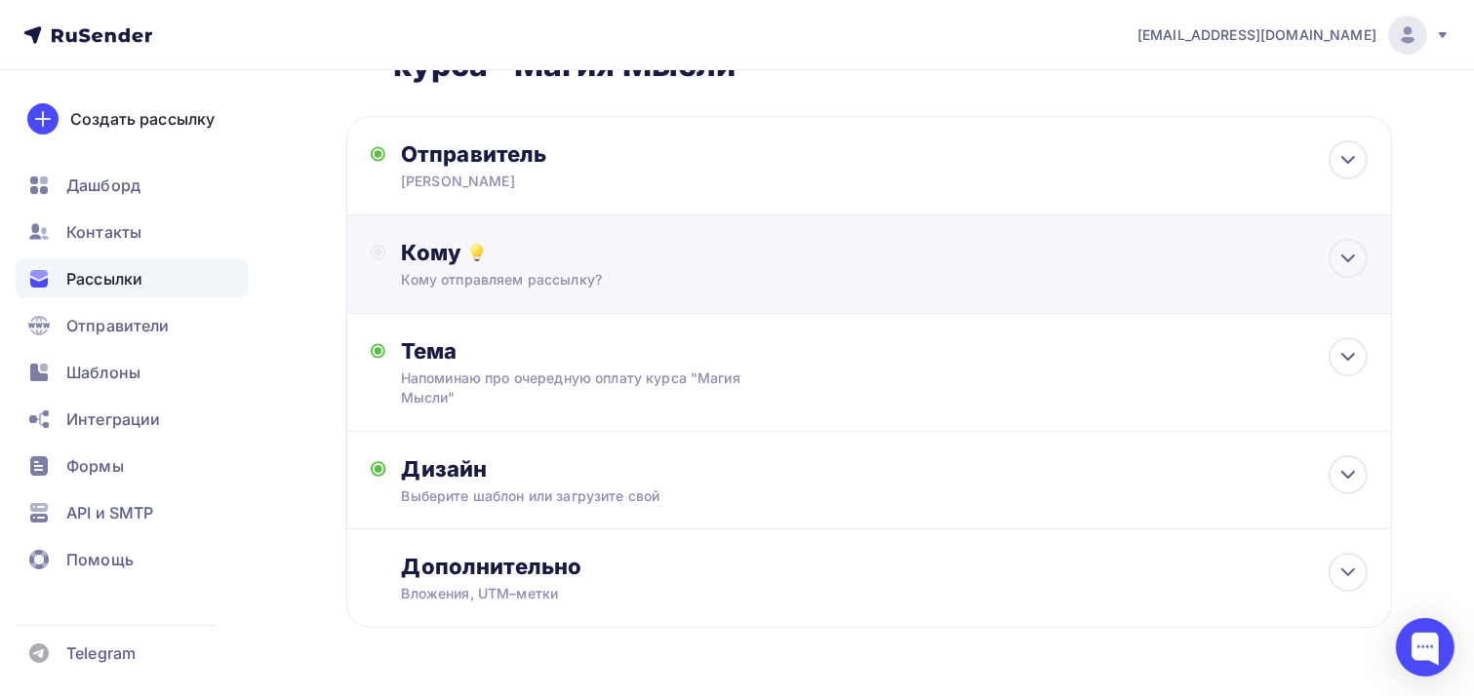
click at [388, 247] on div "Кому Кому отправляем рассылку? Списки получателей Выберите список Все списки id…" at bounding box center [869, 264] width 997 height 51
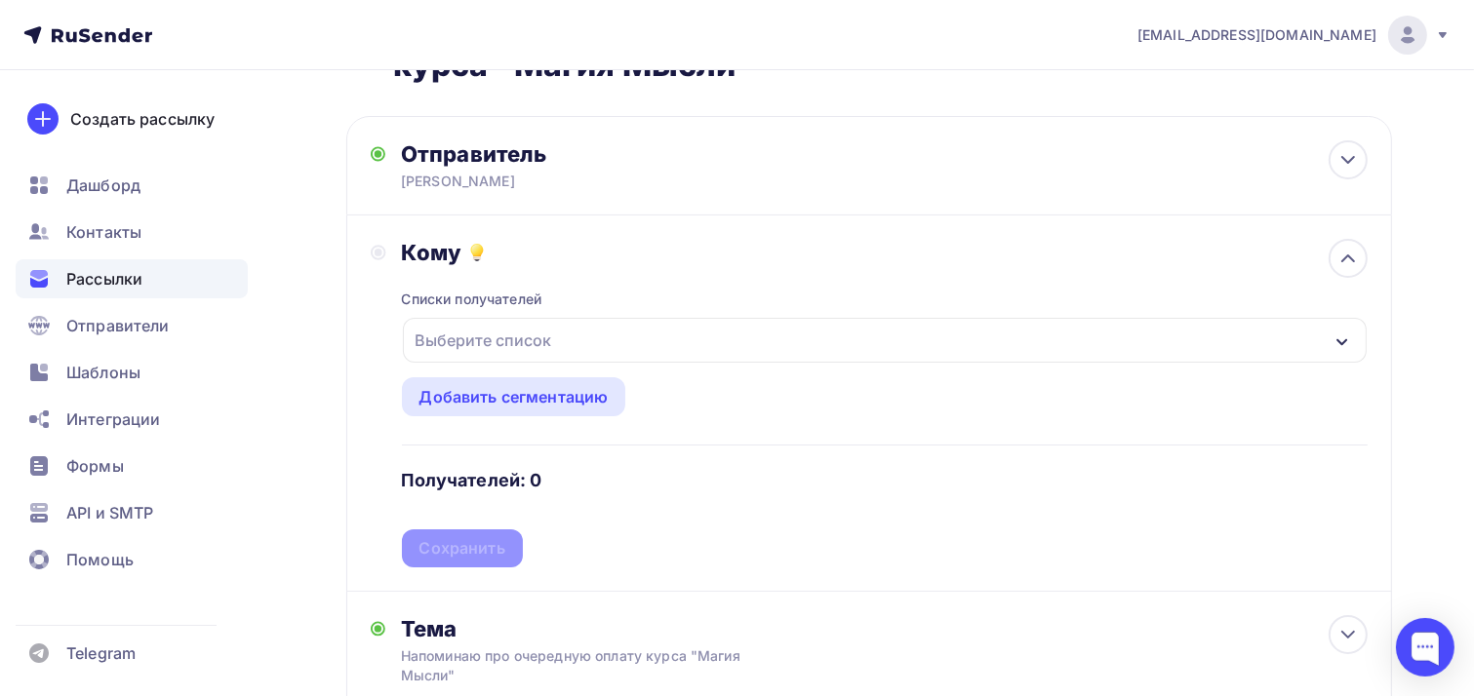
click at [371, 253] on icon at bounding box center [379, 253] width 16 height 16
click at [527, 335] on div "Выберите список" at bounding box center [484, 340] width 152 height 35
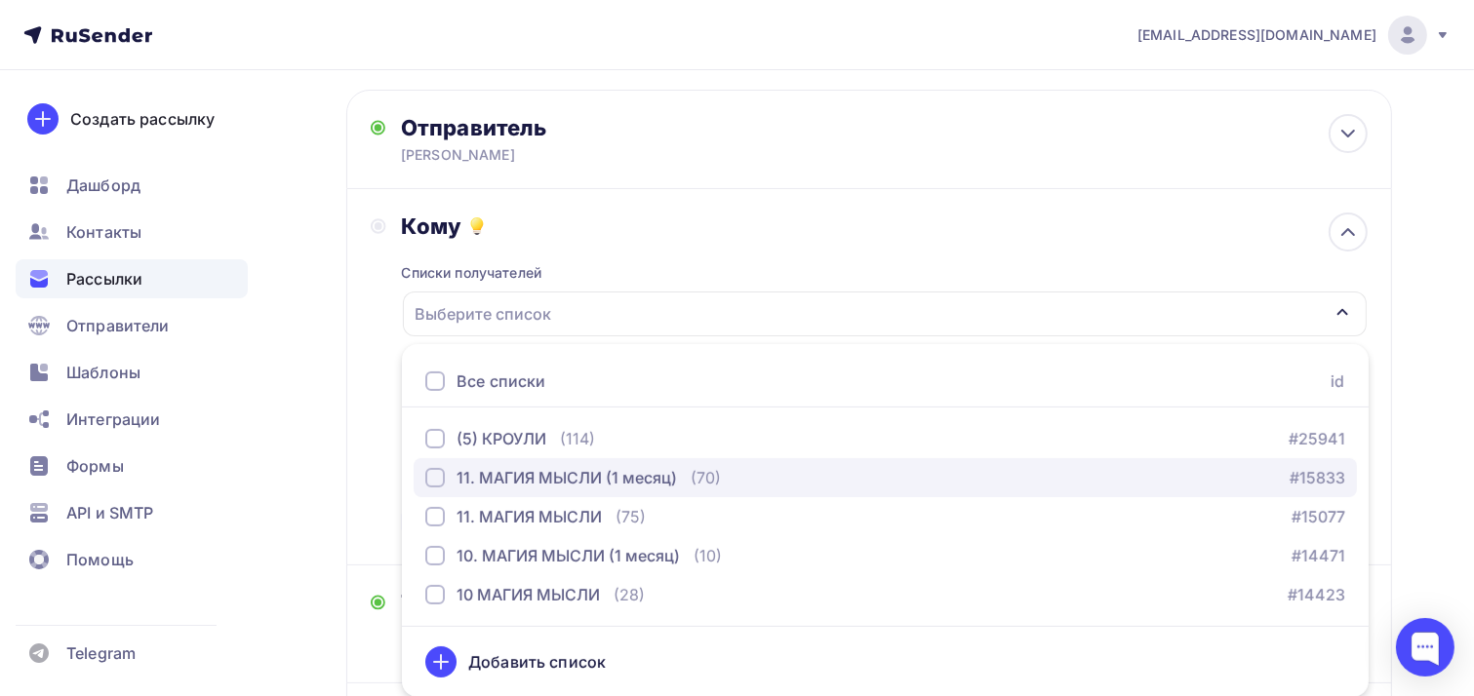
click at [437, 482] on div "button" at bounding box center [435, 478] width 20 height 20
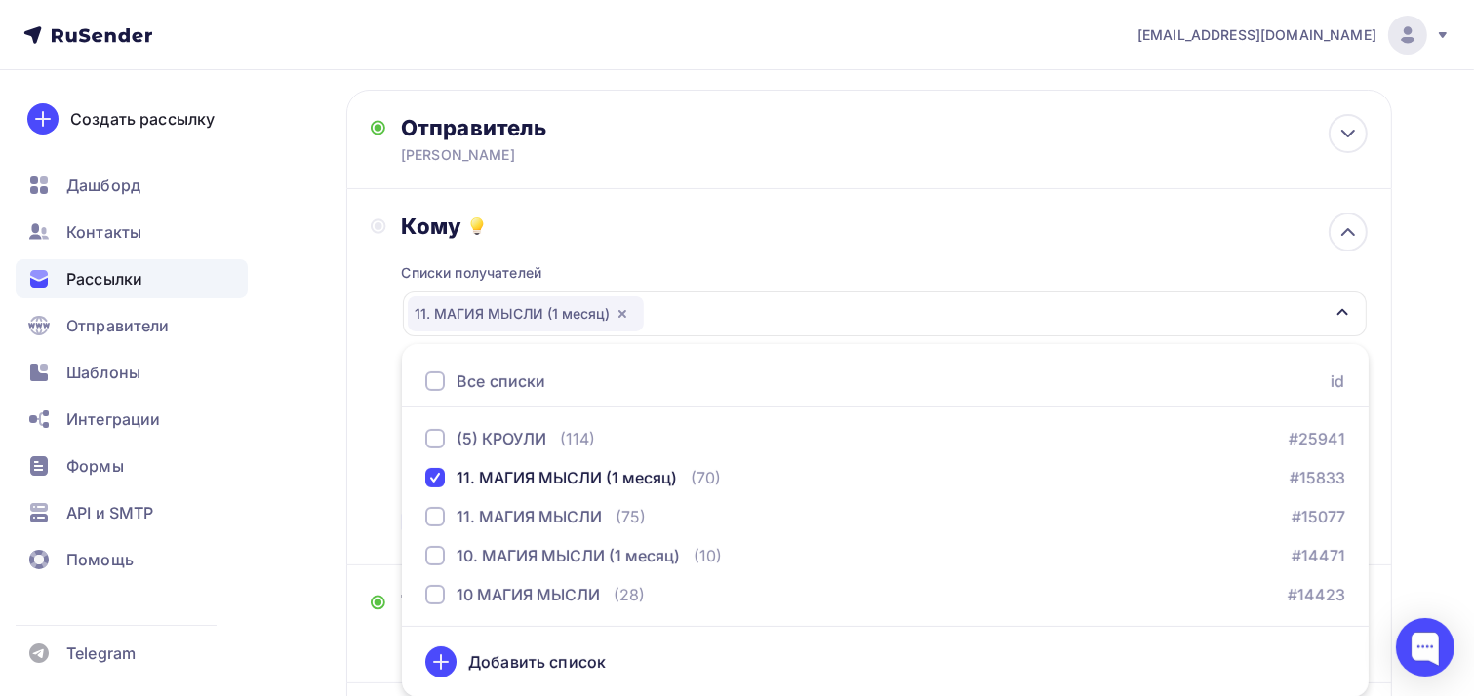
click at [371, 369] on div "Кому Списки получателей 11. МАГИЯ МЫСЛИ (1 месяц) Все списки id (5) КРОУЛИ (114…" at bounding box center [869, 377] width 997 height 329
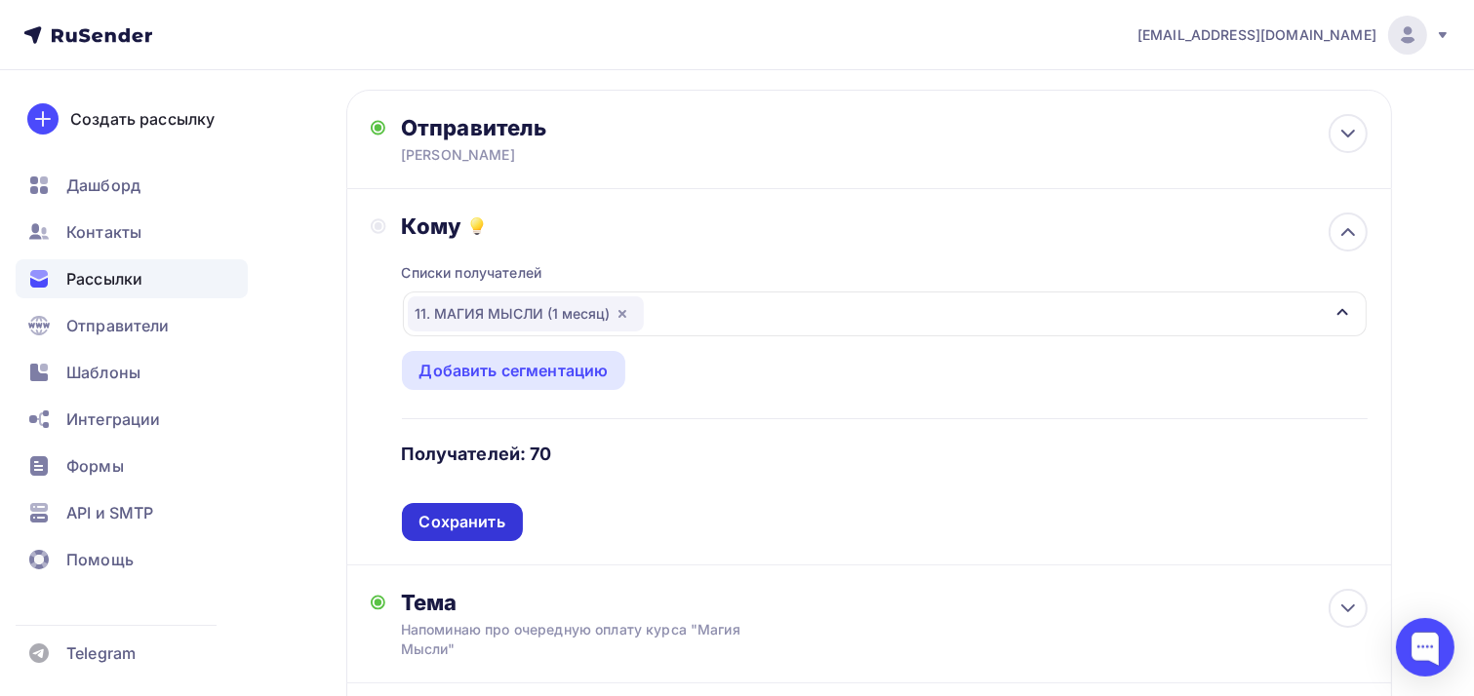
click at [456, 519] on div "Сохранить" at bounding box center [462, 522] width 86 height 22
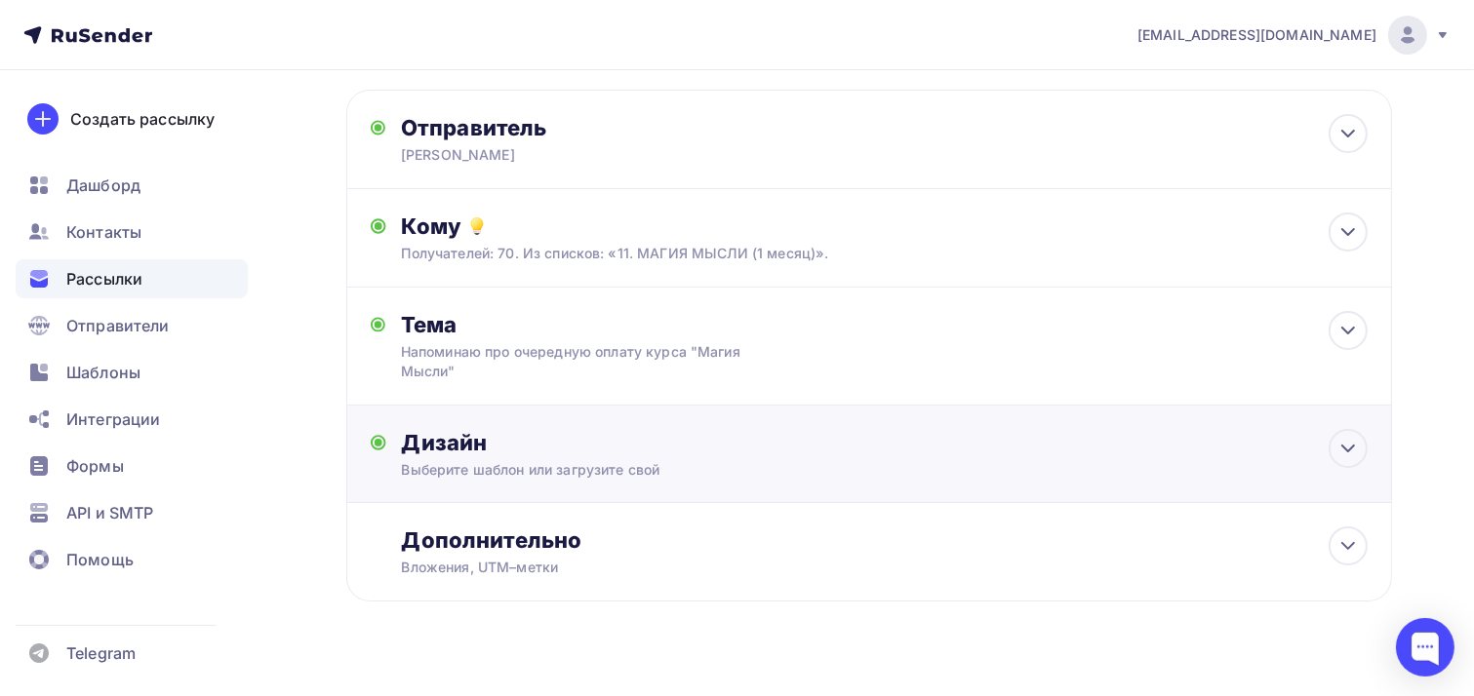
click at [433, 436] on div "Дизайн" at bounding box center [885, 442] width 966 height 27
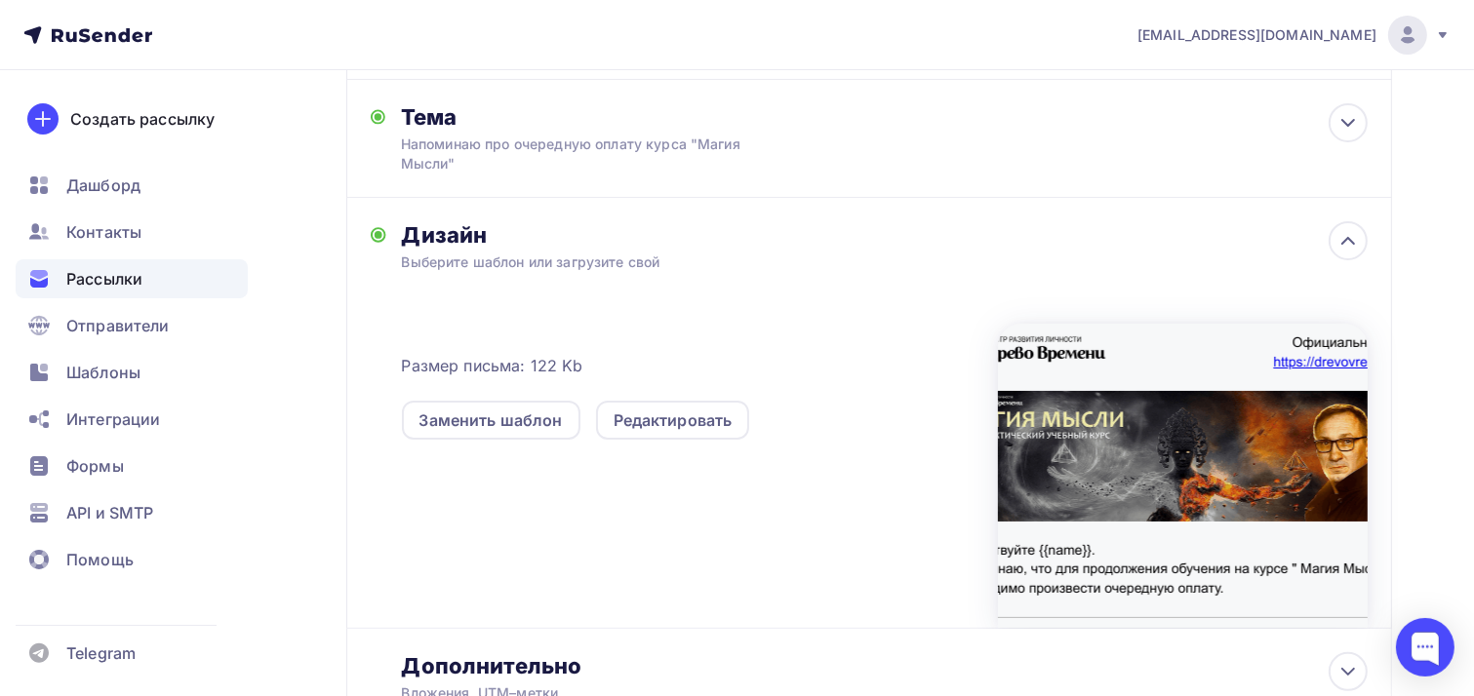
scroll to position [413, 0]
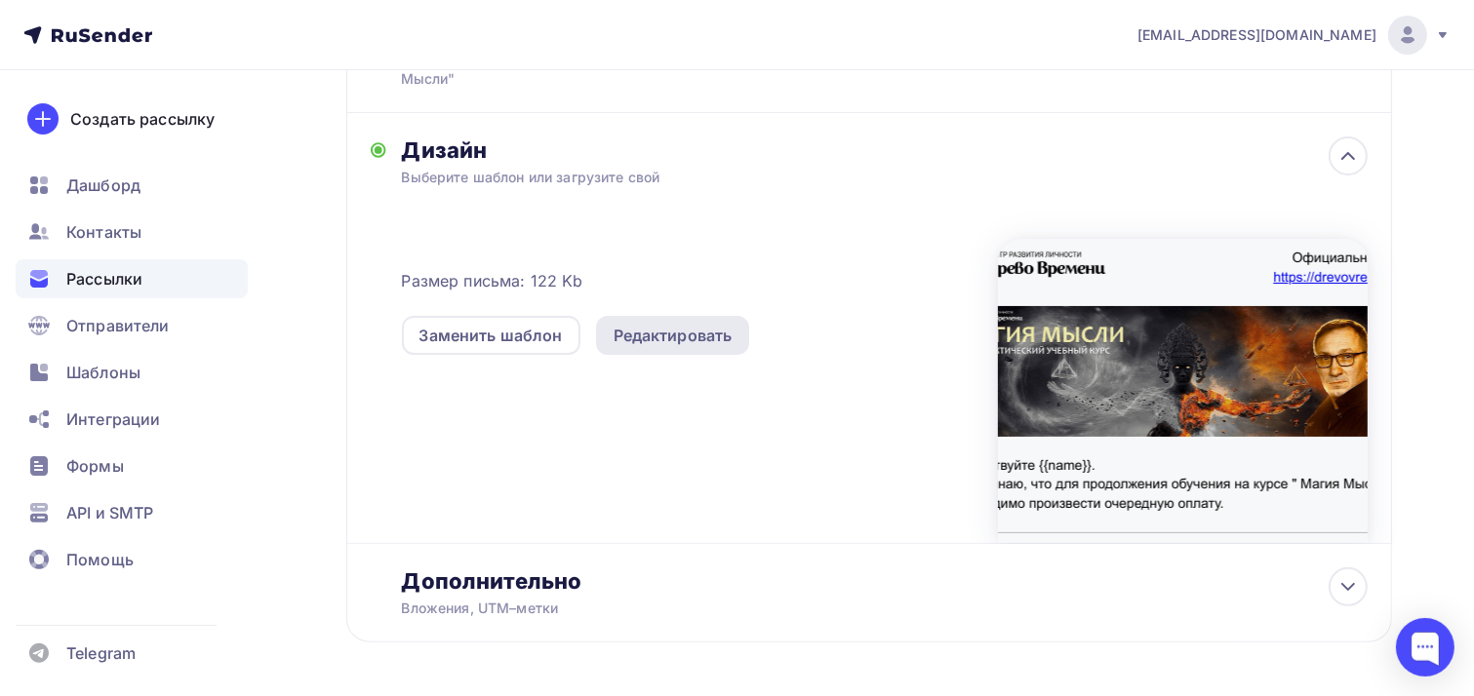
click at [663, 333] on div "Редактировать" at bounding box center [672, 335] width 119 height 23
